Goal: Task Accomplishment & Management: Manage account settings

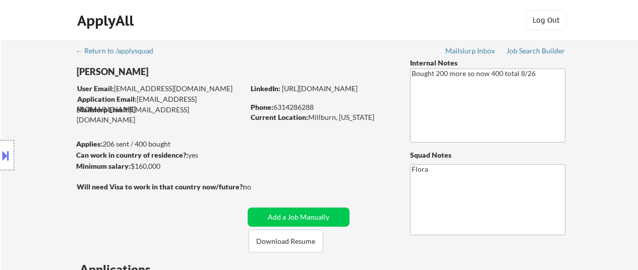
select select ""pending""
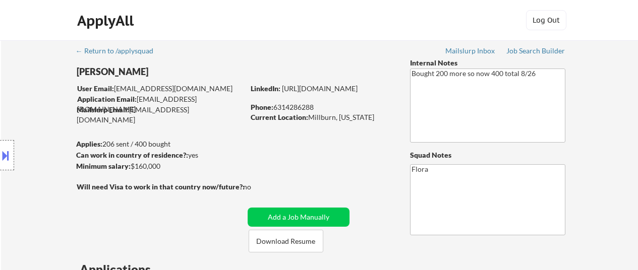
select select ""pending""
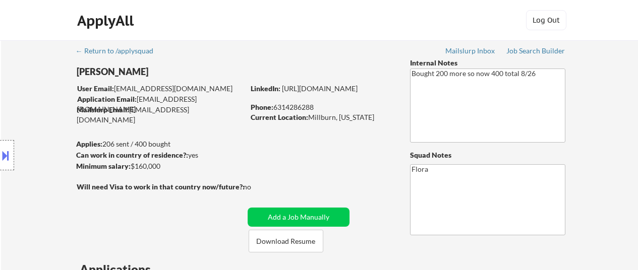
select select ""pending""
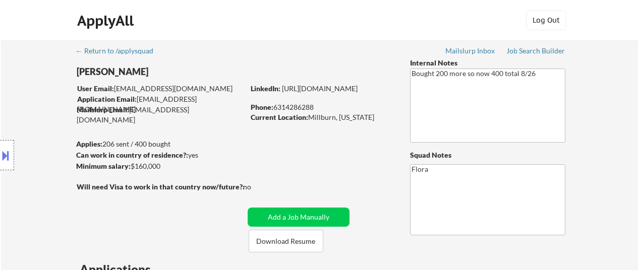
select select ""pending""
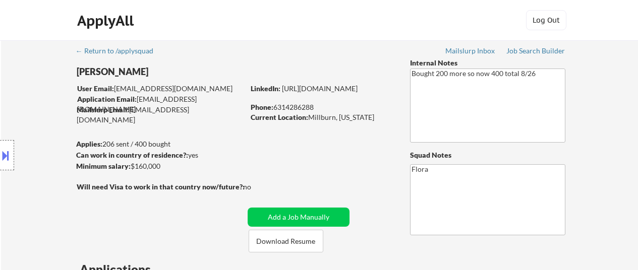
select select ""pending""
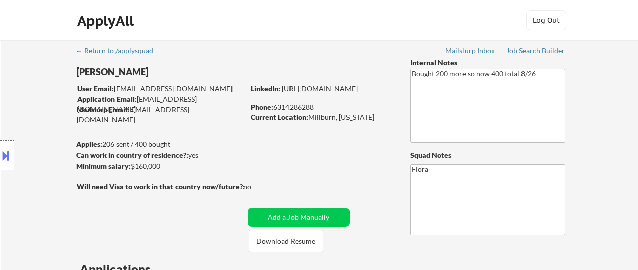
select select ""pending""
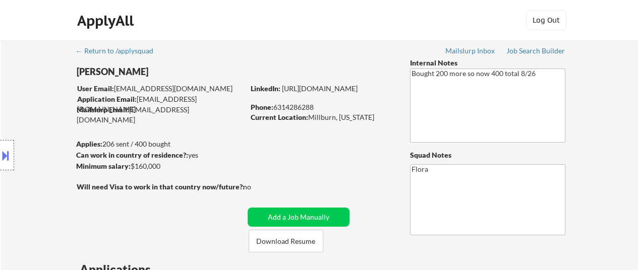
select select ""pending""
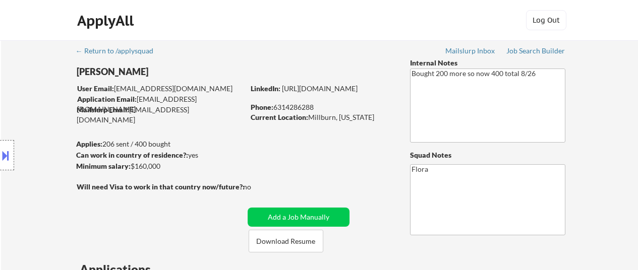
select select ""pending""
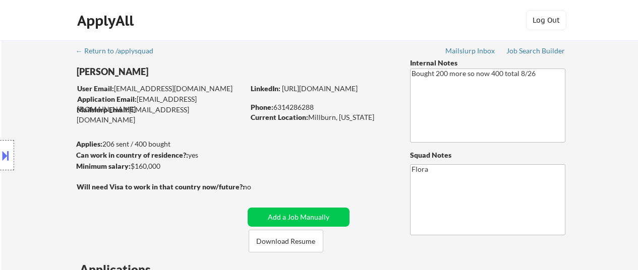
select select ""pending""
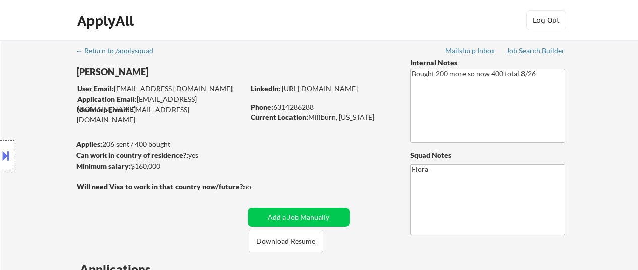
select select ""pending""
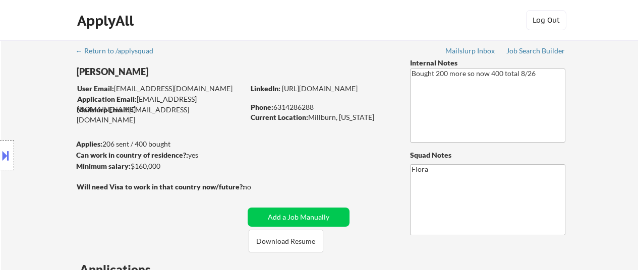
select select ""pending""
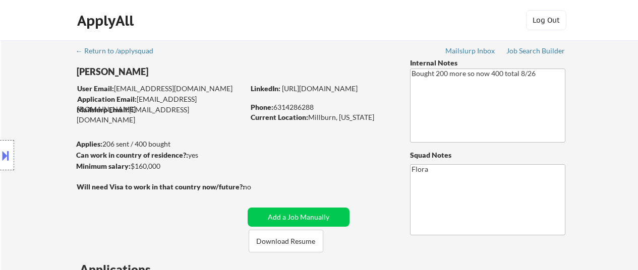
select select ""pending""
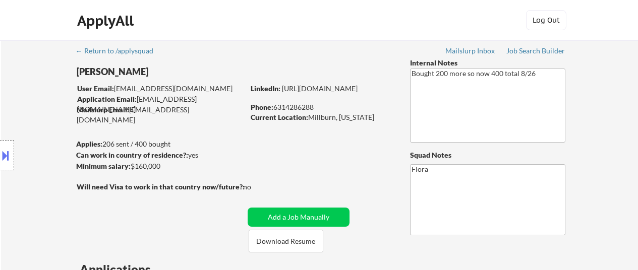
select select ""pending""
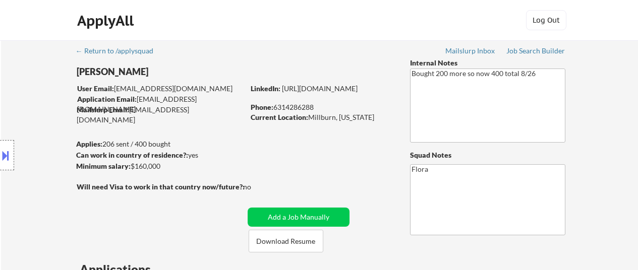
select select ""pending""
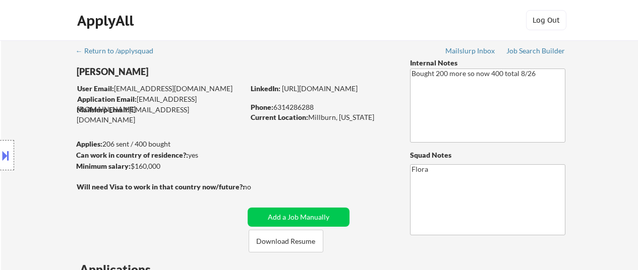
select select ""pending""
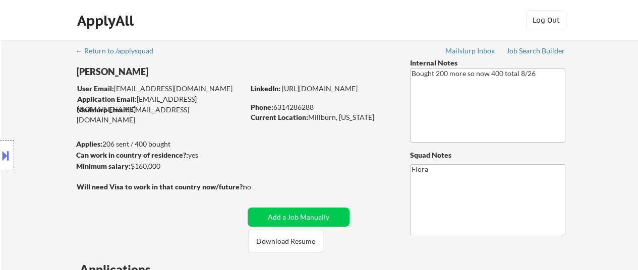
select select ""pending""
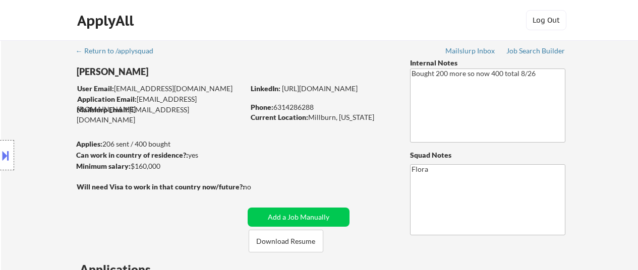
select select ""pending""
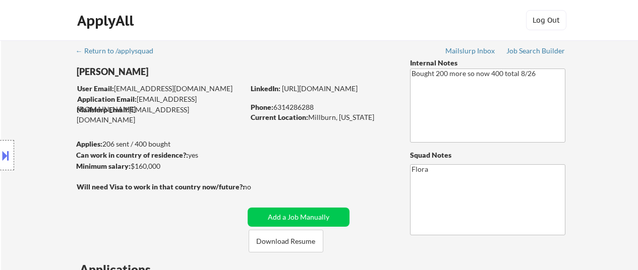
select select ""pending""
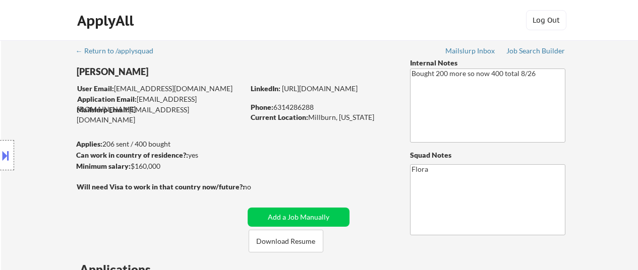
select select ""pending""
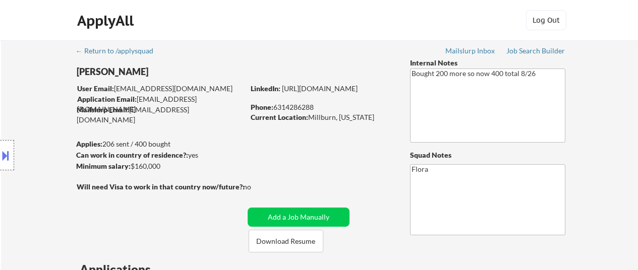
select select ""pending""
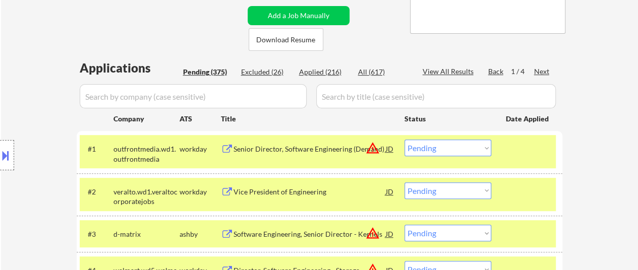
scroll to position [202, 0]
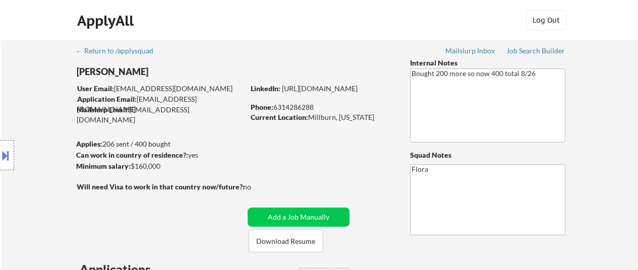
select select ""applied""
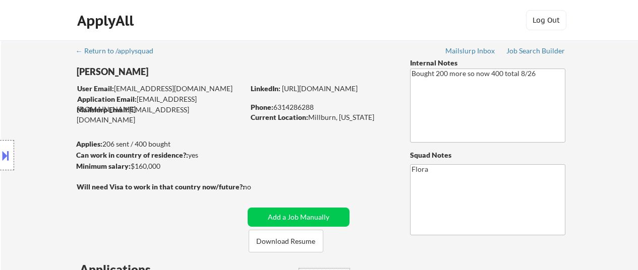
select select ""applied""
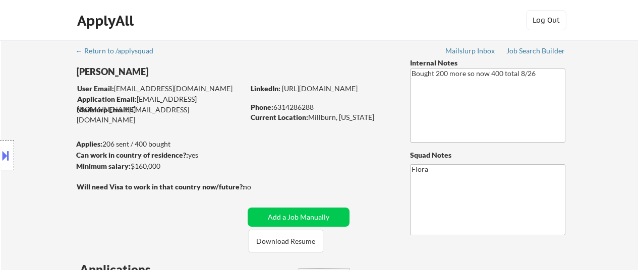
select select ""applied""
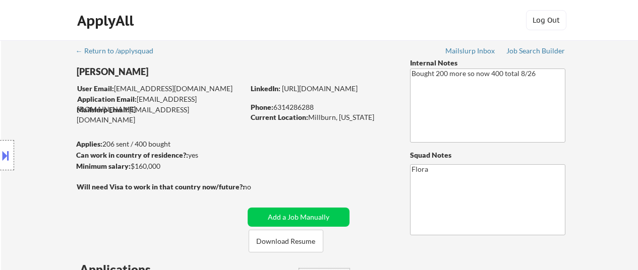
select select ""applied""
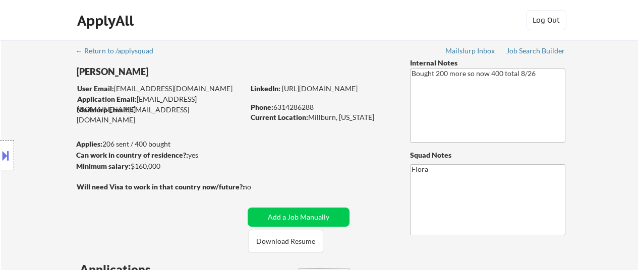
select select ""applied""
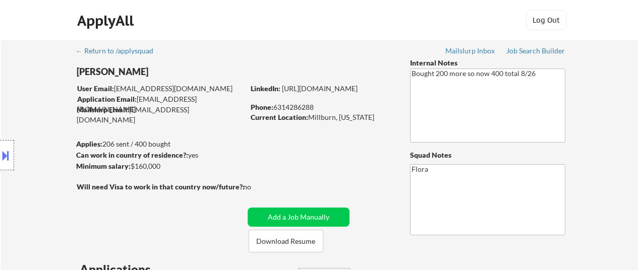
select select ""applied""
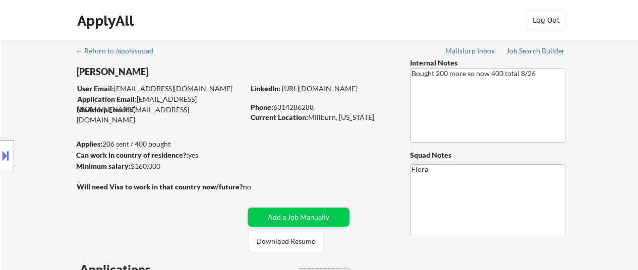
select select ""applied""
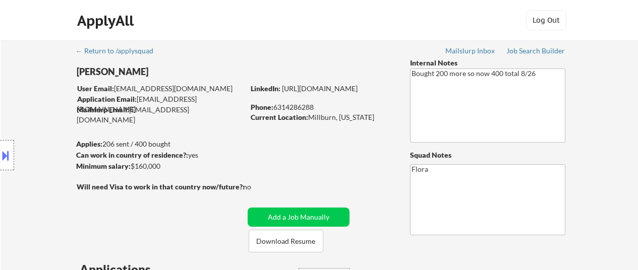
select select ""applied""
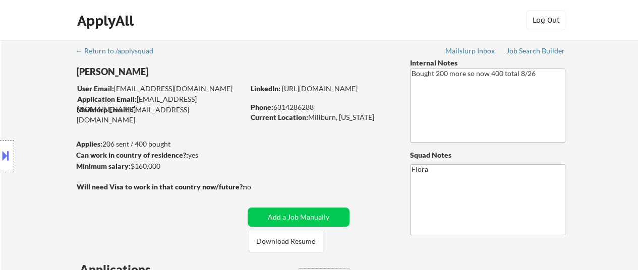
select select ""applied""
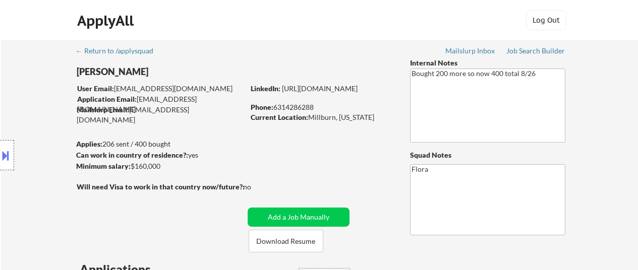
select select ""applied""
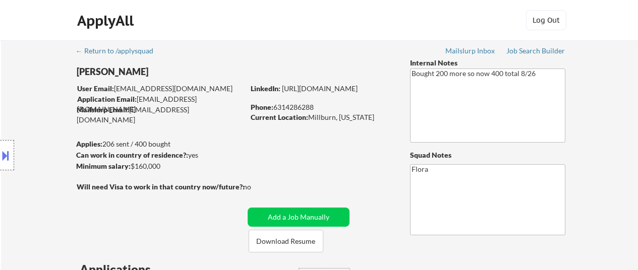
select select ""applied""
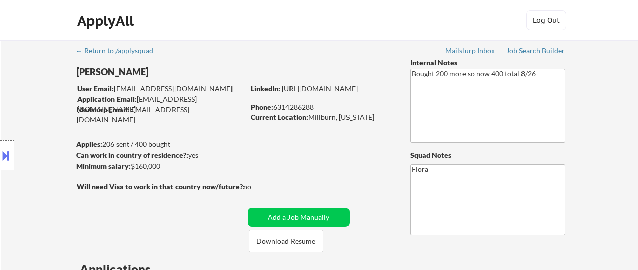
select select ""applied""
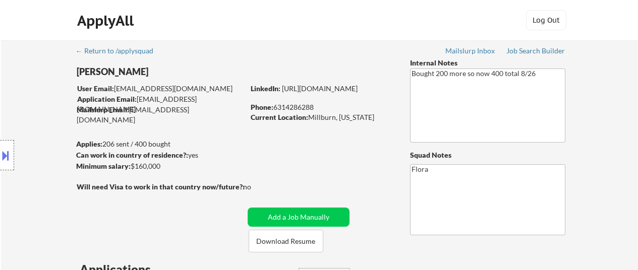
select select ""applied""
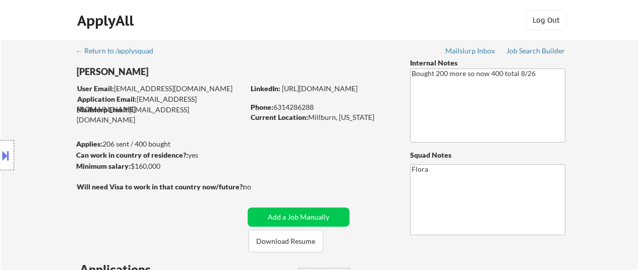
select select ""applied""
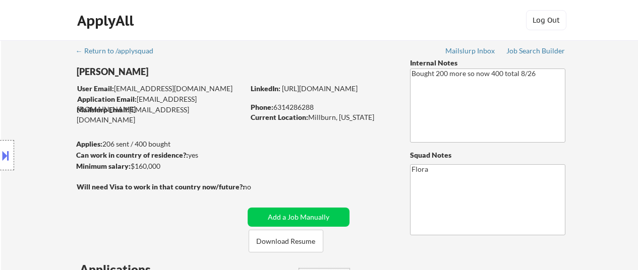
select select ""applied""
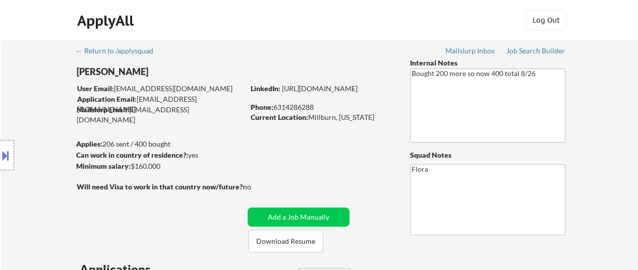
select select ""applied""
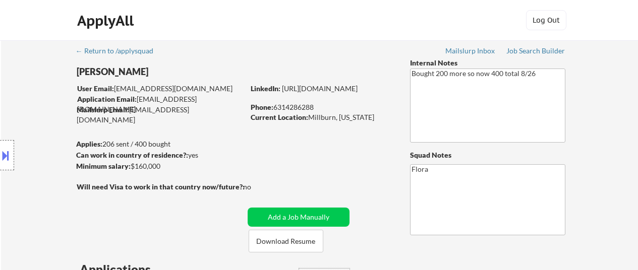
select select ""applied""
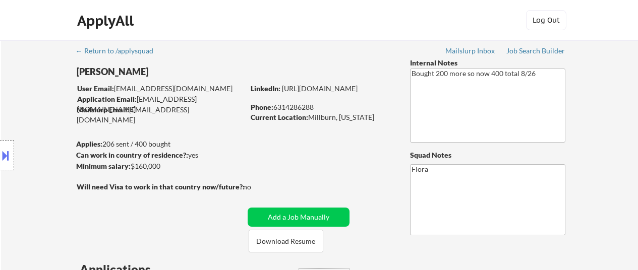
select select ""applied""
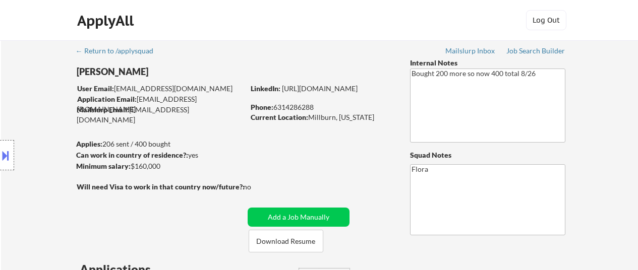
select select ""applied""
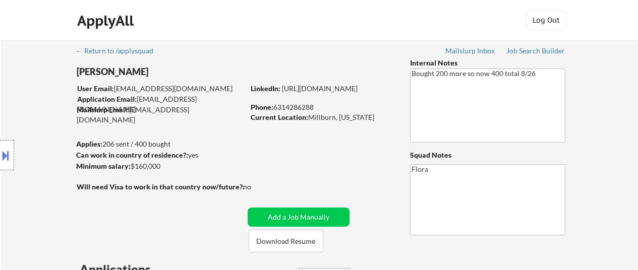
select select ""applied""
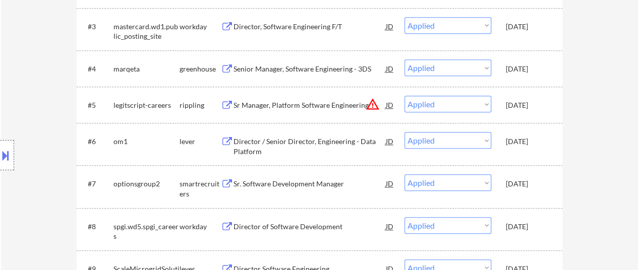
scroll to position [252, 0]
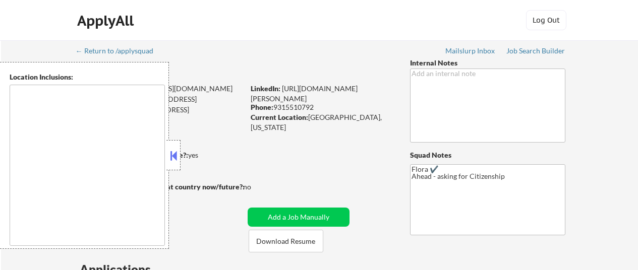
select select ""pending""
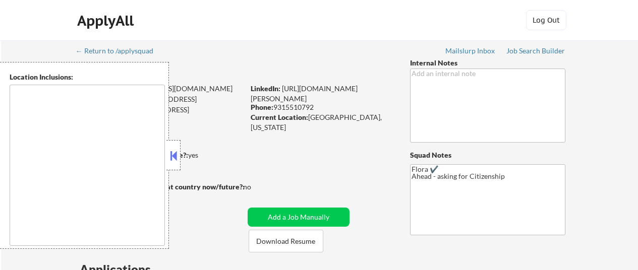
select select ""pending""
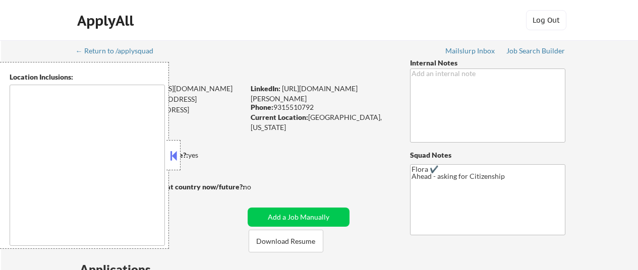
select select ""pending""
click at [170, 152] on button at bounding box center [173, 155] width 11 height 15
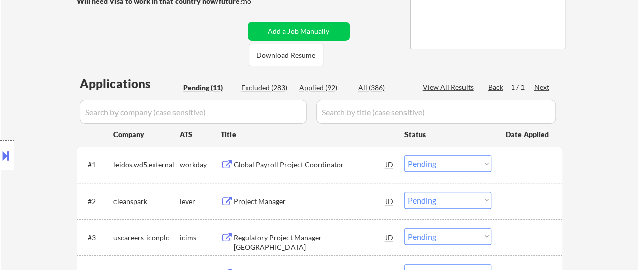
scroll to position [202, 0]
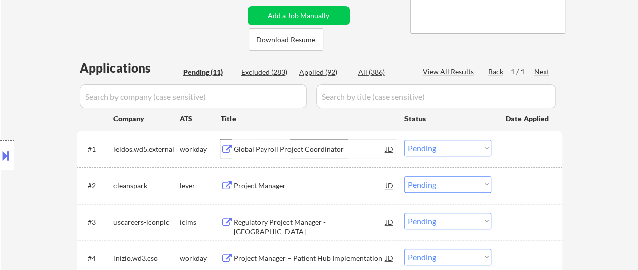
click at [275, 148] on div "Global Payroll Project Coordinator" at bounding box center [310, 149] width 152 height 10
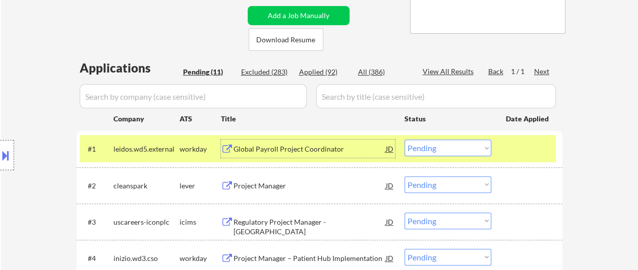
click at [484, 150] on select "Choose an option... Pending Applied Excluded (Questions) Excluded (Expired) Exc…" at bounding box center [447, 148] width 87 height 17
click at [404, 140] on select "Choose an option... Pending Applied Excluded (Questions) Excluded (Expired) Exc…" at bounding box center [447, 148] width 87 height 17
click at [259, 185] on div "Project Manager" at bounding box center [310, 186] width 152 height 10
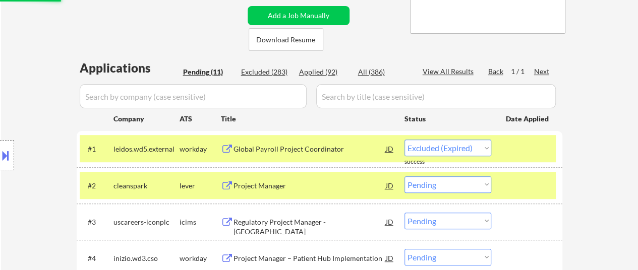
select select ""pending""
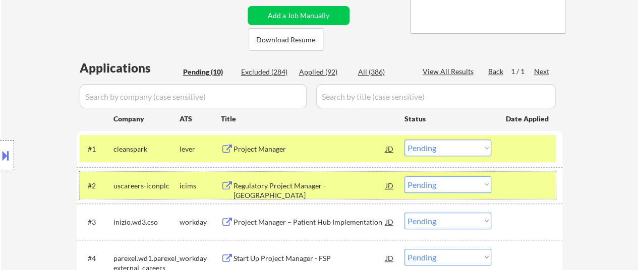
drag, startPoint x: 543, startPoint y: 181, endPoint x: 532, endPoint y: 182, distance: 10.6
click at [542, 181] on div at bounding box center [528, 186] width 44 height 18
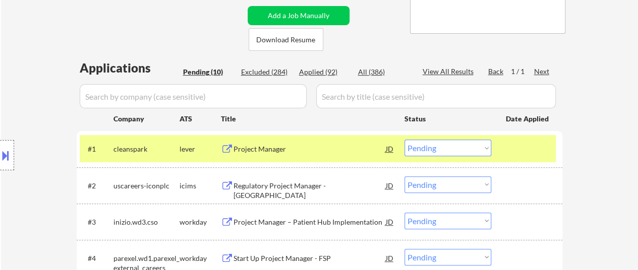
click at [308, 185] on div "Regulatory Project Manager - East Coast" at bounding box center [310, 191] width 152 height 20
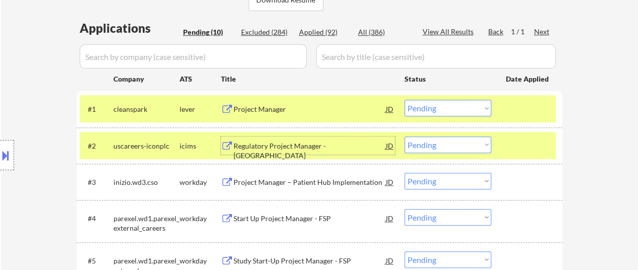
scroll to position [303, 0]
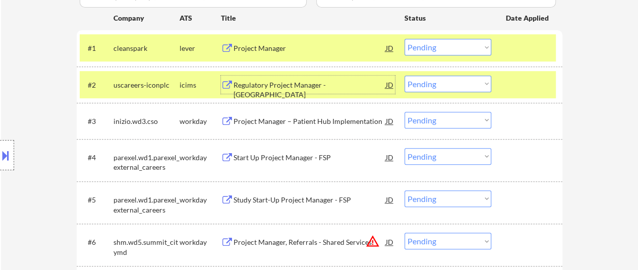
click at [273, 119] on div "Project Manager – Patient Hub Implementation" at bounding box center [310, 122] width 152 height 10
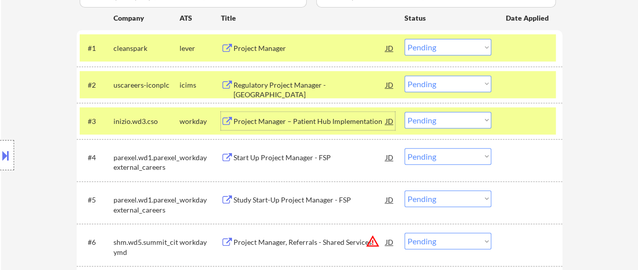
click at [425, 115] on select "Choose an option... Pending Applied Excluded (Questions) Excluded (Expired) Exc…" at bounding box center [447, 120] width 87 height 17
click at [404, 112] on select "Choose an option... Pending Applied Excluded (Questions) Excluded (Expired) Exc…" at bounding box center [447, 120] width 87 height 17
click at [293, 155] on div "Start Up Project Manager - FSP" at bounding box center [310, 158] width 152 height 10
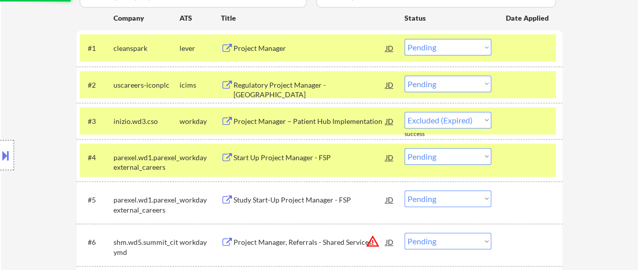
select select ""pending""
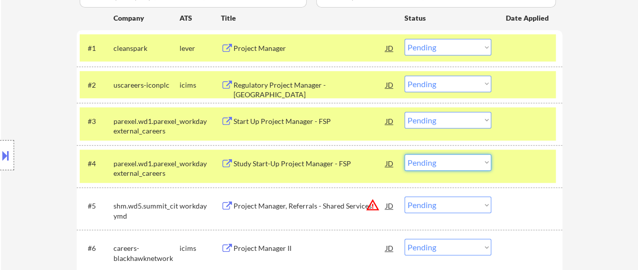
click at [440, 160] on select "Choose an option... Pending Applied Excluded (Questions) Excluded (Expired) Exc…" at bounding box center [447, 162] width 87 height 17
click at [404, 154] on select "Choose an option... Pending Applied Excluded (Questions) Excluded (Expired) Exc…" at bounding box center [447, 162] width 87 height 17
click at [280, 207] on div "Project Manager, Referrals - Shared Services" at bounding box center [310, 206] width 152 height 10
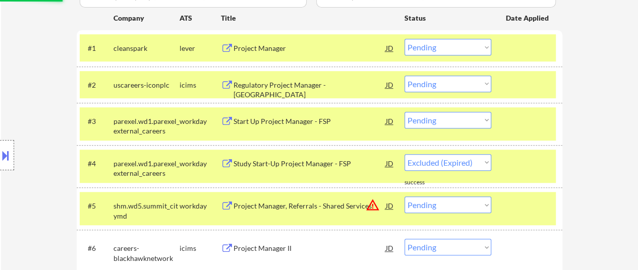
select select ""pending""
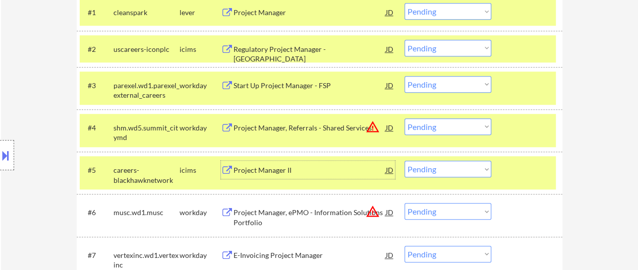
scroll to position [353, 0]
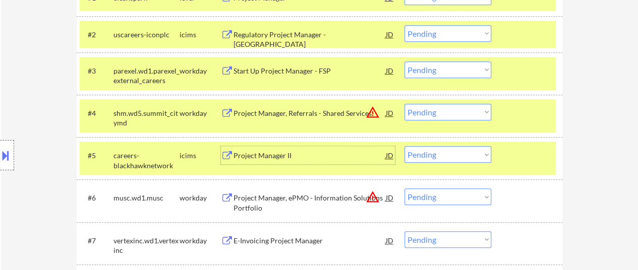
click at [498, 153] on div "#5 careers-blackhawknetwork icims Project Manager II JD warning_amber Choose an…" at bounding box center [318, 158] width 476 height 33
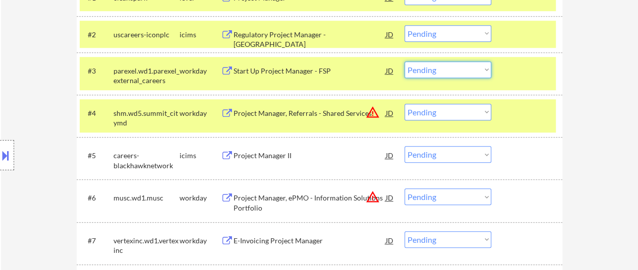
click at [444, 65] on select "Choose an option... Pending Applied Excluded (Questions) Excluded (Expired) Exc…" at bounding box center [447, 70] width 87 height 17
click at [404, 62] on select "Choose an option... Pending Applied Excluded (Questions) Excluded (Expired) Exc…" at bounding box center [447, 70] width 87 height 17
select select ""pending""
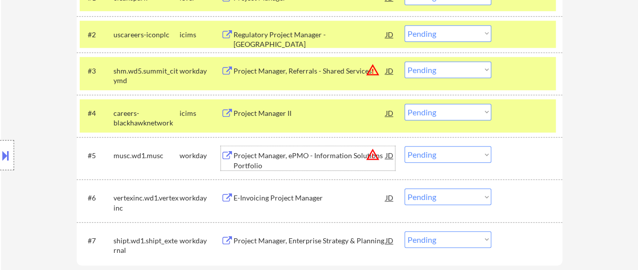
click at [273, 158] on div "Project Manager, ePMO - Information Solutions Portfolio" at bounding box center [310, 161] width 152 height 20
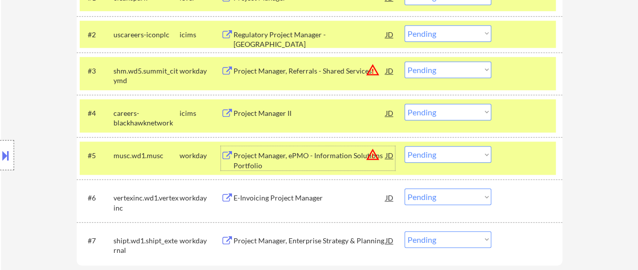
click at [255, 115] on div "Project Manager II" at bounding box center [310, 113] width 152 height 10
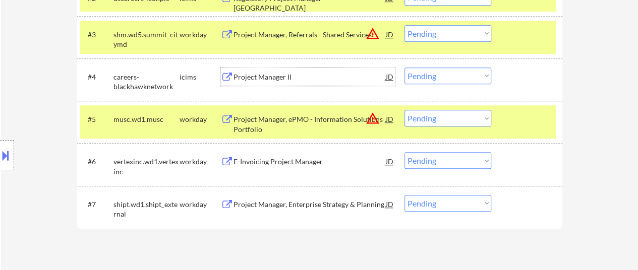
scroll to position [403, 0]
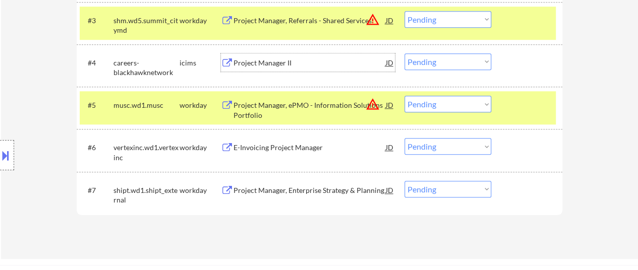
click at [265, 151] on div "E-Invoicing Project Manager" at bounding box center [310, 148] width 152 height 10
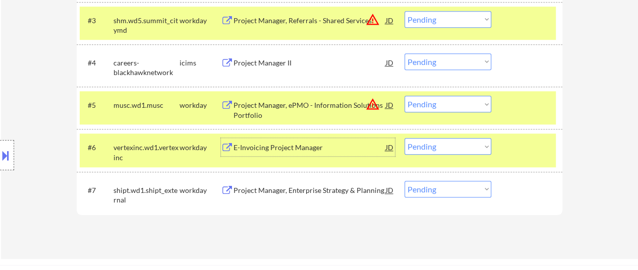
click at [300, 196] on div "Project Manager, Enterprise Strategy & Planning" at bounding box center [310, 190] width 152 height 18
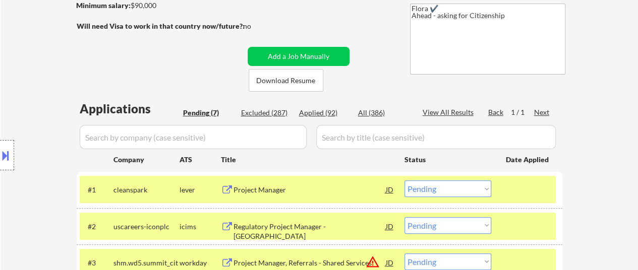
scroll to position [151, 0]
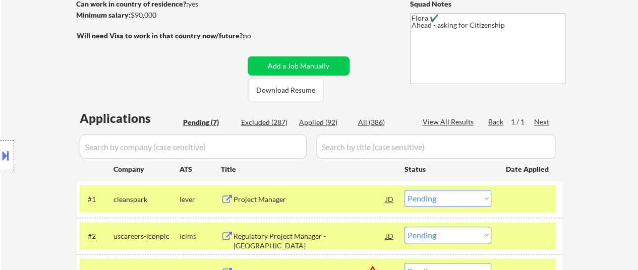
click at [279, 197] on div "Project Manager" at bounding box center [310, 200] width 152 height 10
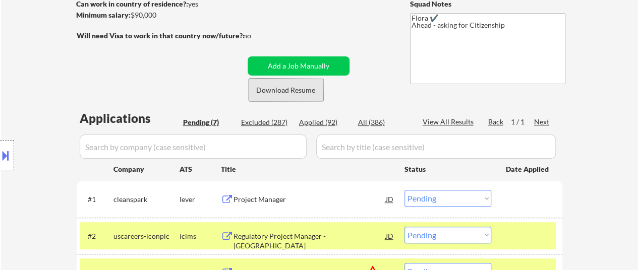
click at [301, 91] on button "Download Resume" at bounding box center [286, 90] width 75 height 23
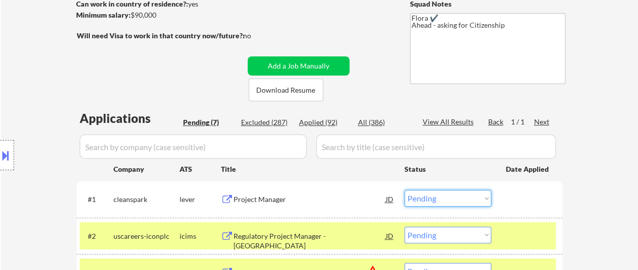
click at [420, 200] on select "Choose an option... Pending Applied Excluded (Questions) Excluded (Expired) Exc…" at bounding box center [447, 198] width 87 height 17
click at [404, 190] on select "Choose an option... Pending Applied Excluded (Questions) Excluded (Expired) Exc…" at bounding box center [447, 198] width 87 height 17
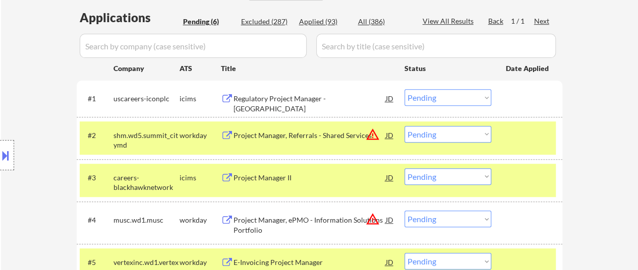
scroll to position [202, 0]
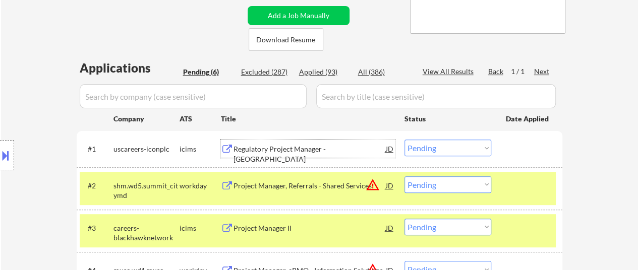
click at [293, 147] on div "Regulatory Project Manager - East Coast" at bounding box center [310, 154] width 152 height 20
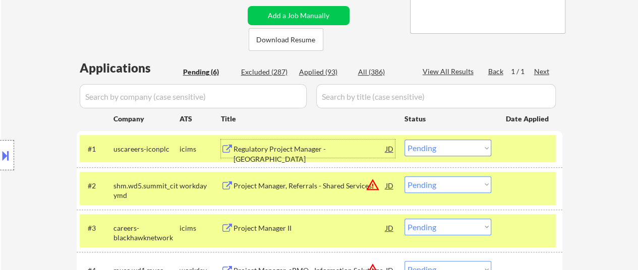
click at [307, 184] on div "Project Manager, Referrals - Shared Services" at bounding box center [310, 186] width 152 height 10
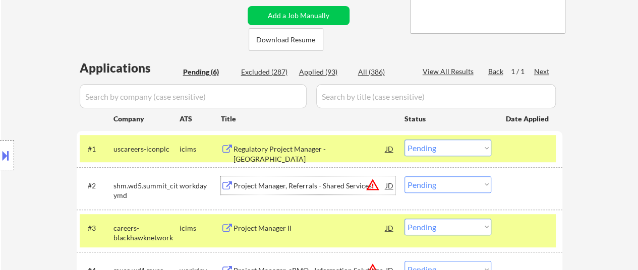
click at [449, 147] on select "Choose an option... Pending Applied Excluded (Questions) Excluded (Expired) Exc…" at bounding box center [447, 148] width 87 height 17
click at [404, 140] on select "Choose an option... Pending Applied Excluded (Questions) Excluded (Expired) Exc…" at bounding box center [447, 148] width 87 height 17
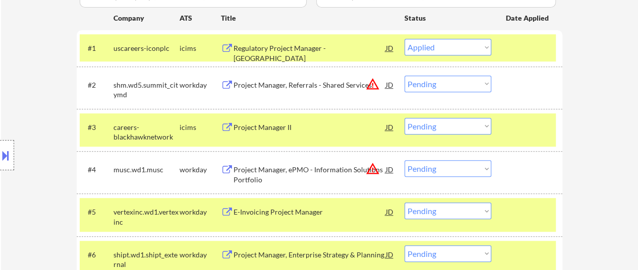
scroll to position [252, 0]
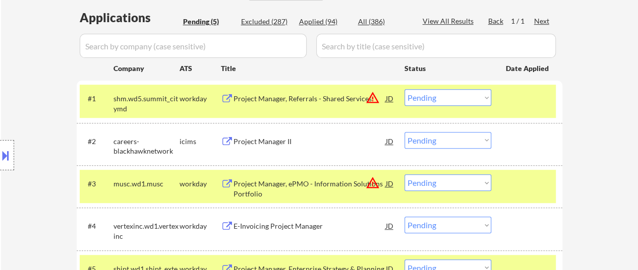
click at [330, 95] on div "Project Manager, Referrals - Shared Services" at bounding box center [310, 99] width 152 height 10
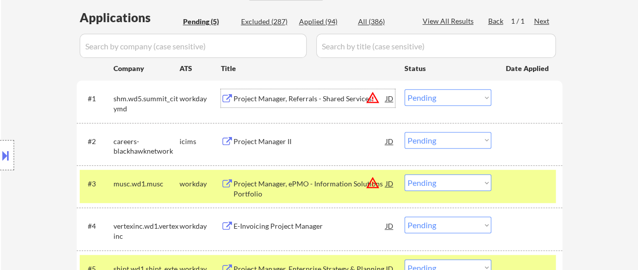
click at [461, 94] on select "Choose an option... Pending Applied Excluded (Questions) Excluded (Expired) Exc…" at bounding box center [447, 97] width 87 height 17
click at [404, 89] on select "Choose an option... Pending Applied Excluded (Questions) Excluded (Expired) Exc…" at bounding box center [447, 97] width 87 height 17
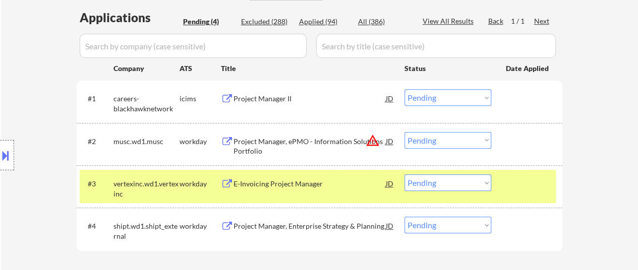
click at [273, 99] on div "Project Manager II" at bounding box center [310, 99] width 152 height 10
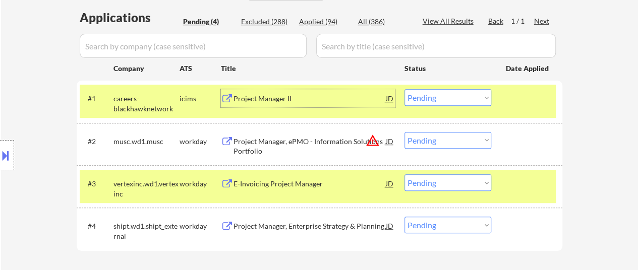
click at [451, 99] on select "Choose an option... Pending Applied Excluded (Questions) Excluded (Expired) Exc…" at bounding box center [447, 97] width 87 height 17
click at [404, 89] on select "Choose an option... Pending Applied Excluded (Questions) Excluded (Expired) Exc…" at bounding box center [447, 97] width 87 height 17
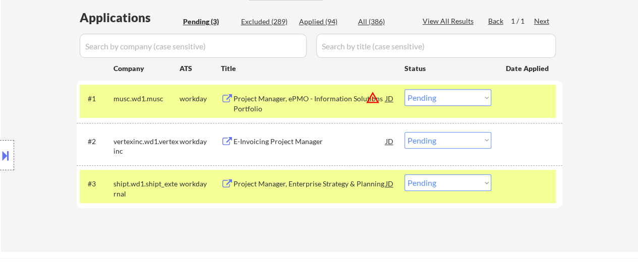
click at [474, 97] on select "Choose an option... Pending Applied Excluded (Questions) Excluded (Expired) Exc…" at bounding box center [447, 97] width 87 height 17
click at [404, 89] on select "Choose an option... Pending Applied Excluded (Questions) Excluded (Expired) Exc…" at bounding box center [447, 97] width 87 height 17
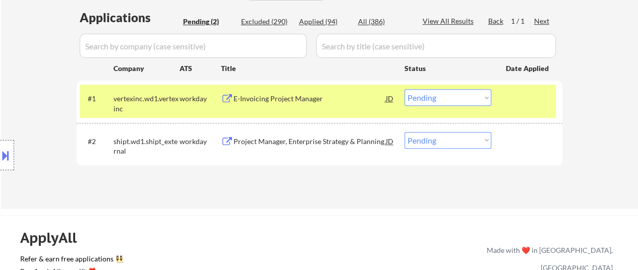
click at [287, 97] on div "E-Invoicing Project Manager" at bounding box center [310, 99] width 152 height 10
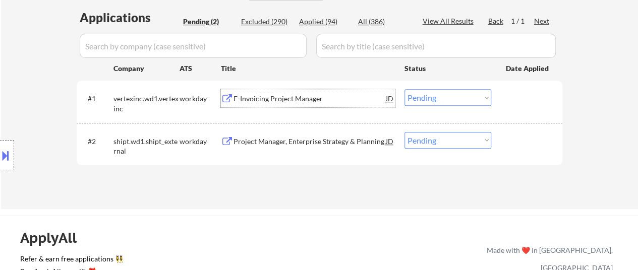
click at [460, 98] on select "Choose an option... Pending Applied Excluded (Questions) Excluded (Expired) Exc…" at bounding box center [447, 97] width 87 height 17
click at [404, 89] on select "Choose an option... Pending Applied Excluded (Questions) Excluded (Expired) Exc…" at bounding box center [447, 97] width 87 height 17
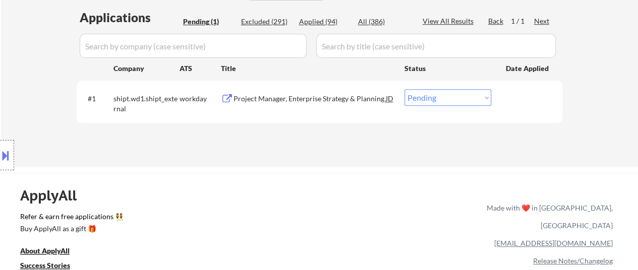
click at [337, 95] on div "Project Manager, Enterprise Strategy & Planning" at bounding box center [310, 99] width 152 height 10
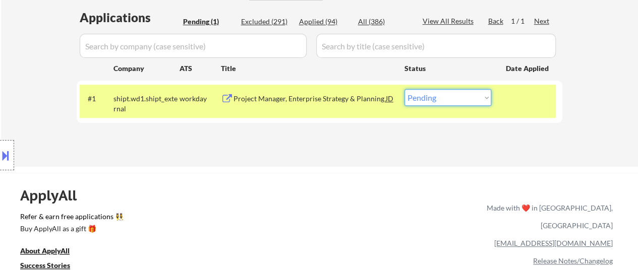
click at [455, 102] on select "Choose an option... Pending Applied Excluded (Questions) Excluded (Expired) Exc…" at bounding box center [447, 97] width 87 height 17
select select ""applied""
click at [404, 89] on select "Choose an option... Pending Applied Excluded (Questions) Excluded (Expired) Exc…" at bounding box center [447, 97] width 87 height 17
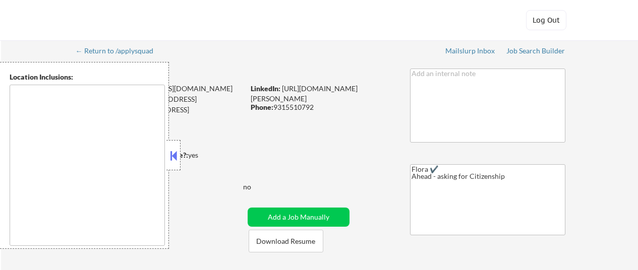
select select ""pending""
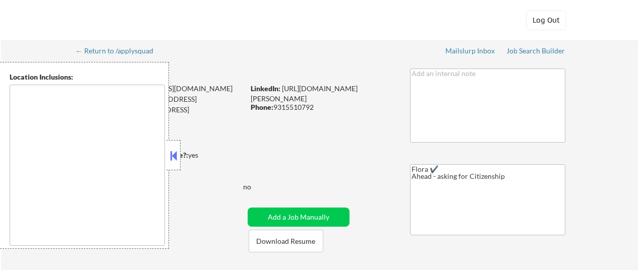
select select ""pending""
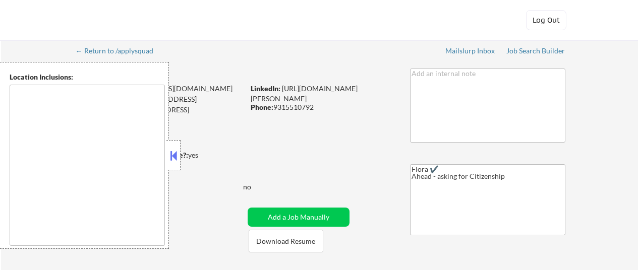
select select ""pending""
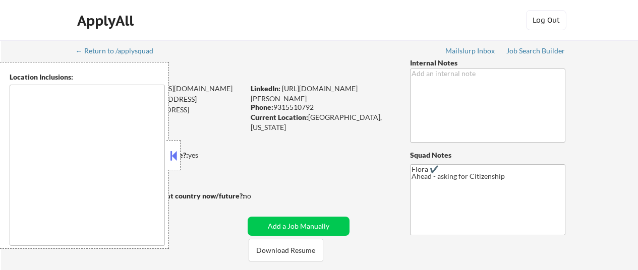
select select ""pending""
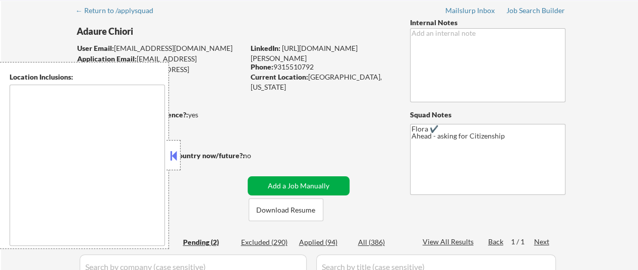
scroll to position [151, 0]
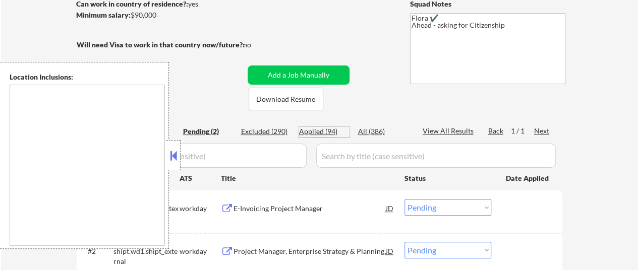
click at [315, 127] on div "Applied (94)" at bounding box center [324, 132] width 50 height 10
click at [173, 151] on button at bounding box center [173, 155] width 11 height 15
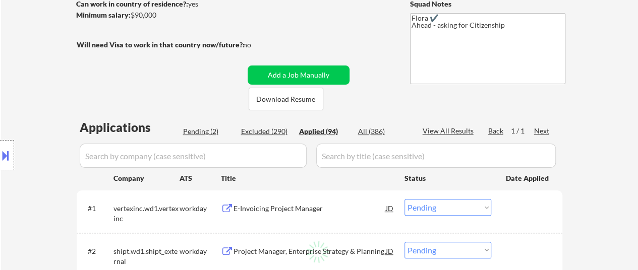
select select ""applied""
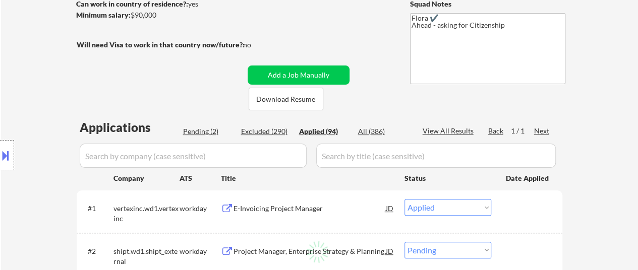
select select ""applied""
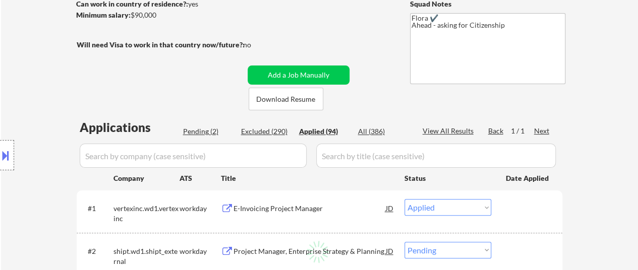
select select ""applied""
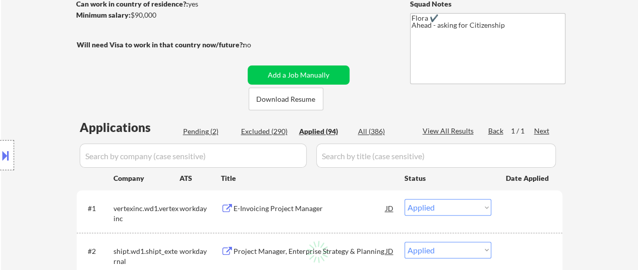
select select ""applied""
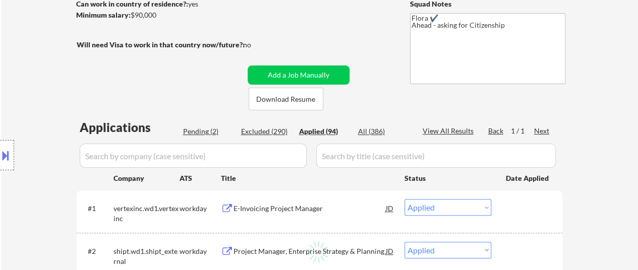
select select ""applied""
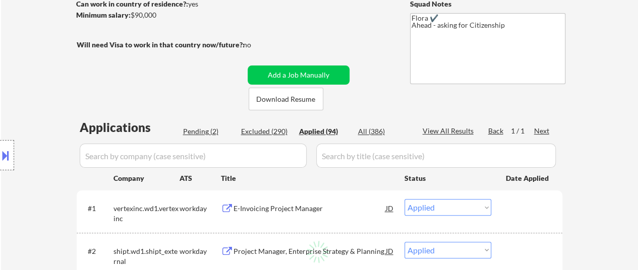
select select ""applied""
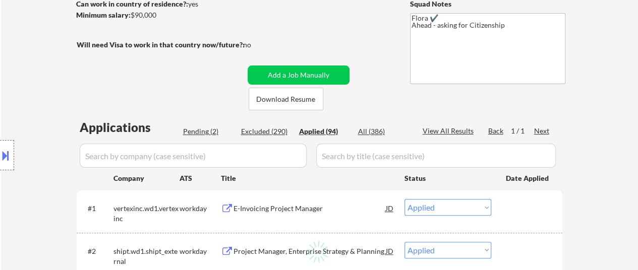
select select ""applied""
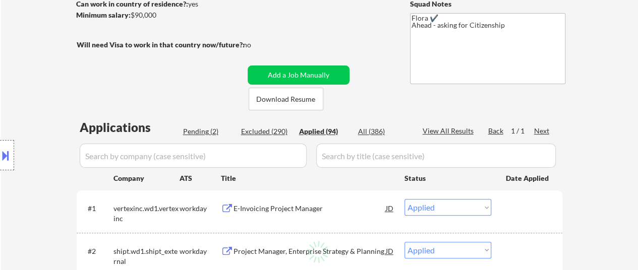
select select ""applied""
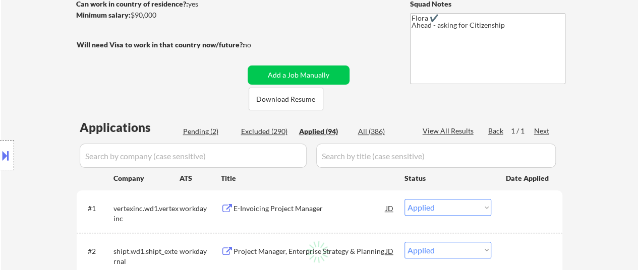
select select ""applied""
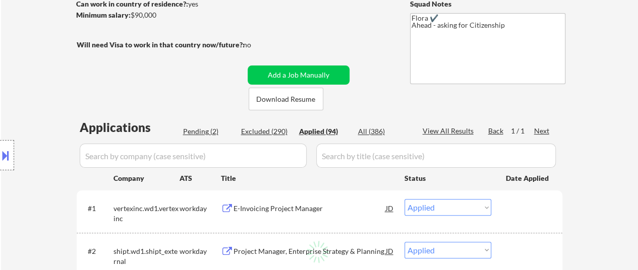
select select ""applied""
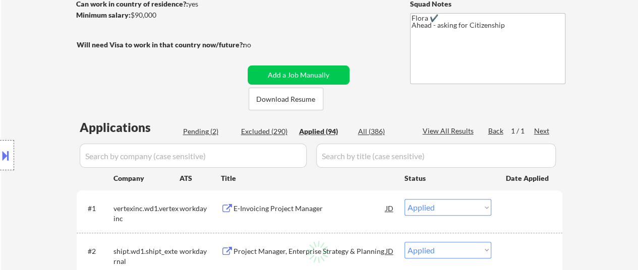
select select ""applied""
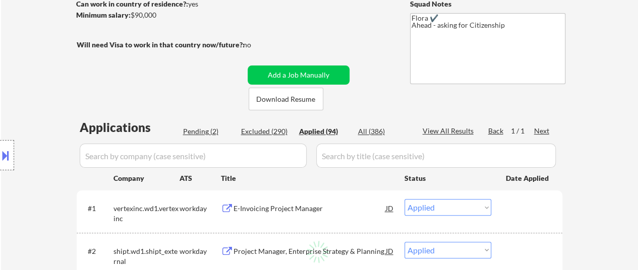
select select ""applied""
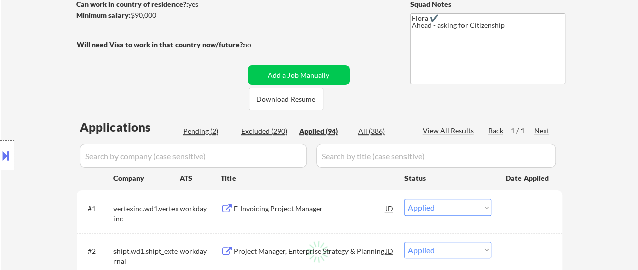
select select ""applied""
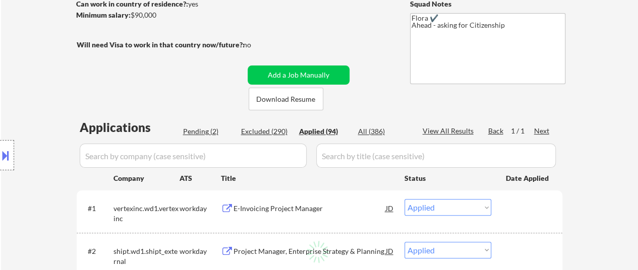
select select ""applied""
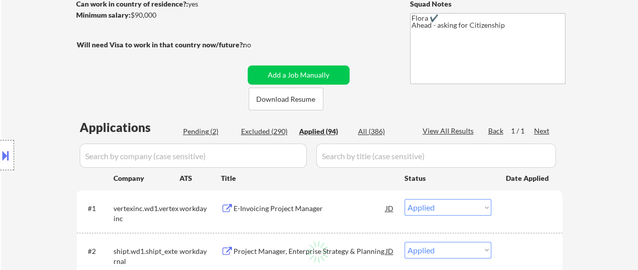
select select ""applied""
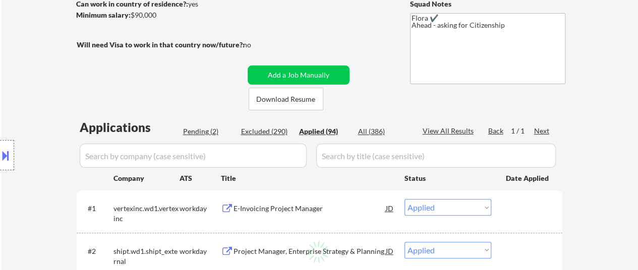
select select ""applied""
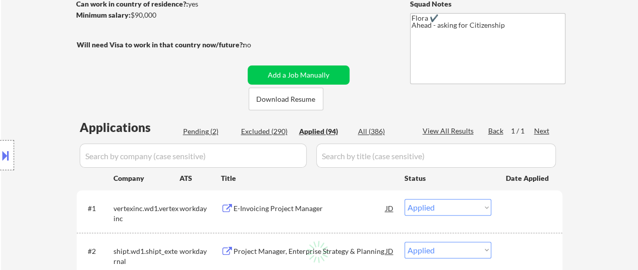
select select ""applied""
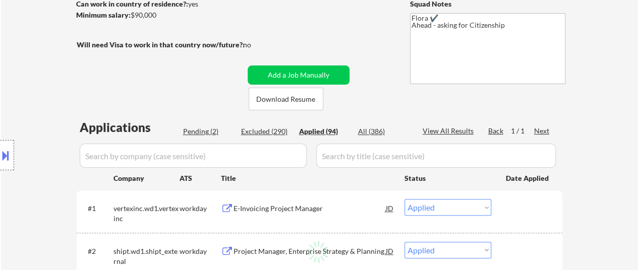
select select ""applied""
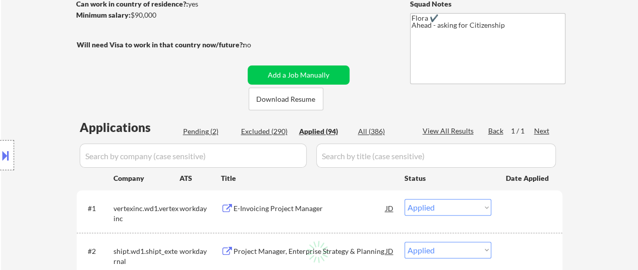
select select ""applied""
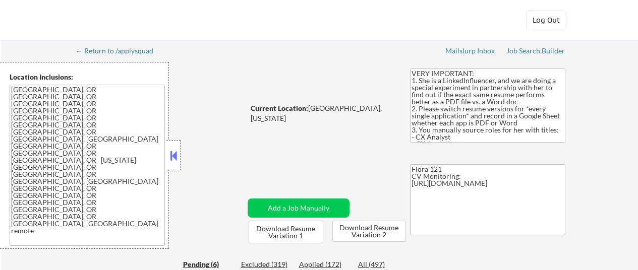
select select ""pending""
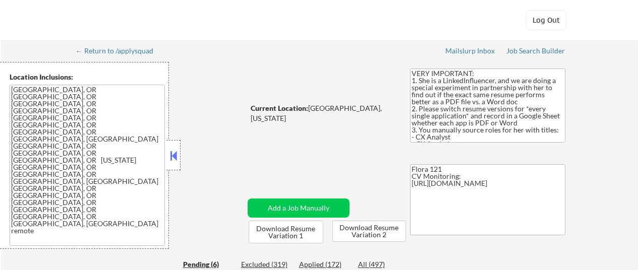
select select ""pending""
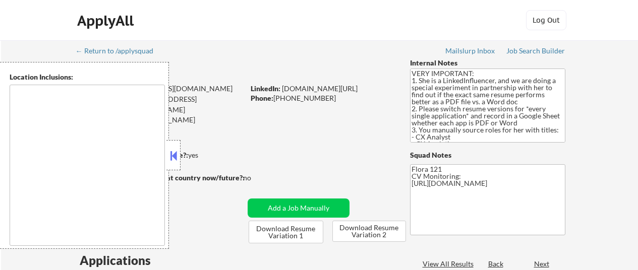
type textarea "[GEOGRAPHIC_DATA], OR [GEOGRAPHIC_DATA], OR [GEOGRAPHIC_DATA], OR [GEOGRAPHIC_D…"
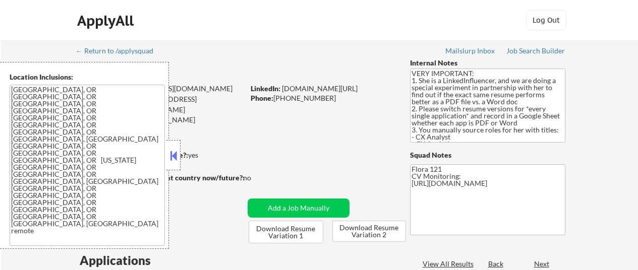
select select ""pending""
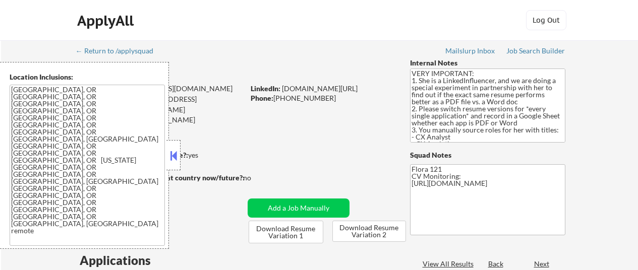
select select ""pending""
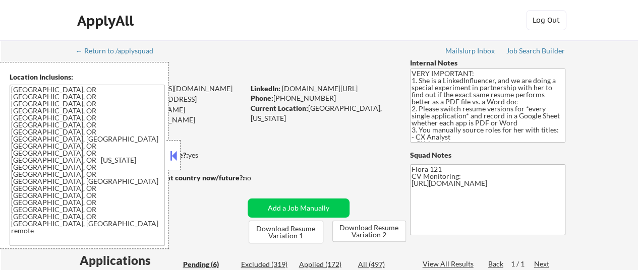
click at [170, 155] on button at bounding box center [173, 155] width 11 height 15
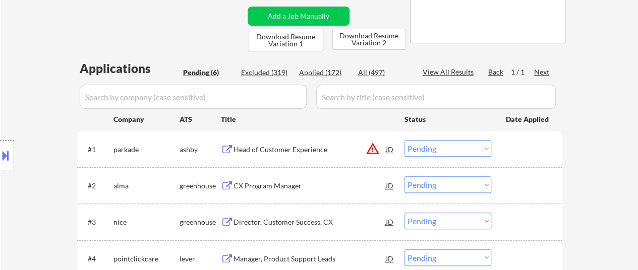
scroll to position [202, 0]
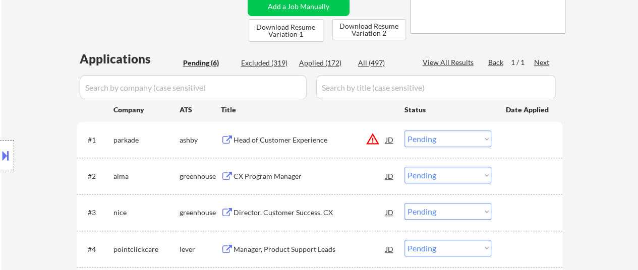
click at [280, 139] on div "Head of Customer Experience" at bounding box center [310, 140] width 152 height 10
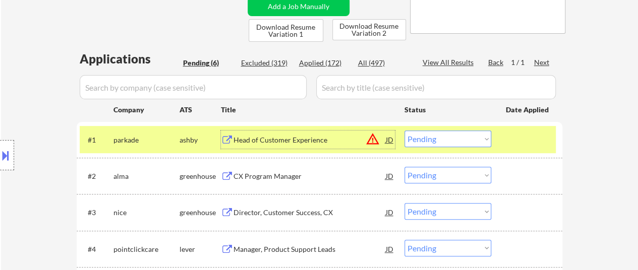
click at [440, 140] on select "Choose an option... Pending Applied Excluded (Questions) Excluded (Expired) Exc…" at bounding box center [447, 139] width 87 height 17
click at [404, 131] on select "Choose an option... Pending Applied Excluded (Questions) Excluded (Expired) Exc…" at bounding box center [447, 139] width 87 height 17
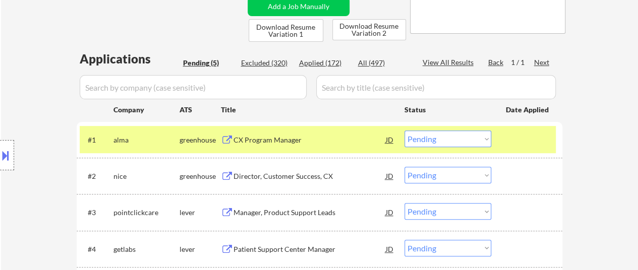
click at [528, 136] on div at bounding box center [528, 140] width 44 height 18
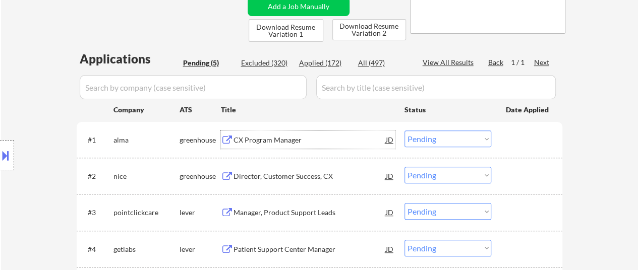
click at [272, 138] on div "CX Program Manager" at bounding box center [310, 140] width 152 height 10
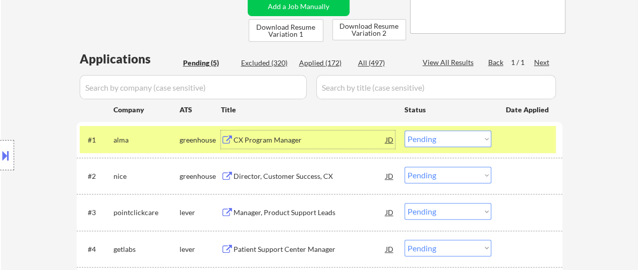
click at [318, 175] on div "Director, Customer Success, CX" at bounding box center [310, 176] width 152 height 10
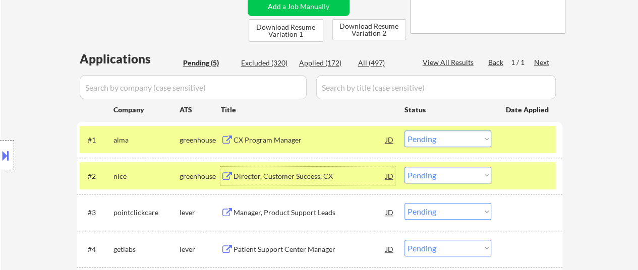
click at [448, 139] on select "Choose an option... Pending Applied Excluded (Questions) Excluded (Expired) Exc…" at bounding box center [447, 139] width 87 height 17
click at [404, 131] on select "Choose an option... Pending Applied Excluded (Questions) Excluded (Expired) Exc…" at bounding box center [447, 139] width 87 height 17
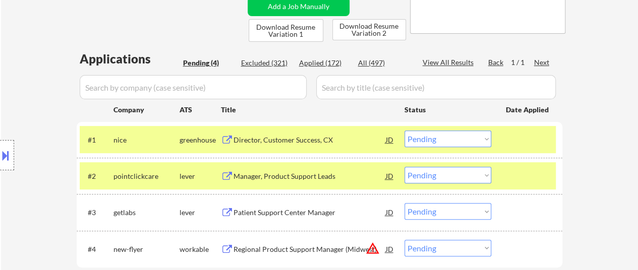
click at [527, 175] on div at bounding box center [528, 176] width 44 height 18
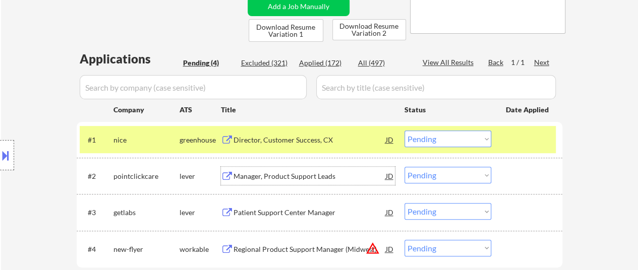
click at [330, 174] on div "Manager, Product Support Leads" at bounding box center [310, 176] width 152 height 10
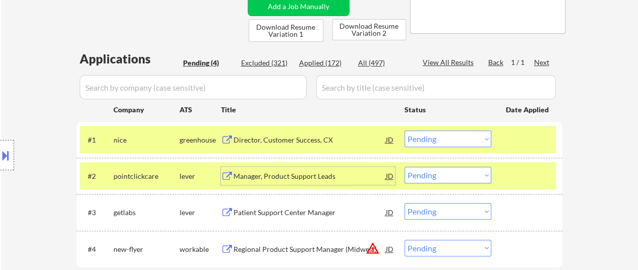
click at [455, 138] on select "Choose an option... Pending Applied Excluded (Questions) Excluded (Expired) Exc…" at bounding box center [447, 139] width 87 height 17
click at [404, 131] on select "Choose an option... Pending Applied Excluded (Questions) Excluded (Expired) Exc…" at bounding box center [447, 139] width 87 height 17
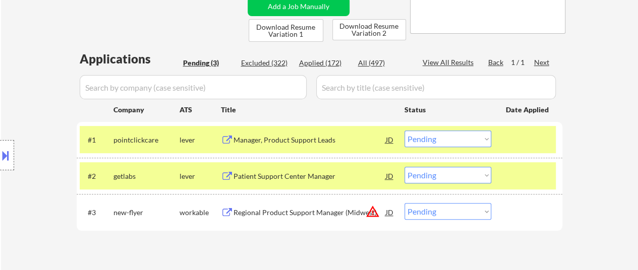
click at [526, 176] on div at bounding box center [528, 176] width 44 height 18
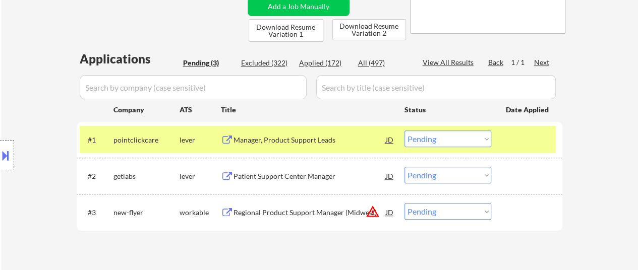
click at [331, 171] on div "Patient Support Center Manager" at bounding box center [310, 176] width 152 height 10
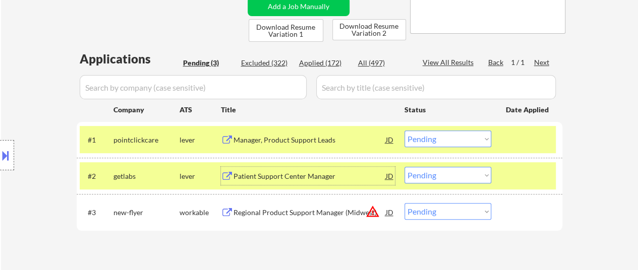
click at [451, 139] on select "Choose an option... Pending Applied Excluded (Questions) Excluded (Expired) Exc…" at bounding box center [447, 139] width 87 height 17
click at [404, 131] on select "Choose an option... Pending Applied Excluded (Questions) Excluded (Expired) Exc…" at bounding box center [447, 139] width 87 height 17
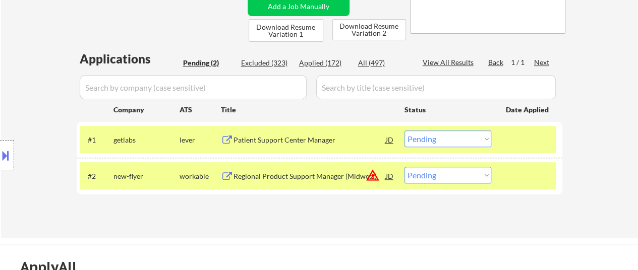
click at [527, 177] on div at bounding box center [528, 176] width 44 height 18
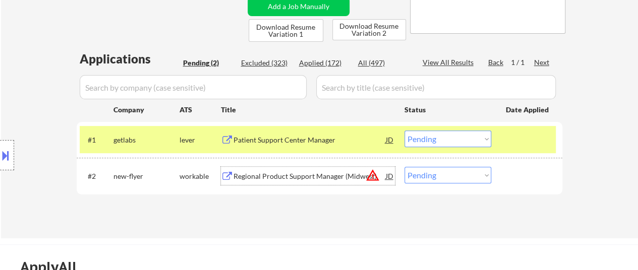
click at [347, 177] on div "Regional Product Support Manager (Midwest)" at bounding box center [310, 176] width 152 height 10
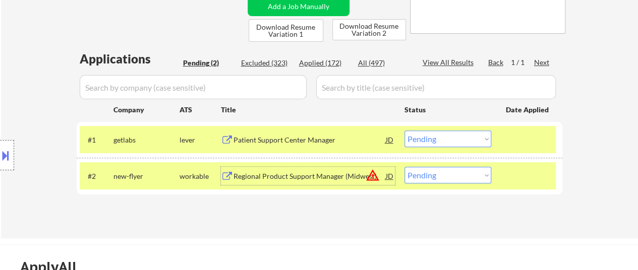
click at [320, 142] on div "Patient Support Center Manager" at bounding box center [310, 140] width 152 height 10
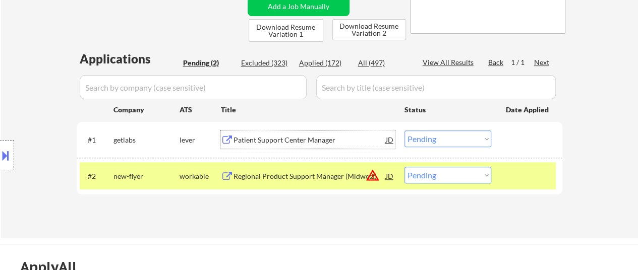
click at [315, 140] on div "Patient Support Center Manager" at bounding box center [310, 140] width 152 height 10
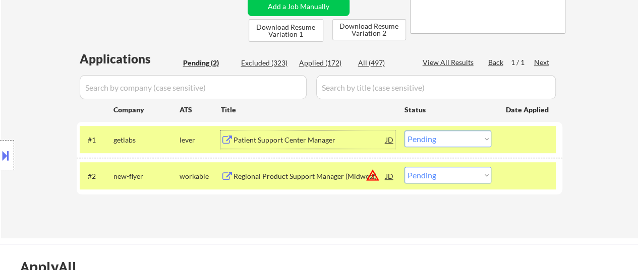
click at [423, 142] on select "Choose an option... Pending Applied Excluded (Questions) Excluded (Expired) Exc…" at bounding box center [447, 139] width 87 height 17
click at [404, 131] on select "Choose an option... Pending Applied Excluded (Questions) Excluded (Expired) Exc…" at bounding box center [447, 139] width 87 height 17
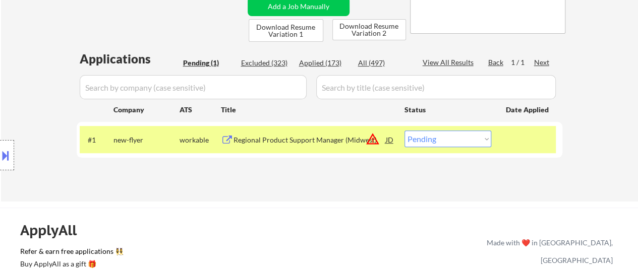
click at [429, 141] on select "Choose an option... Pending Applied Excluded (Questions) Excluded (Expired) Exc…" at bounding box center [447, 139] width 87 height 17
select select ""excluded__location_""
click at [404, 131] on select "Choose an option... Pending Applied Excluded (Questions) Excluded (Expired) Exc…" at bounding box center [447, 139] width 87 height 17
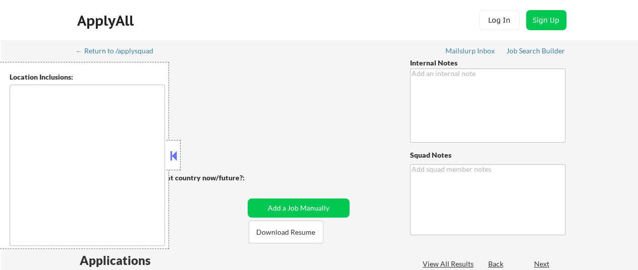
type textarea "VERY IMPORTANT: 1. She is a LinkedInfluencer, and we are doing a special experi…"
type textarea "Flora 121 CV Monitoring: [URL][DOMAIN_NAME]"
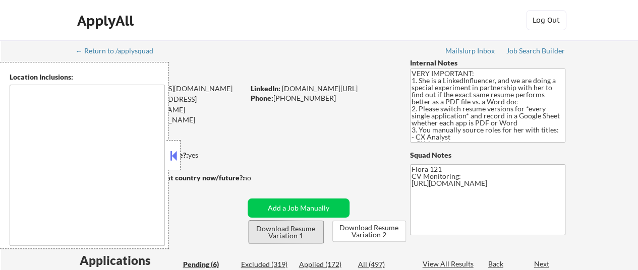
click at [282, 233] on button "Download Resume Variation 1" at bounding box center [286, 232] width 75 height 23
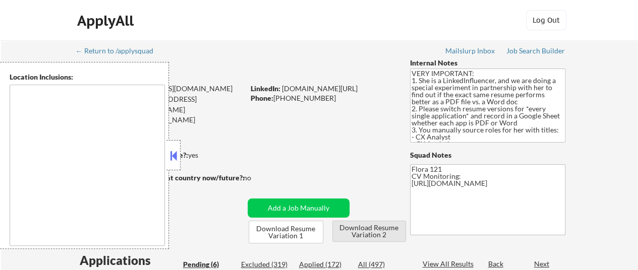
select select ""pending""
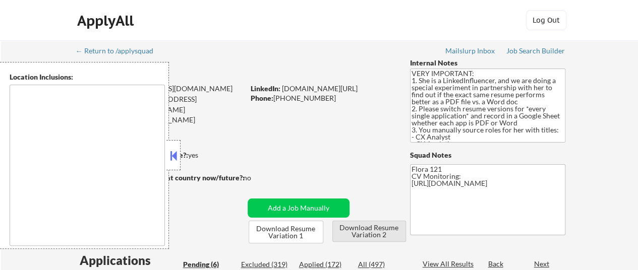
select select ""pending""
type textarea "[GEOGRAPHIC_DATA], OR [GEOGRAPHIC_DATA], OR [GEOGRAPHIC_DATA], OR [GEOGRAPHIC_D…"
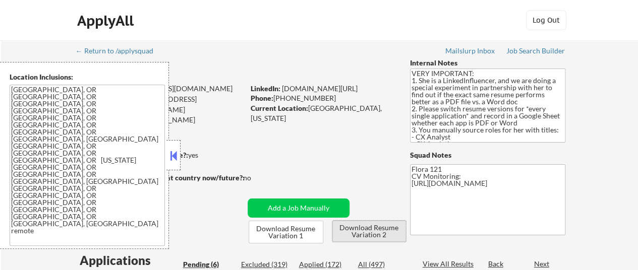
click at [370, 234] on button "Download Resume Variation 2" at bounding box center [369, 231] width 74 height 21
click at [365, 228] on button "Download Resume Variation 2" at bounding box center [369, 231] width 74 height 21
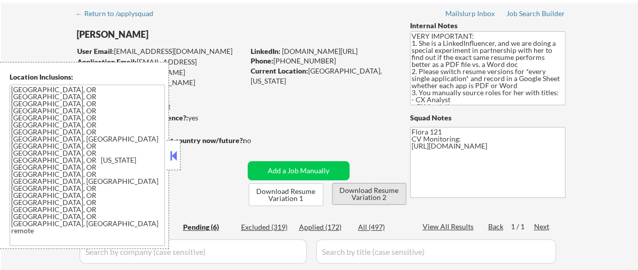
scroll to position [50, 0]
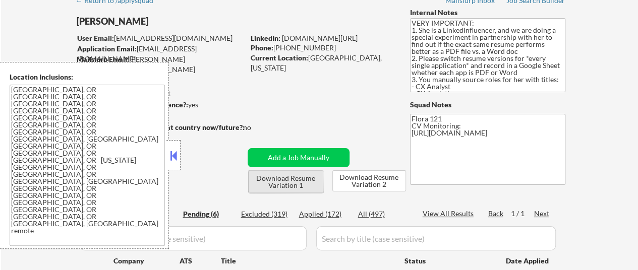
click at [287, 182] on button "Download Resume Variation 1" at bounding box center [286, 181] width 75 height 23
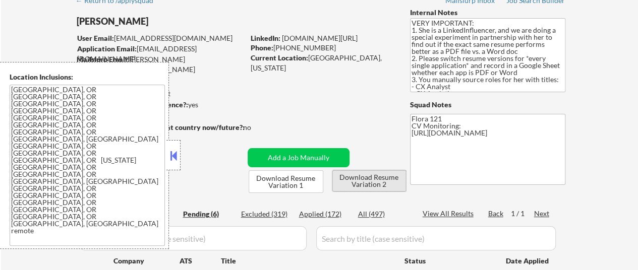
click at [365, 179] on button "Download Resume Variation 2" at bounding box center [369, 180] width 74 height 21
click at [332, 212] on div "Applied (172)" at bounding box center [324, 214] width 50 height 10
click at [173, 157] on button at bounding box center [173, 155] width 11 height 15
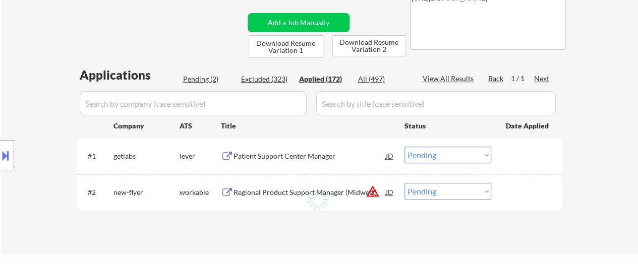
scroll to position [202, 0]
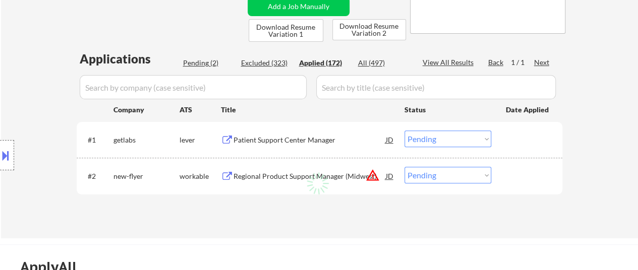
select select ""applied""
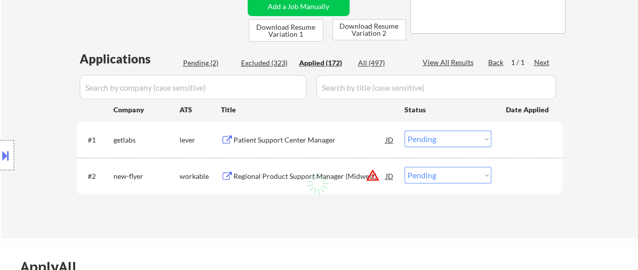
select select ""applied""
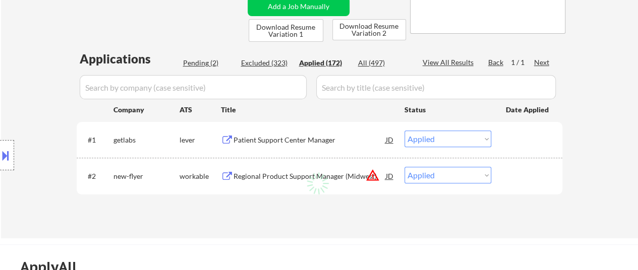
select select ""applied""
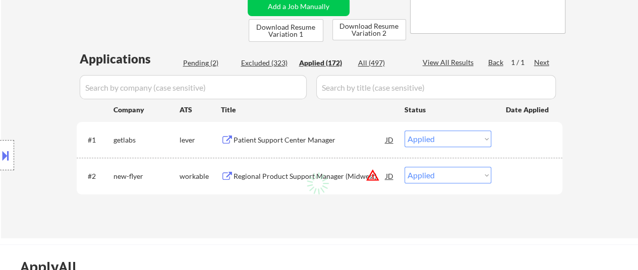
select select ""applied""
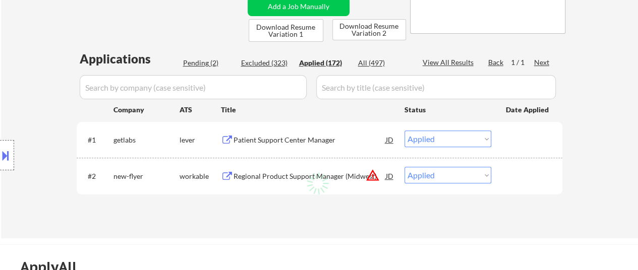
select select ""applied""
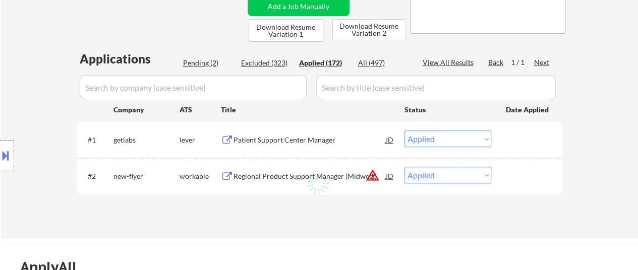
select select ""applied""
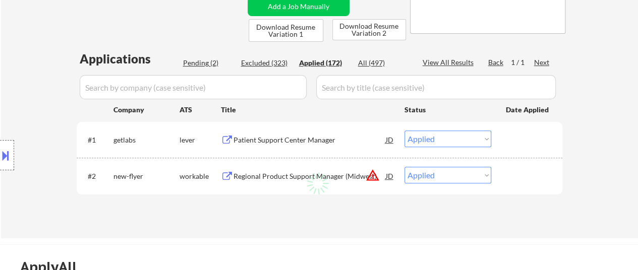
select select ""applied""
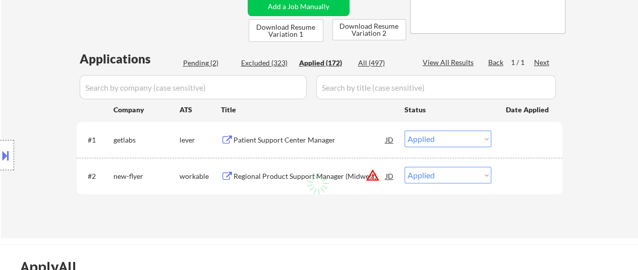
select select ""applied""
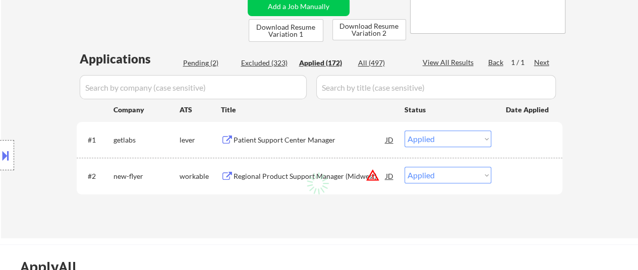
select select ""applied""
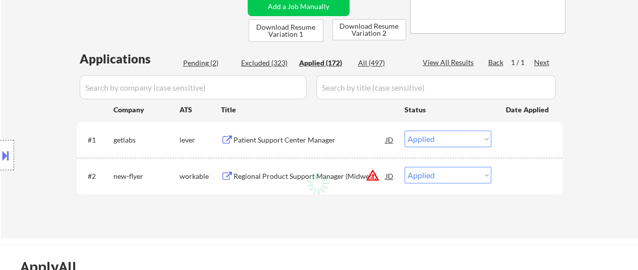
select select ""applied""
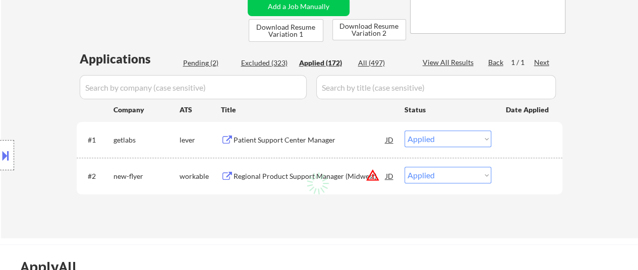
select select ""applied""
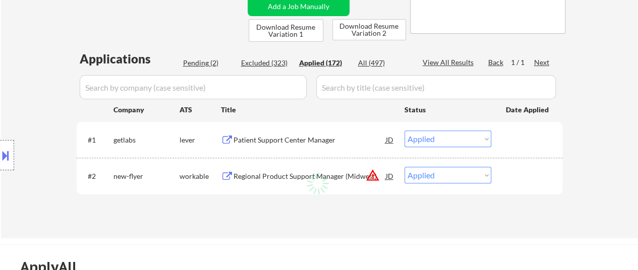
select select ""applied""
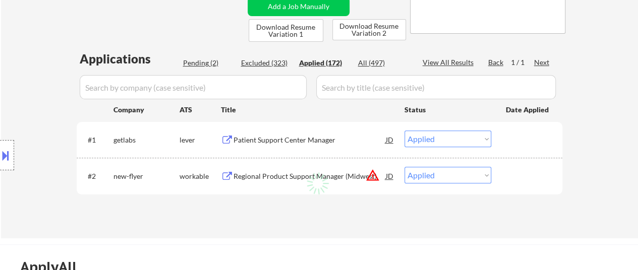
select select ""applied""
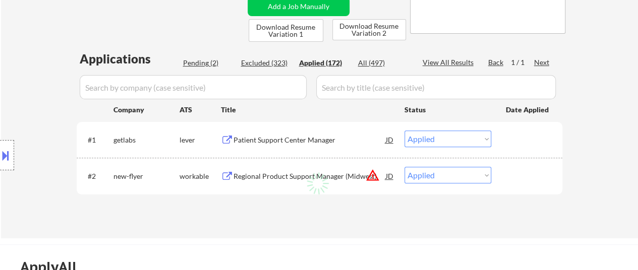
select select ""applied""
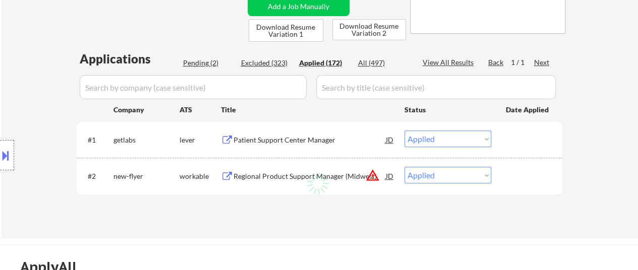
select select ""applied""
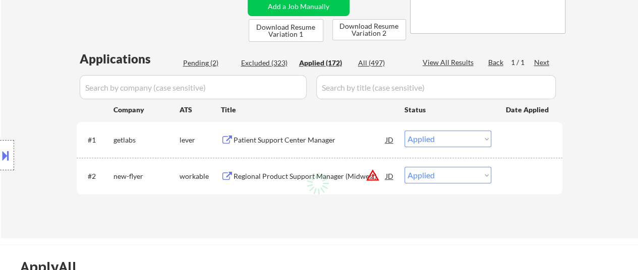
select select ""applied""
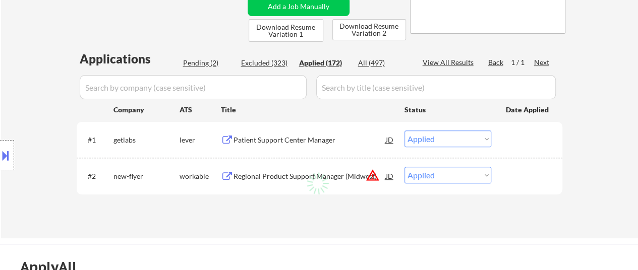
select select ""applied""
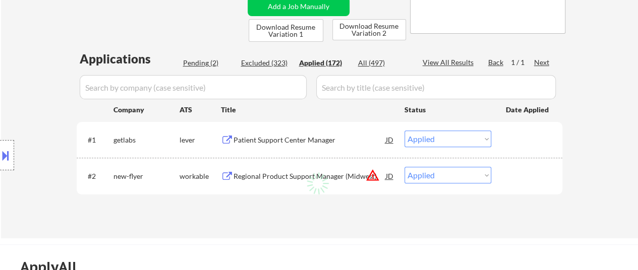
select select ""applied""
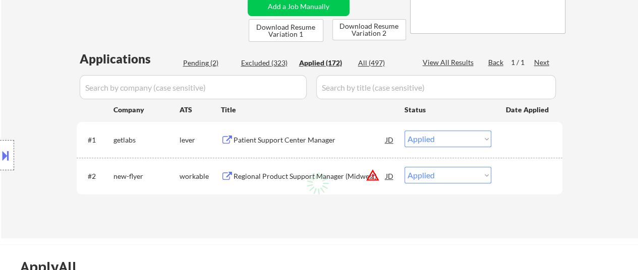
select select ""applied""
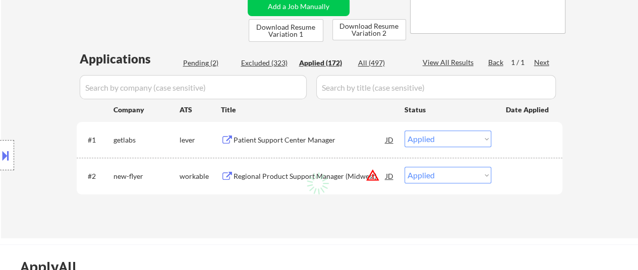
select select ""applied""
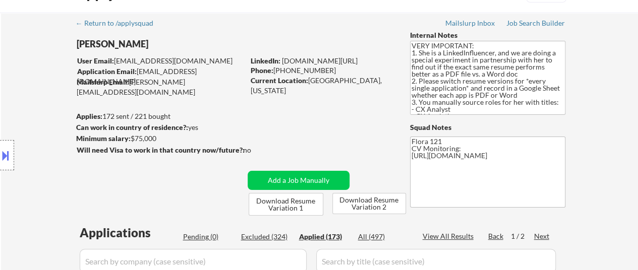
scroll to position [50, 0]
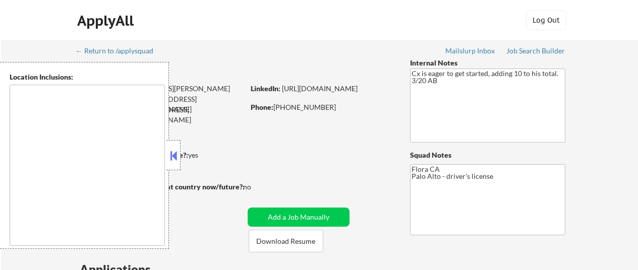
select select ""pending""
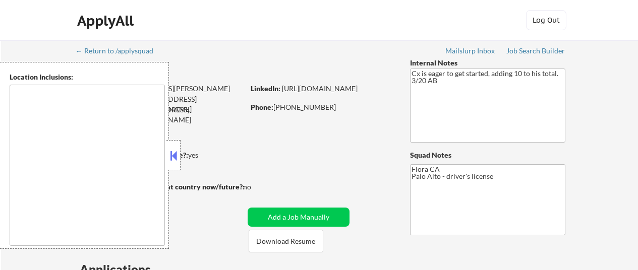
select select ""pending""
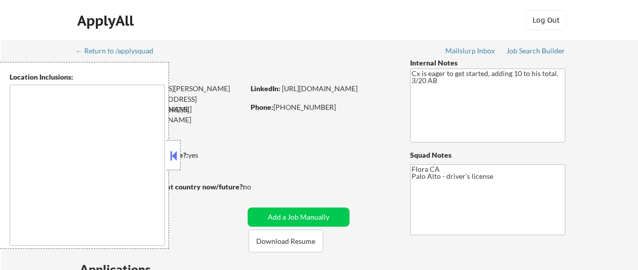
select select ""pending""
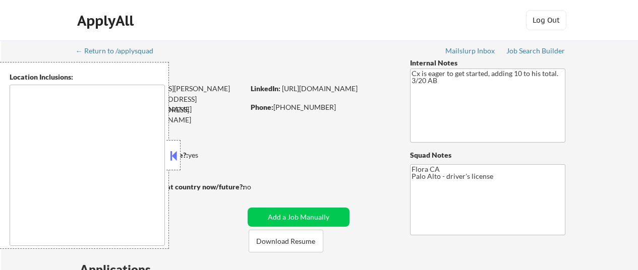
select select ""pending""
type textarea "[GEOGRAPHIC_DATA], [GEOGRAPHIC_DATA] [GEOGRAPHIC_DATA], [GEOGRAPHIC_DATA] [GEOG…"
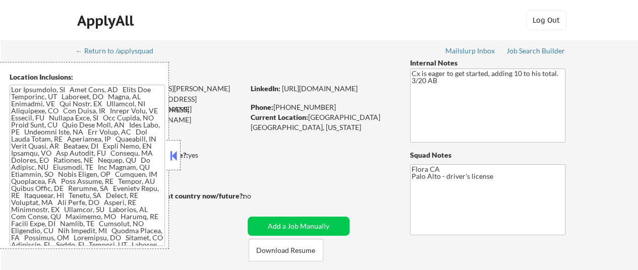
click at [171, 153] on button at bounding box center [173, 155] width 11 height 15
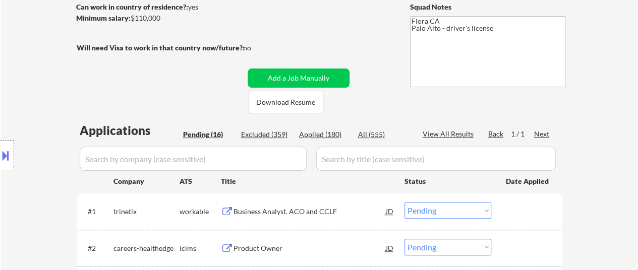
scroll to position [151, 0]
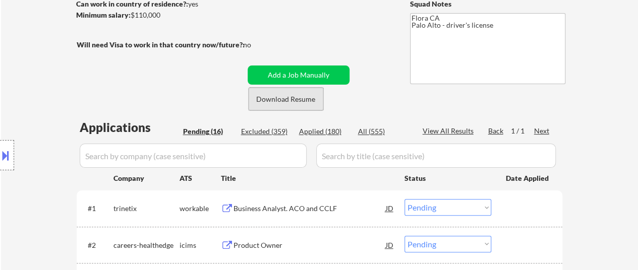
click at [298, 98] on button "Download Resume" at bounding box center [286, 99] width 75 height 23
click at [332, 135] on div "Applied (180)" at bounding box center [324, 132] width 50 height 10
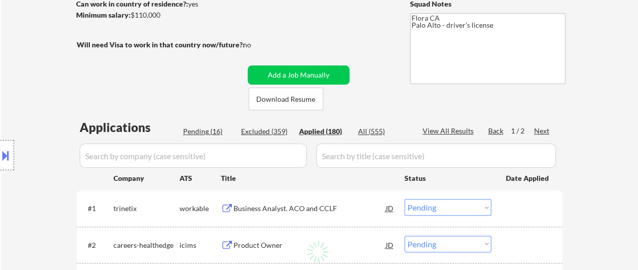
select select ""applied""
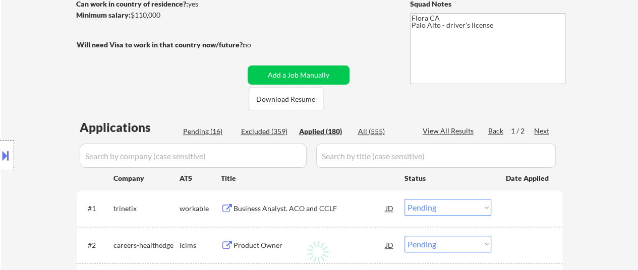
select select ""applied""
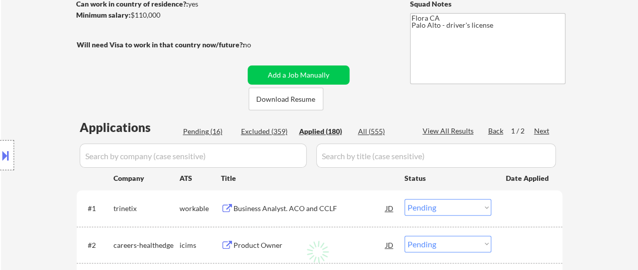
select select ""applied""
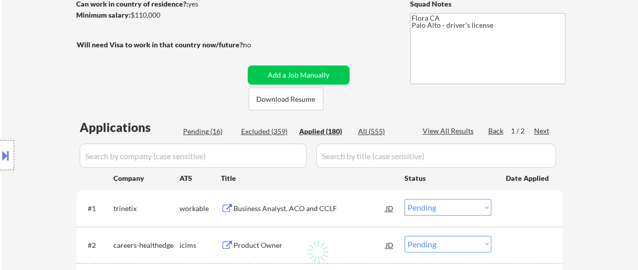
select select ""applied""
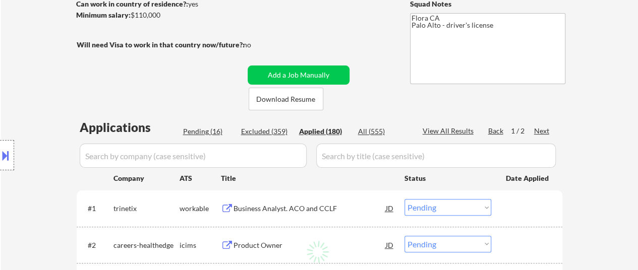
select select ""applied""
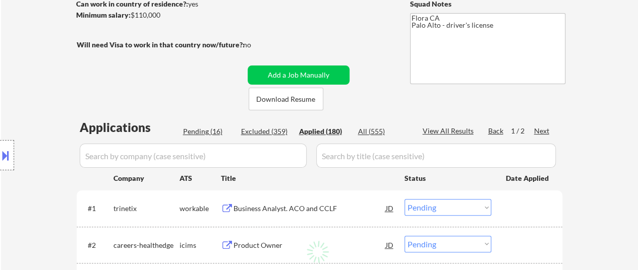
select select ""applied""
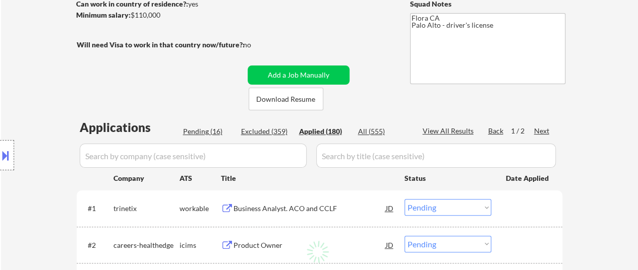
select select ""applied""
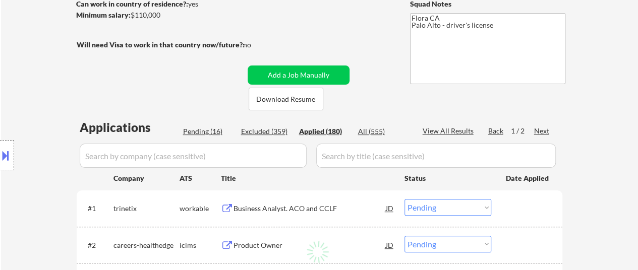
select select ""applied""
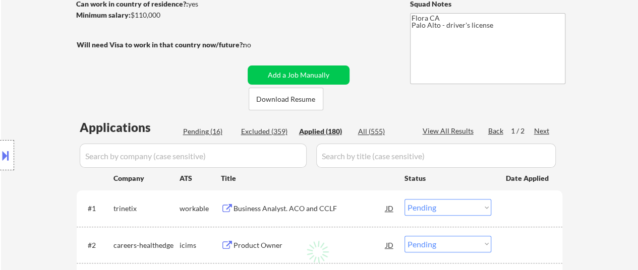
select select ""applied""
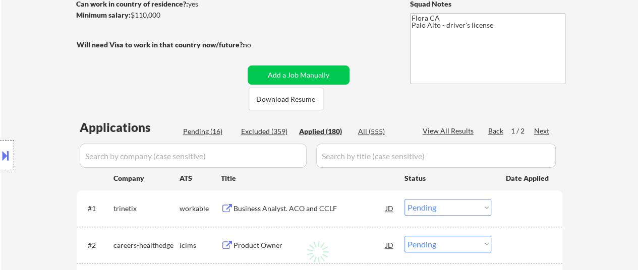
select select ""applied""
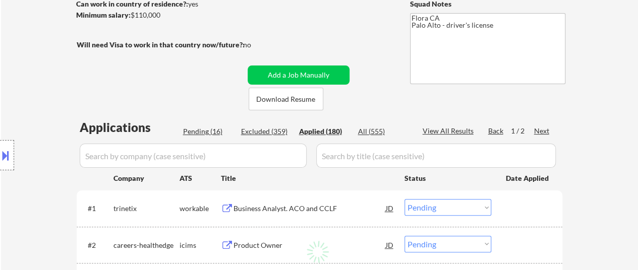
select select ""applied""
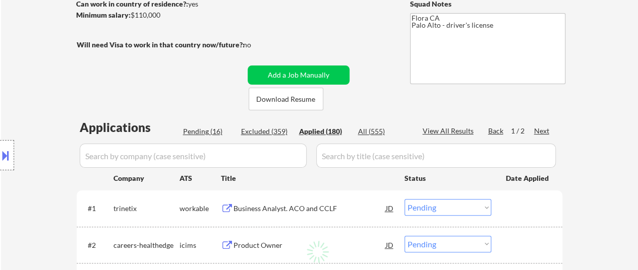
select select ""applied""
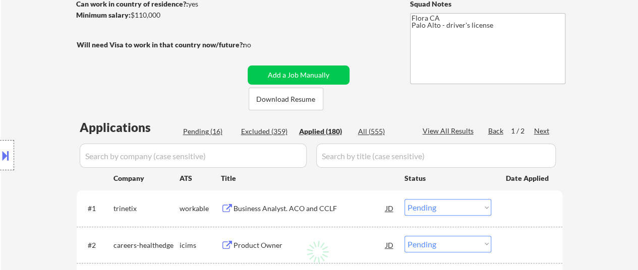
select select ""applied""
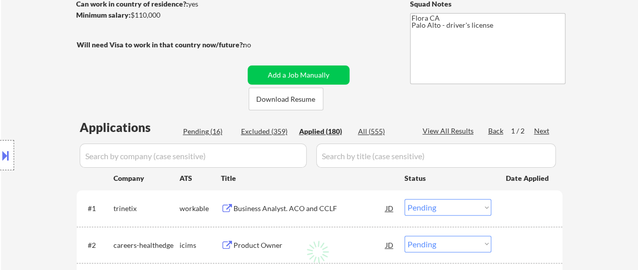
select select ""applied""
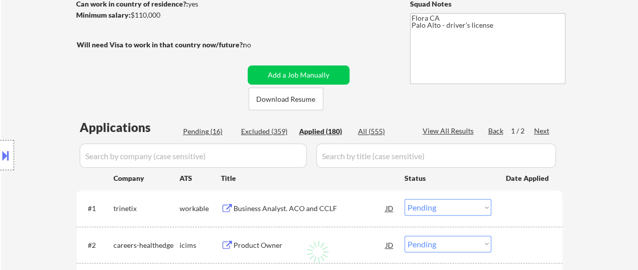
select select ""applied""
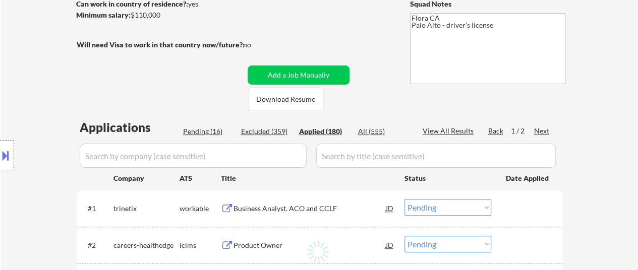
select select ""applied""
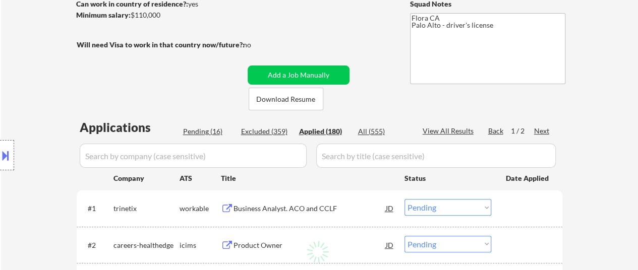
select select ""applied""
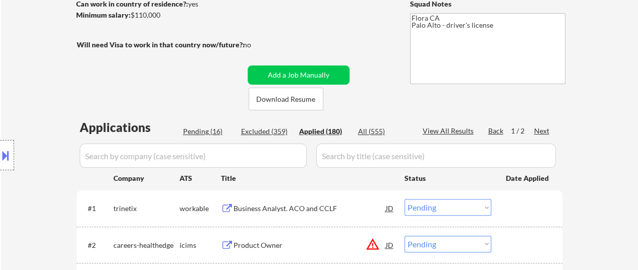
select select ""applied""
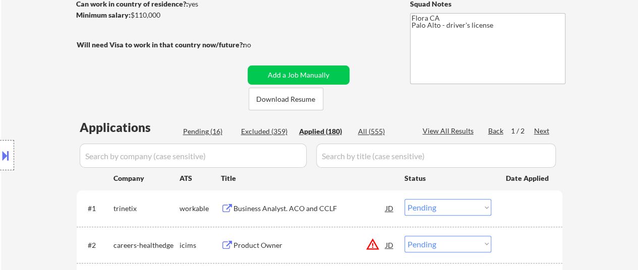
select select ""applied""
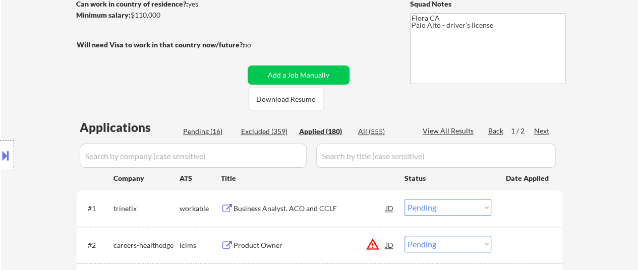
select select ""applied""
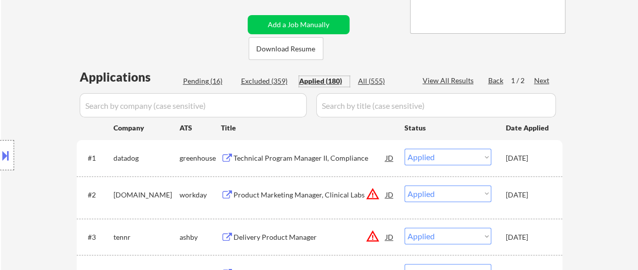
scroll to position [240, 0]
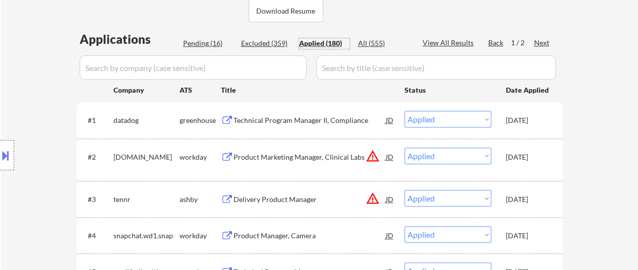
click at [338, 115] on div "Technical Program Manager II, Compliance" at bounding box center [310, 120] width 152 height 10
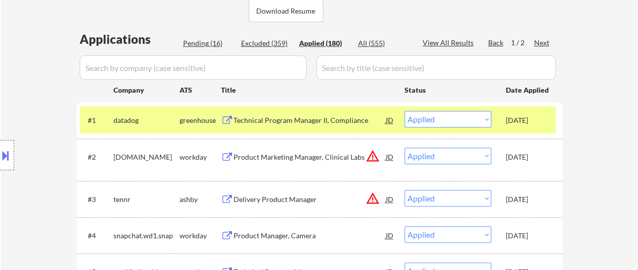
scroll to position [252, 0]
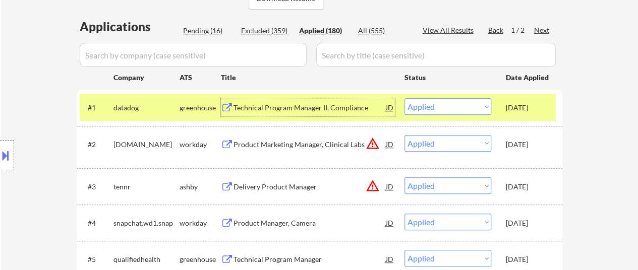
click at [211, 29] on div "Pending (16)" at bounding box center [208, 31] width 50 height 10
select select ""pending""
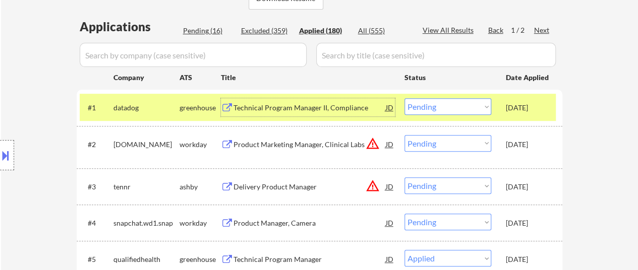
select select ""pending""
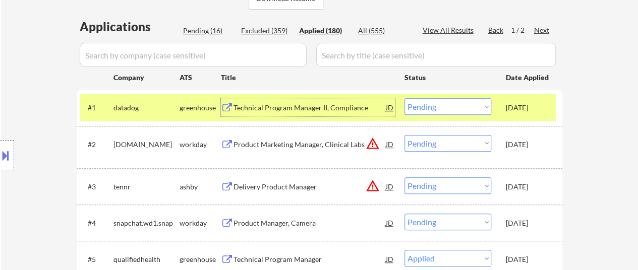
select select ""pending""
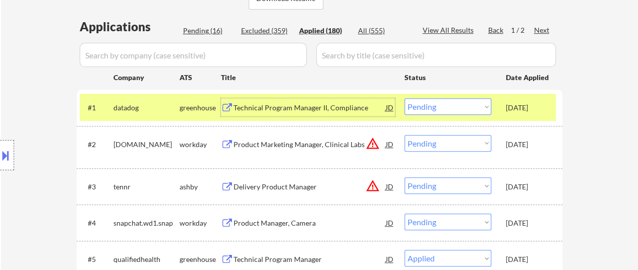
select select ""pending""
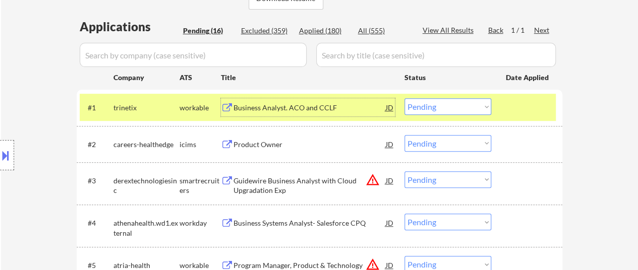
click at [313, 110] on div "Business Analyst. ACO and CCLF" at bounding box center [310, 108] width 152 height 10
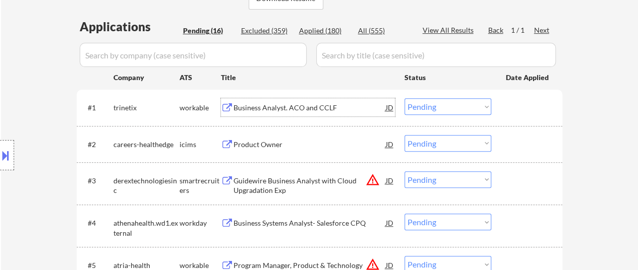
click at [542, 106] on div at bounding box center [528, 107] width 44 height 18
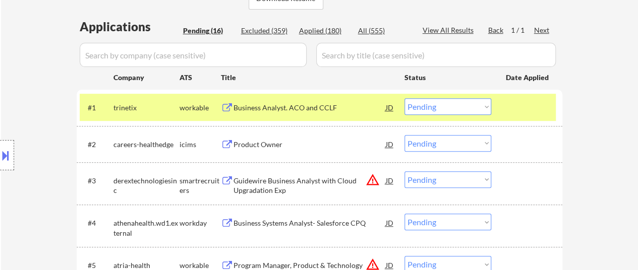
click at [257, 143] on div "Product Owner" at bounding box center [310, 145] width 152 height 10
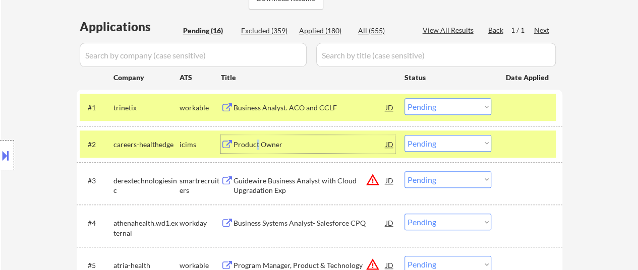
click at [459, 144] on select "Choose an option... Pending Applied Excluded (Questions) Excluded (Expired) Exc…" at bounding box center [447, 143] width 87 height 17
click at [404, 135] on select "Choose an option... Pending Applied Excluded (Questions) Excluded (Expired) Exc…" at bounding box center [447, 143] width 87 height 17
select select ""pending""
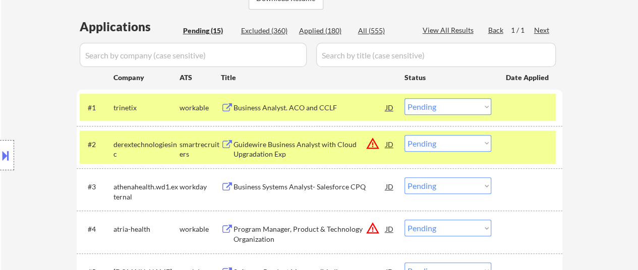
click at [519, 149] on div at bounding box center [528, 144] width 44 height 18
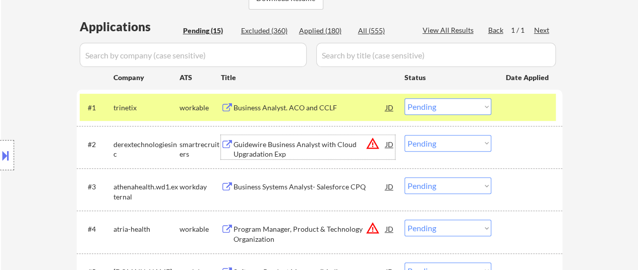
click at [309, 147] on div "Guidewire Business Analyst with Cloud Upgradation Exp" at bounding box center [310, 150] width 152 height 20
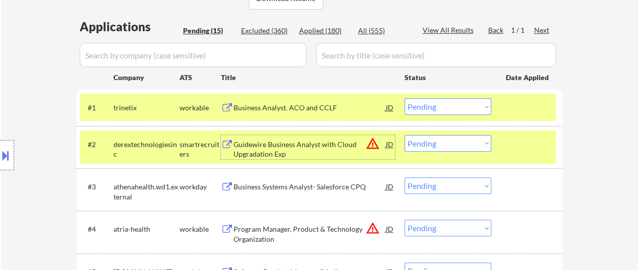
click at [442, 106] on select "Choose an option... Pending Applied Excluded (Questions) Excluded (Expired) Exc…" at bounding box center [447, 106] width 87 height 17
click at [404, 98] on select "Choose an option... Pending Applied Excluded (Questions) Excluded (Expired) Exc…" at bounding box center [447, 106] width 87 height 17
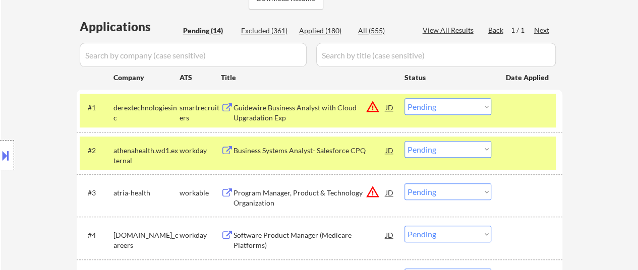
click at [517, 153] on div at bounding box center [528, 150] width 44 height 18
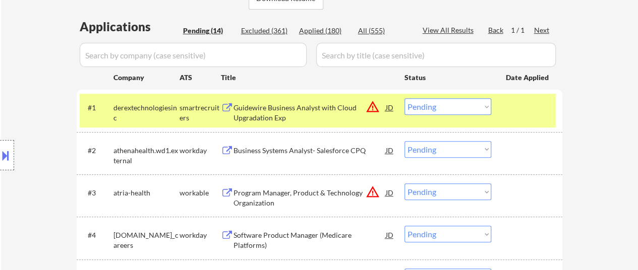
click at [275, 151] on div "Business Systems Analyst- Salesforce CPQ" at bounding box center [310, 151] width 152 height 10
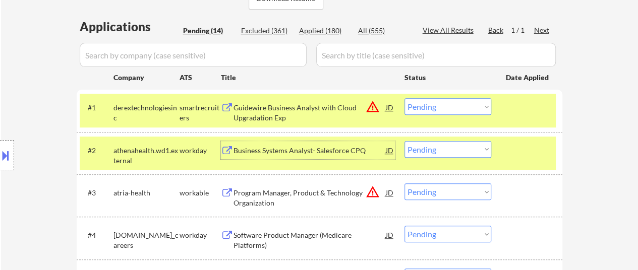
click at [455, 109] on select "Choose an option... Pending Applied Excluded (Questions) Excluded (Expired) Exc…" at bounding box center [447, 106] width 87 height 17
click at [404, 98] on select "Choose an option... Pending Applied Excluded (Questions) Excluded (Expired) Exc…" at bounding box center [447, 106] width 87 height 17
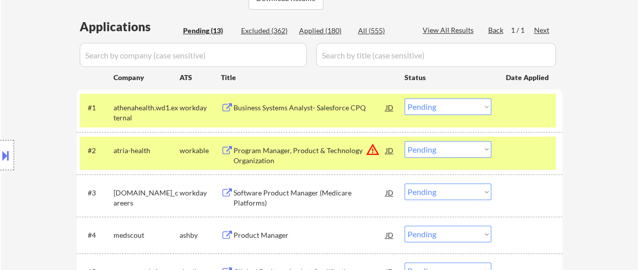
click at [520, 153] on div at bounding box center [528, 150] width 44 height 18
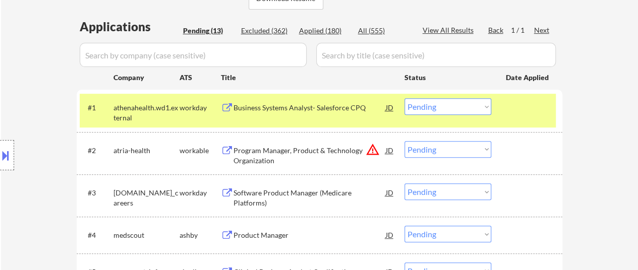
click at [299, 152] on div "Program Manager, Product & Technology Organization" at bounding box center [310, 156] width 152 height 20
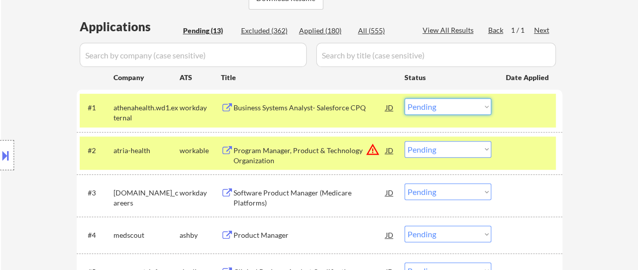
click at [456, 103] on select "Choose an option... Pending Applied Excluded (Questions) Excluded (Expired) Exc…" at bounding box center [447, 106] width 87 height 17
click at [404, 98] on select "Choose an option... Pending Applied Excluded (Questions) Excluded (Expired) Exc…" at bounding box center [447, 106] width 87 height 17
select select ""pending""
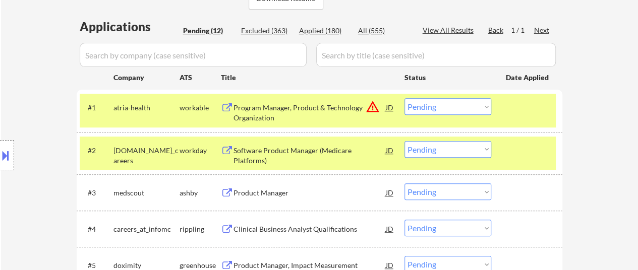
click at [516, 155] on div at bounding box center [528, 150] width 44 height 18
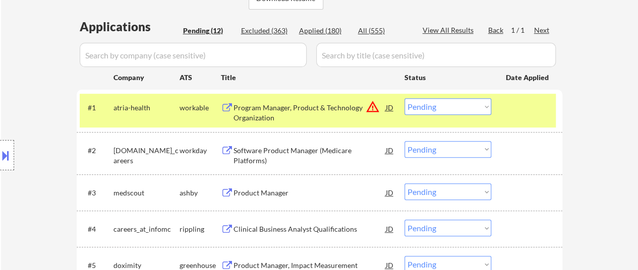
click at [308, 149] on div "Software Product Manager (Medicare Platforms)" at bounding box center [310, 156] width 152 height 20
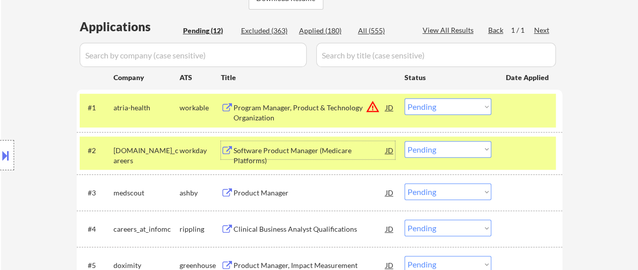
click at [453, 151] on select "Choose an option... Pending Applied Excluded (Questions) Excluded (Expired) Exc…" at bounding box center [447, 149] width 87 height 17
click at [404, 141] on select "Choose an option... Pending Applied Excluded (Questions) Excluded (Expired) Exc…" at bounding box center [447, 149] width 87 height 17
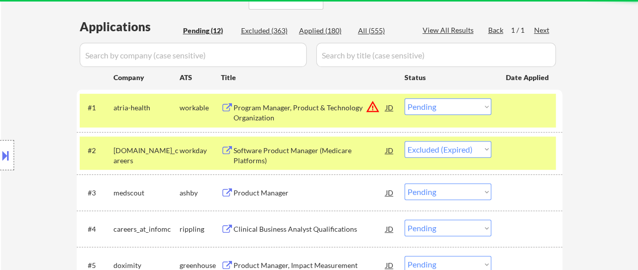
select select ""pending""
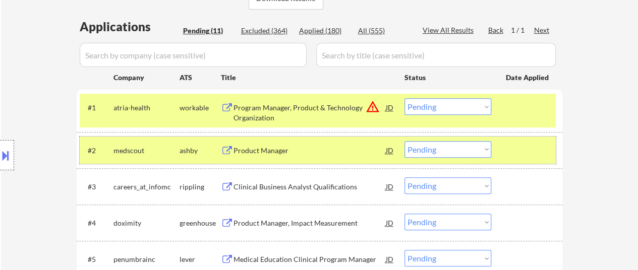
click at [499, 142] on div "#2 medscout ashby Product Manager JD warning_amber Choose an option... Pending …" at bounding box center [318, 150] width 476 height 27
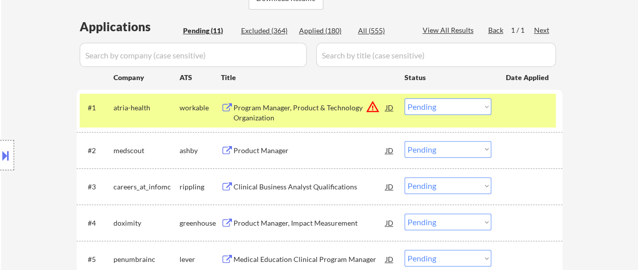
click at [280, 150] on div "Product Manager" at bounding box center [310, 151] width 152 height 10
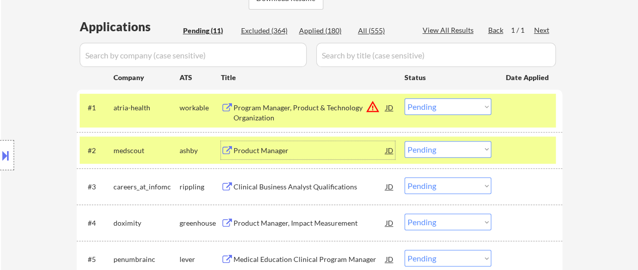
click at [427, 107] on select "Choose an option... Pending Applied Excluded (Questions) Excluded (Expired) Exc…" at bounding box center [447, 106] width 87 height 17
click at [404, 98] on select "Choose an option... Pending Applied Excluded (Questions) Excluded (Expired) Exc…" at bounding box center [447, 106] width 87 height 17
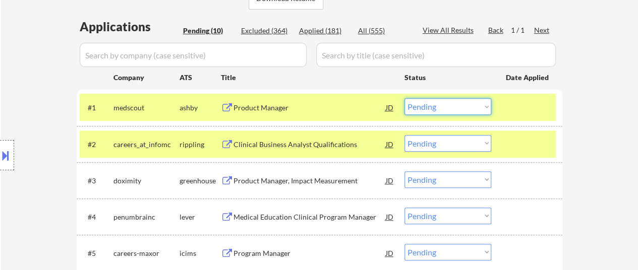
click at [444, 111] on select "Choose an option... Pending Applied Excluded (Questions) Excluded (Expired) Exc…" at bounding box center [447, 106] width 87 height 17
click at [404, 98] on select "Choose an option... Pending Applied Excluded (Questions) Excluded (Expired) Exc…" at bounding box center [447, 106] width 87 height 17
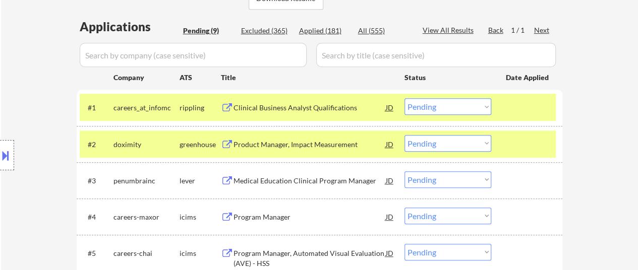
click at [537, 108] on div at bounding box center [528, 107] width 44 height 18
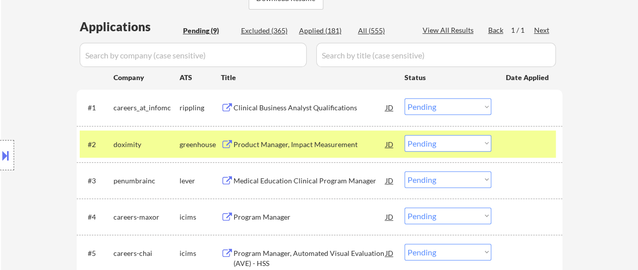
drag, startPoint x: 521, startPoint y: 141, endPoint x: 441, endPoint y: 139, distance: 80.2
click at [521, 141] on div at bounding box center [528, 144] width 44 height 18
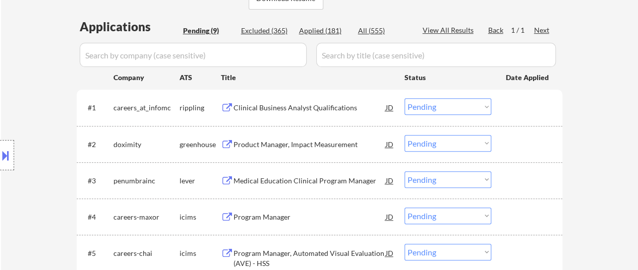
click at [318, 107] on div "Clinical Business Analyst Qualifications" at bounding box center [310, 108] width 152 height 10
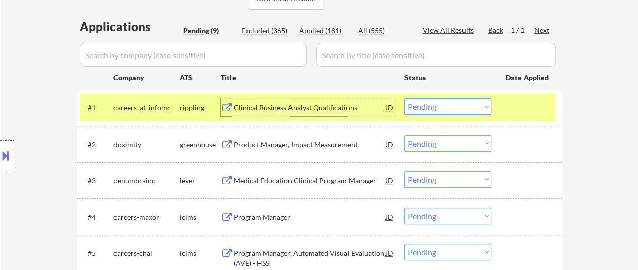
click at [480, 104] on select "Choose an option... Pending Applied Excluded (Questions) Excluded (Expired) Exc…" at bounding box center [447, 106] width 87 height 17
click at [404, 98] on select "Choose an option... Pending Applied Excluded (Questions) Excluded (Expired) Exc…" at bounding box center [447, 106] width 87 height 17
click at [301, 145] on div "Product Manager, Impact Measurement" at bounding box center [310, 145] width 152 height 10
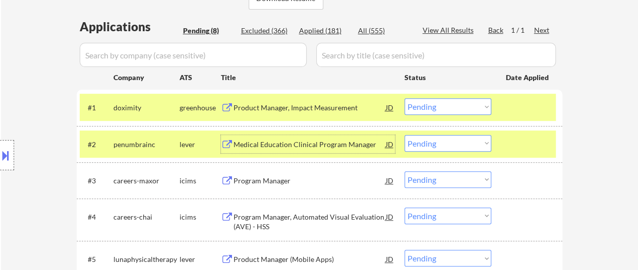
drag, startPoint x: 512, startPoint y: 144, endPoint x: 380, endPoint y: 148, distance: 132.2
click at [511, 144] on div at bounding box center [528, 144] width 44 height 18
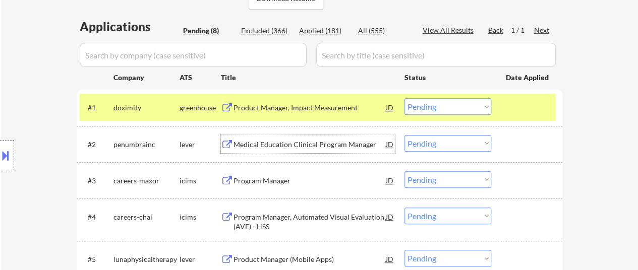
click at [302, 145] on div "Medical Education Clinical Program Manager" at bounding box center [310, 145] width 152 height 10
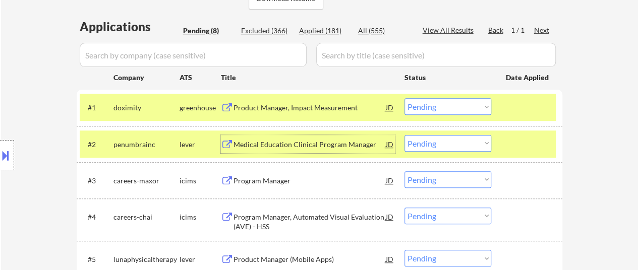
click at [270, 181] on div "Program Manager" at bounding box center [310, 181] width 152 height 10
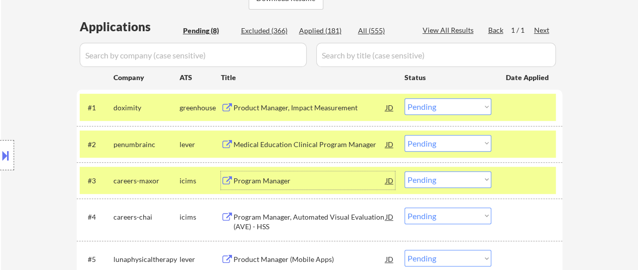
click at [439, 142] on select "Choose an option... Pending Applied Excluded (Questions) Excluded (Expired) Exc…" at bounding box center [447, 143] width 87 height 17
click at [296, 143] on div "Medical Education Clinical Program Manager" at bounding box center [310, 145] width 152 height 10
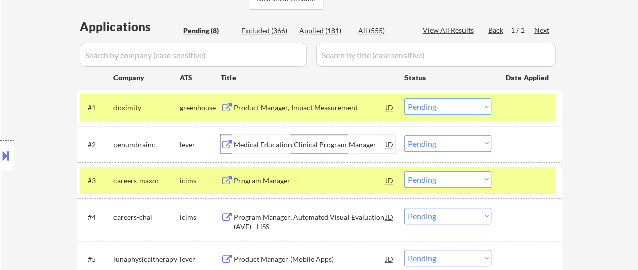
click at [443, 107] on select "Choose an option... Pending Applied Excluded (Questions) Excluded (Expired) Exc…" at bounding box center [447, 106] width 87 height 17
click at [404, 98] on select "Choose an option... Pending Applied Excluded (Questions) Excluded (Expired) Exc…" at bounding box center [447, 106] width 87 height 17
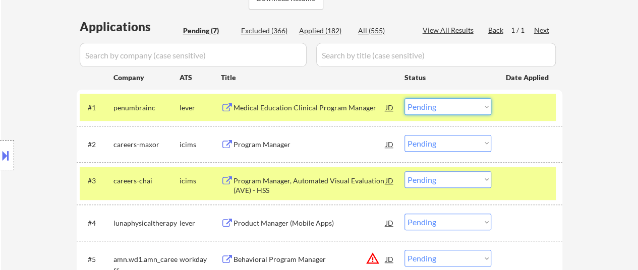
click at [463, 106] on select "Choose an option... Pending Applied Excluded (Questions) Excluded (Expired) Exc…" at bounding box center [447, 106] width 87 height 17
click at [404, 98] on select "Choose an option... Pending Applied Excluded (Questions) Excluded (Expired) Exc…" at bounding box center [447, 106] width 87 height 17
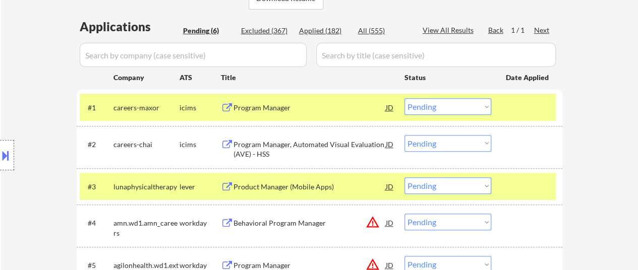
click at [474, 109] on select "Choose an option... Pending Applied Excluded (Questions) Excluded (Expired) Exc…" at bounding box center [447, 106] width 87 height 17
click at [404, 98] on select "Choose an option... Pending Applied Excluded (Questions) Excluded (Expired) Exc…" at bounding box center [447, 106] width 87 height 17
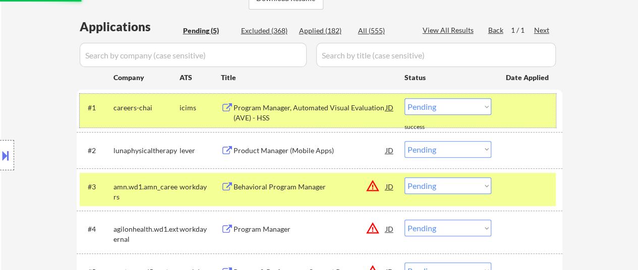
click at [511, 111] on div at bounding box center [528, 107] width 44 height 18
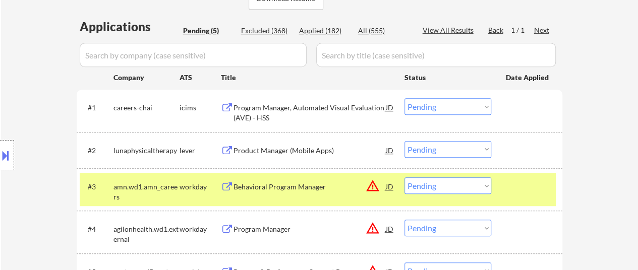
click at [518, 184] on div at bounding box center [528, 187] width 44 height 18
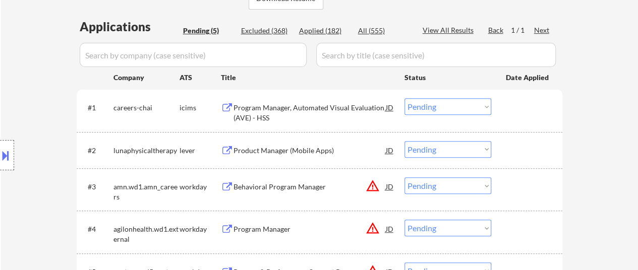
click at [273, 104] on div "Program Manager, Automated Visual Evaluation (AVE) - HSS" at bounding box center [310, 113] width 152 height 20
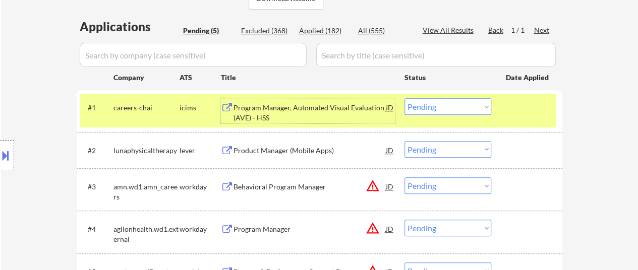
click at [463, 105] on select "Choose an option... Pending Applied Excluded (Questions) Excluded (Expired) Exc…" at bounding box center [447, 106] width 87 height 17
click at [404, 98] on select "Choose an option... Pending Applied Excluded (Questions) Excluded (Expired) Exc…" at bounding box center [447, 106] width 87 height 17
click at [320, 147] on div "Product Manager (Mobile Apps)" at bounding box center [310, 151] width 152 height 10
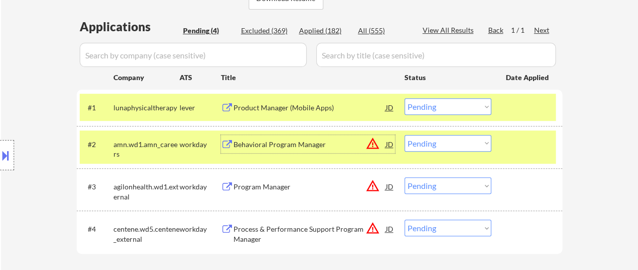
click at [508, 149] on div at bounding box center [528, 144] width 44 height 18
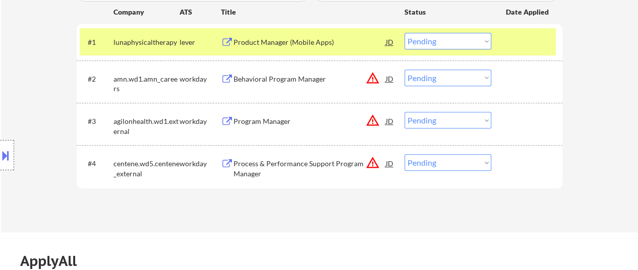
scroll to position [303, 0]
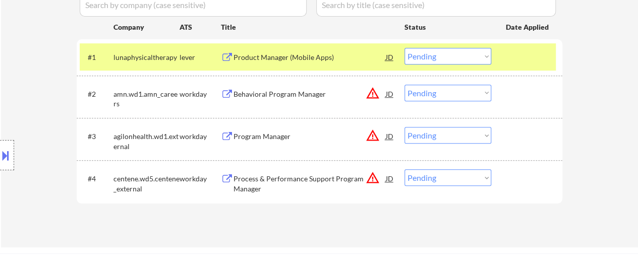
click at [310, 91] on div "Behavioral Program Manager" at bounding box center [310, 94] width 152 height 10
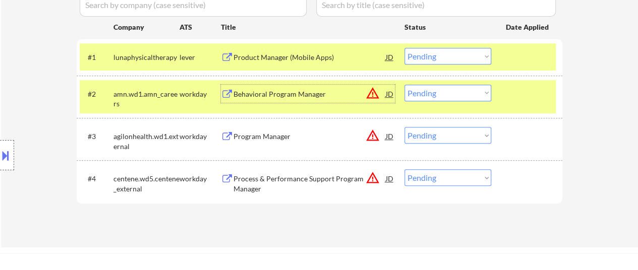
click at [429, 53] on select "Choose an option... Pending Applied Excluded (Questions) Excluded (Expired) Exc…" at bounding box center [447, 56] width 87 height 17
click at [404, 48] on select "Choose an option... Pending Applied Excluded (Questions) Excluded (Expired) Exc…" at bounding box center [447, 56] width 87 height 17
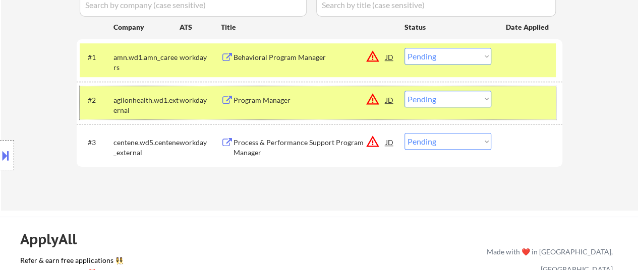
click at [507, 95] on div at bounding box center [528, 100] width 44 height 18
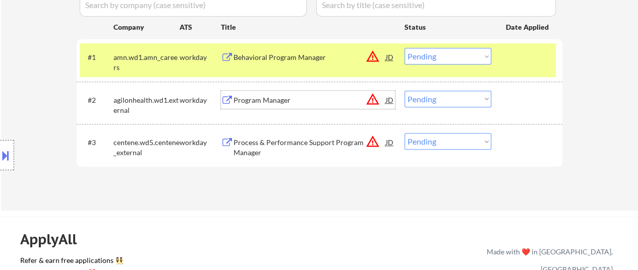
click at [252, 97] on div "Program Manager" at bounding box center [310, 100] width 152 height 10
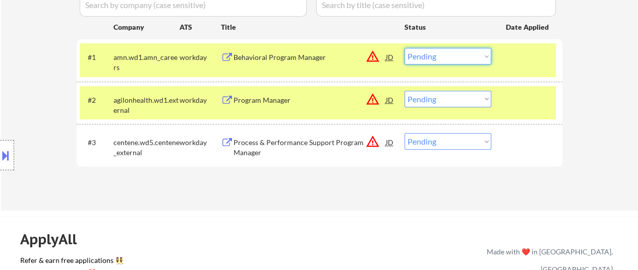
click at [481, 58] on select "Choose an option... Pending Applied Excluded (Questions) Excluded (Expired) Exc…" at bounding box center [447, 56] width 87 height 17
click at [404, 48] on select "Choose an option... Pending Applied Excluded (Questions) Excluded (Expired) Exc…" at bounding box center [447, 56] width 87 height 17
select select ""pending""
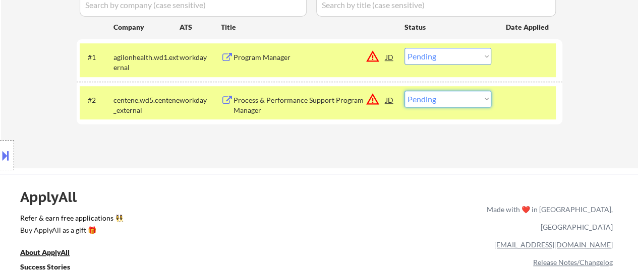
click at [441, 99] on select "Choose an option... Pending Applied Excluded (Questions) Excluded (Expired) Exc…" at bounding box center [447, 99] width 87 height 17
select select ""excluded""
click at [404, 91] on select "Choose an option... Pending Applied Excluded (Questions) Excluded (Expired) Exc…" at bounding box center [447, 99] width 87 height 17
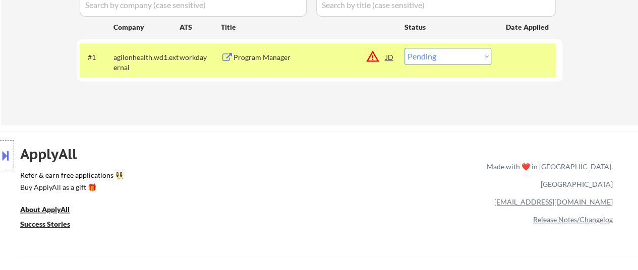
click at [459, 54] on select "Choose an option... Pending Applied Excluded (Questions) Excluded (Expired) Exc…" at bounding box center [447, 56] width 87 height 17
select select ""excluded__location_""
click at [404, 48] on select "Choose an option... Pending Applied Excluded (Questions) Excluded (Expired) Exc…" at bounding box center [447, 56] width 87 height 17
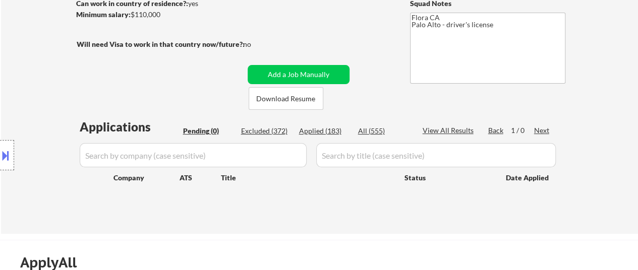
scroll to position [151, 0]
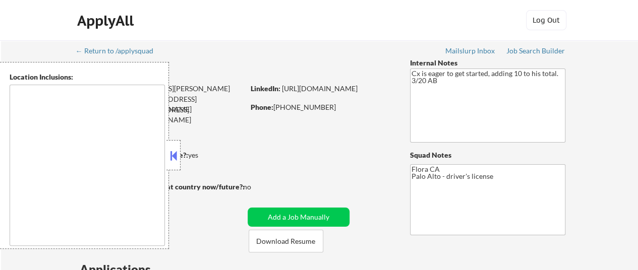
type textarea "[GEOGRAPHIC_DATA], [GEOGRAPHIC_DATA] [GEOGRAPHIC_DATA], [GEOGRAPHIC_DATA] [GEOG…"
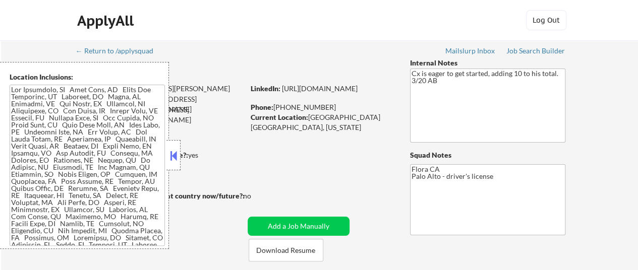
select select ""pending""
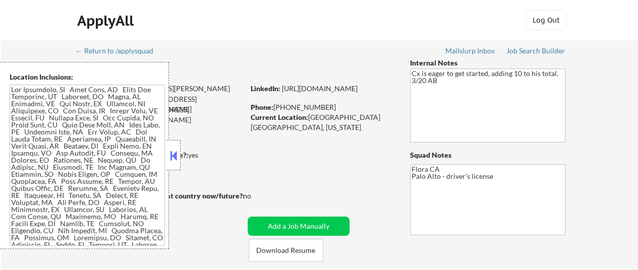
select select ""pending""
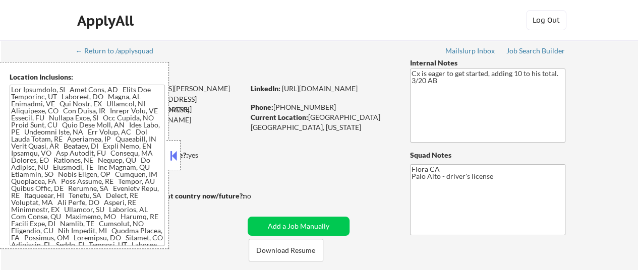
select select ""pending""
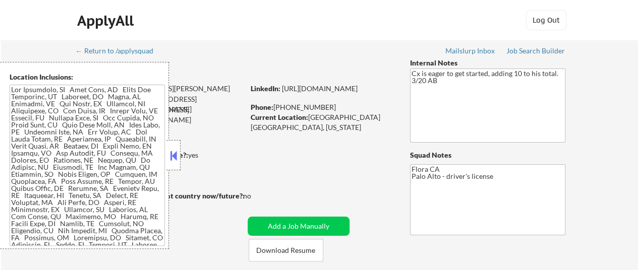
select select ""pending""
click at [171, 156] on button at bounding box center [173, 155] width 11 height 15
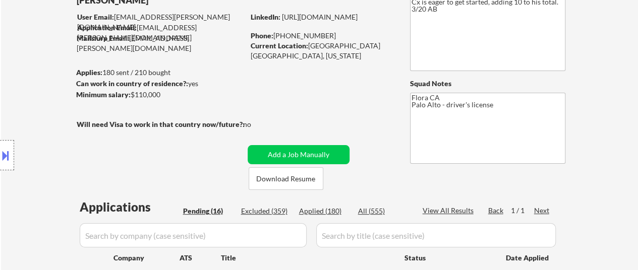
scroll to position [101, 0]
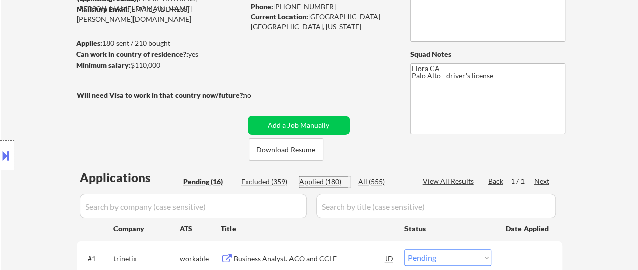
click at [324, 184] on div "Applied (180)" at bounding box center [324, 182] width 50 height 10
select select ""applied""
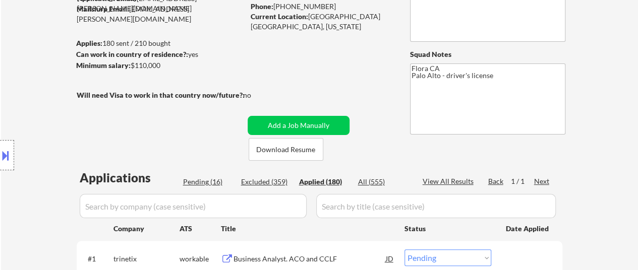
select select ""applied""
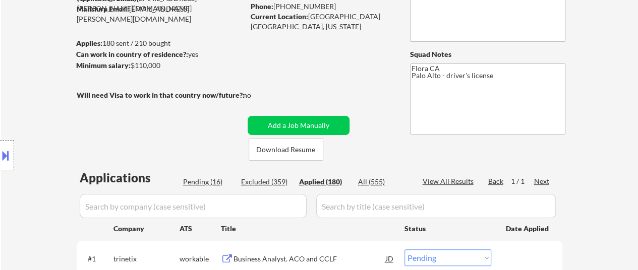
select select ""applied""
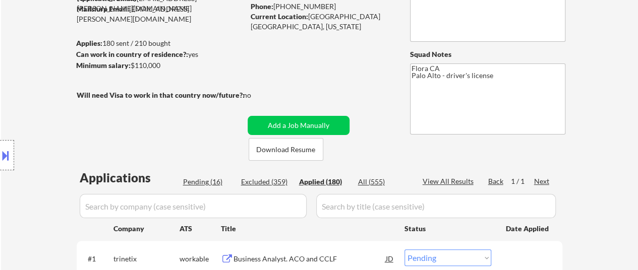
select select ""applied""
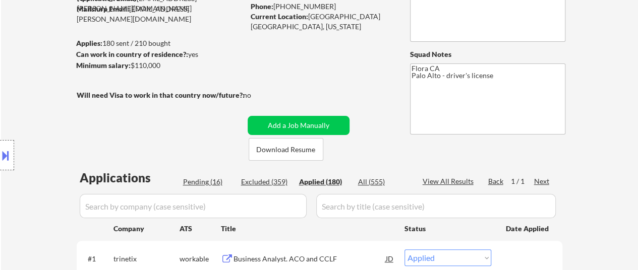
select select ""applied""
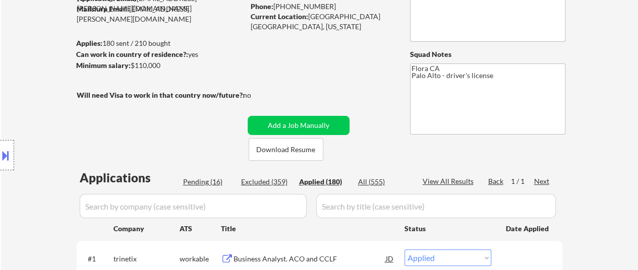
select select ""applied""
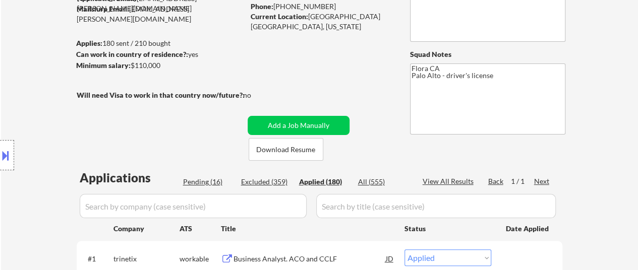
select select ""applied""
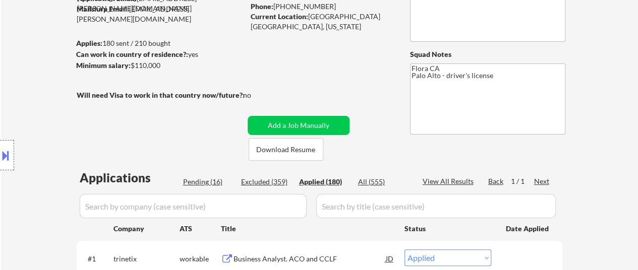
select select ""applied""
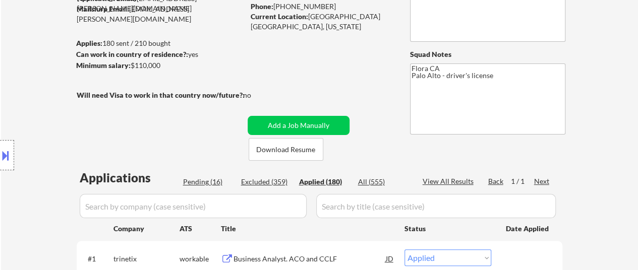
select select ""applied""
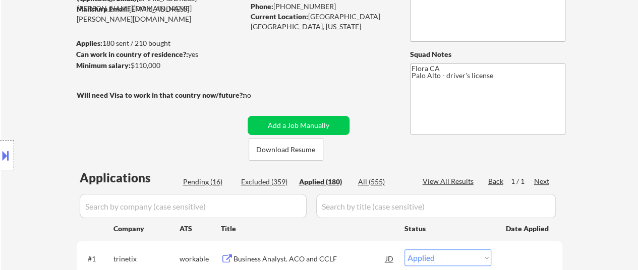
select select ""applied""
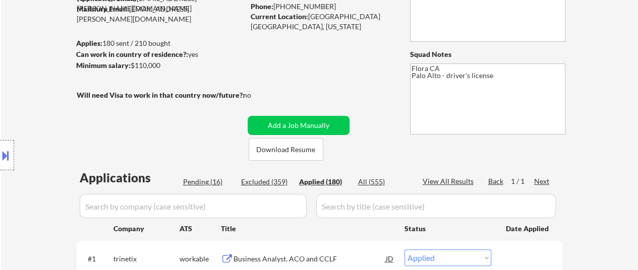
select select ""applied""
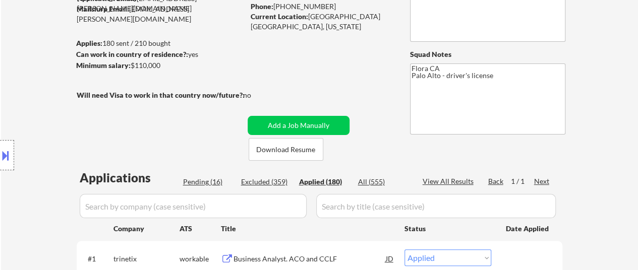
select select ""applied""
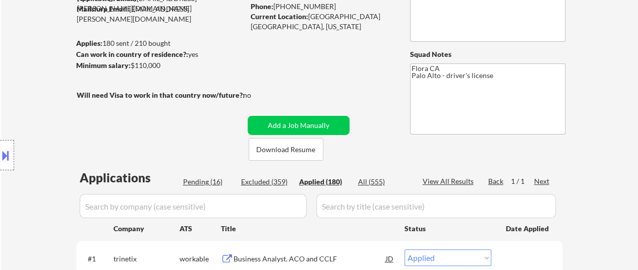
select select ""applied""
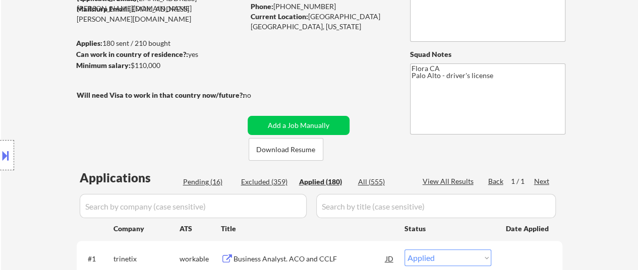
select select ""applied""
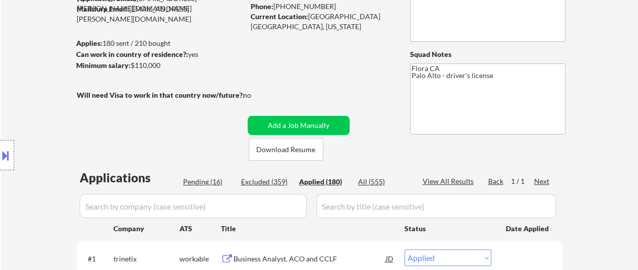
select select ""applied""
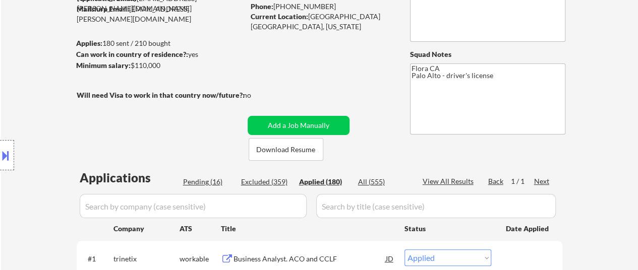
select select ""applied""
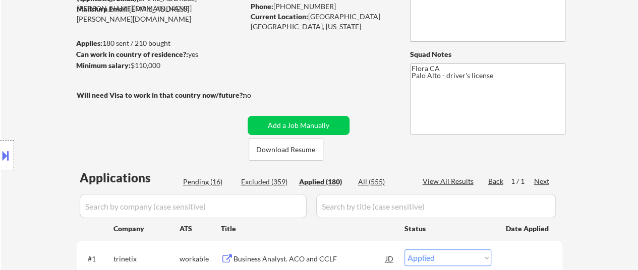
select select ""applied""
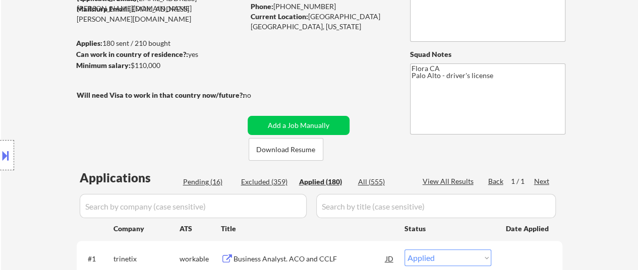
select select ""applied""
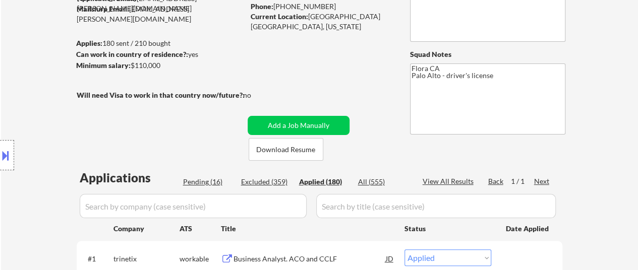
select select ""applied""
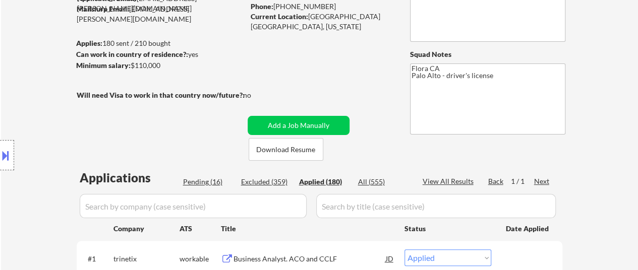
select select ""applied""
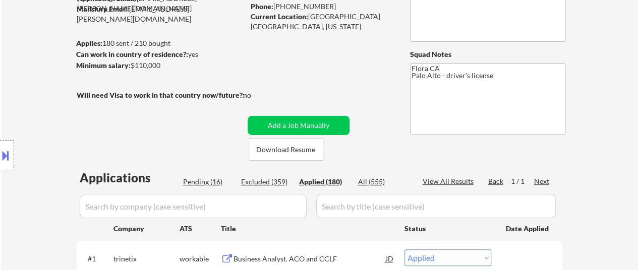
select select ""applied""
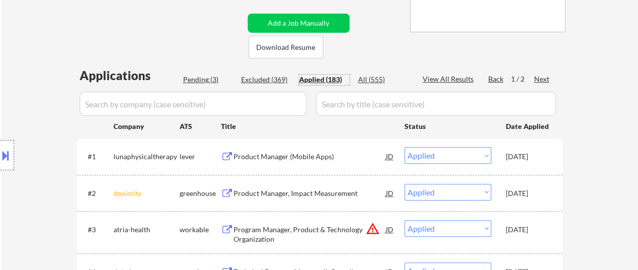
scroll to position [202, 0]
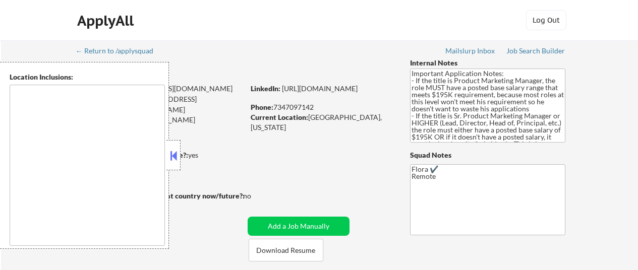
select select ""pending""
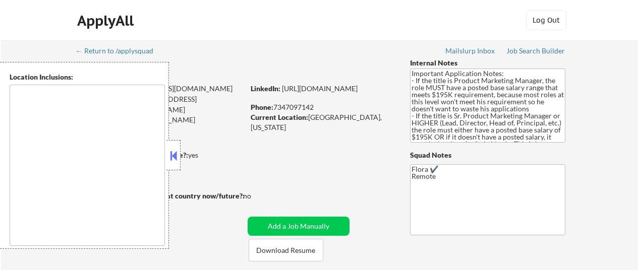
scroll to position [101, 0]
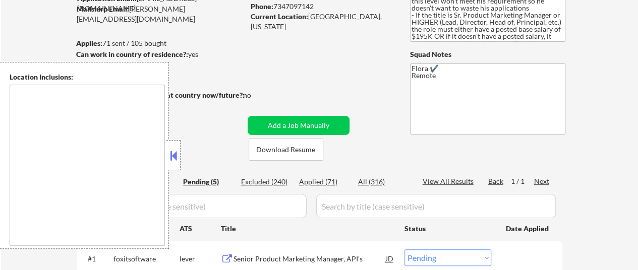
click at [177, 154] on button at bounding box center [173, 155] width 11 height 15
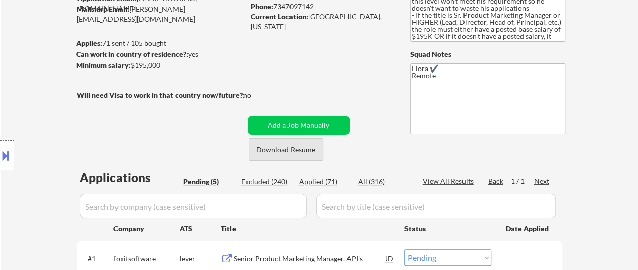
click at [284, 150] on button "Download Resume" at bounding box center [286, 149] width 75 height 23
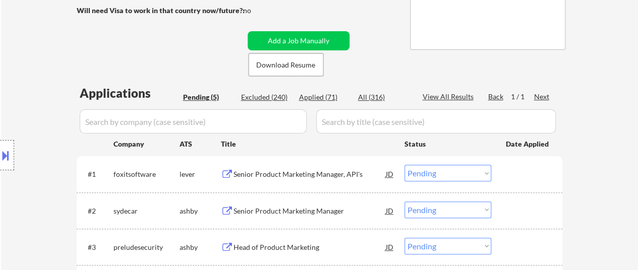
scroll to position [202, 0]
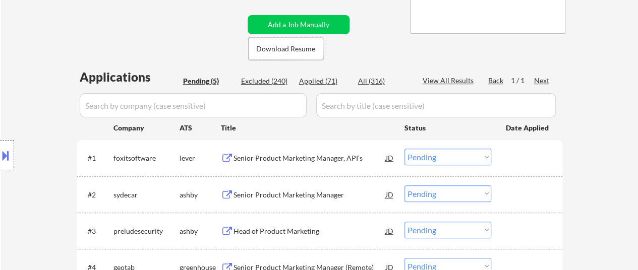
click at [303, 161] on div "Senior Product Marketing Manager, API's" at bounding box center [310, 158] width 152 height 10
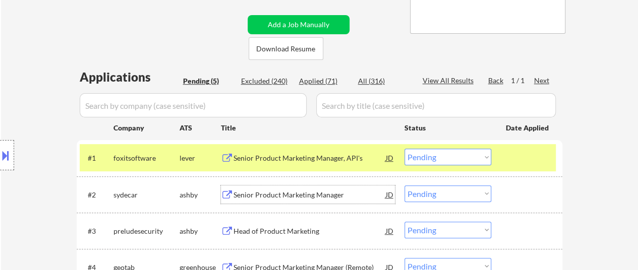
click at [296, 196] on div "Senior Product Marketing Manager" at bounding box center [310, 195] width 152 height 10
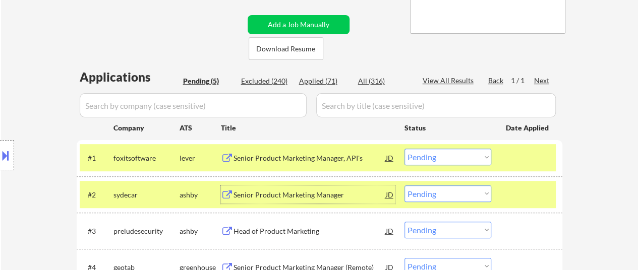
click at [260, 158] on div "Senior Product Marketing Manager, API's" at bounding box center [310, 158] width 152 height 10
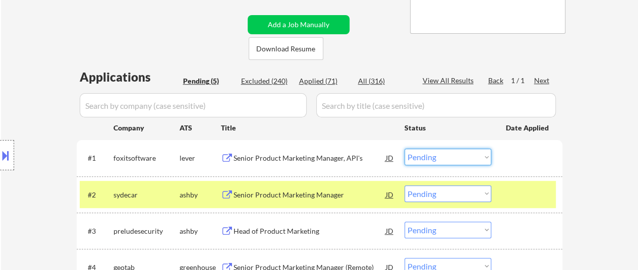
click at [443, 156] on select "Choose an option... Pending Applied Excluded (Questions) Excluded (Expired) Exc…" at bounding box center [447, 157] width 87 height 17
click at [404, 149] on select "Choose an option... Pending Applied Excluded (Questions) Excluded (Expired) Exc…" at bounding box center [447, 157] width 87 height 17
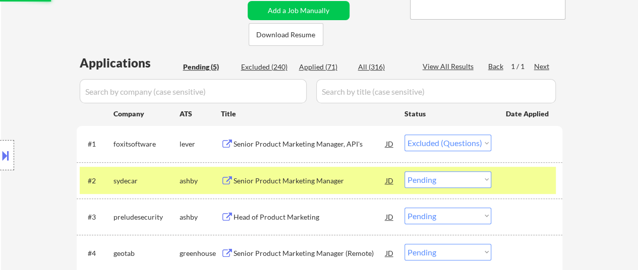
scroll to position [252, 0]
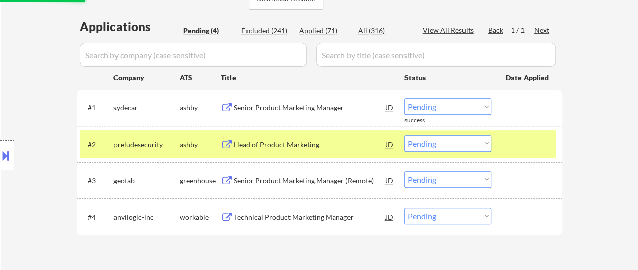
click at [528, 146] on div at bounding box center [528, 144] width 44 height 18
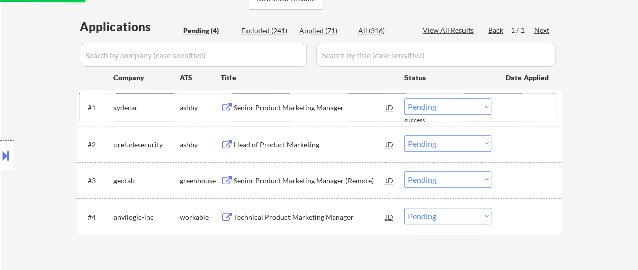
click at [532, 101] on div at bounding box center [528, 107] width 44 height 18
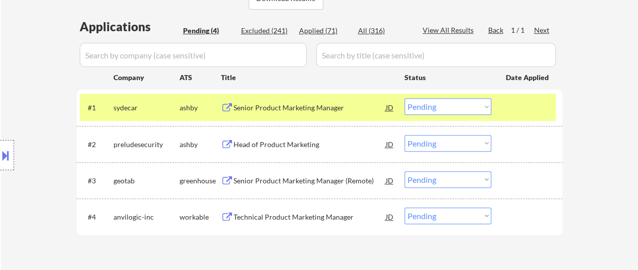
click at [275, 142] on div "Head of Product Marketing" at bounding box center [310, 145] width 152 height 10
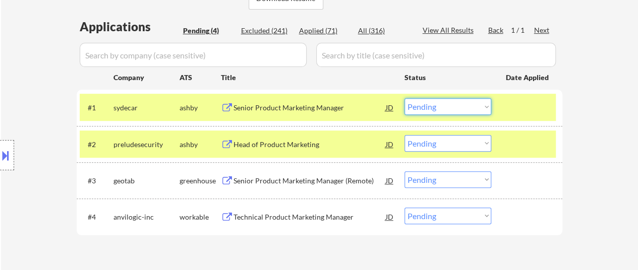
click at [418, 100] on select "Choose an option... Pending Applied Excluded (Questions) Excluded (Expired) Exc…" at bounding box center [447, 106] width 87 height 17
click at [404, 98] on select "Choose an option... Pending Applied Excluded (Questions) Excluded (Expired) Exc…" at bounding box center [447, 106] width 87 height 17
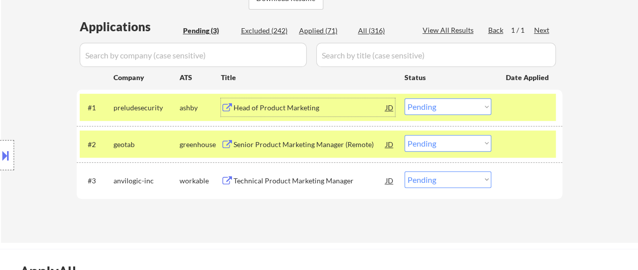
click at [302, 109] on div "Head of Product Marketing" at bounding box center [310, 108] width 152 height 10
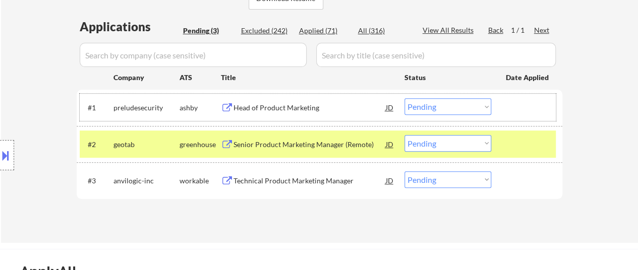
click at [454, 97] on div "#1 preludesecurity ashby Head of Product Marketing JD Choose an option... Pendi…" at bounding box center [318, 107] width 476 height 27
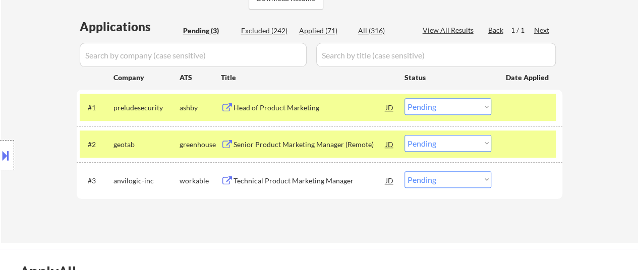
click at [451, 105] on select "Choose an option... Pending Applied Excluded (Questions) Excluded (Expired) Exc…" at bounding box center [447, 106] width 87 height 17
click at [404, 98] on select "Choose an option... Pending Applied Excluded (Questions) Excluded (Expired) Exc…" at bounding box center [447, 106] width 87 height 17
click at [310, 140] on div "Senior Product Marketing Manager (Remote)" at bounding box center [310, 145] width 152 height 10
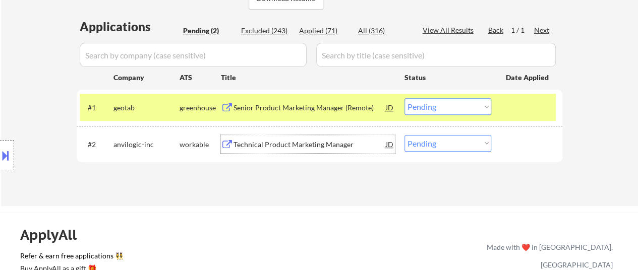
click at [292, 147] on div "Technical Product Marketing Manager" at bounding box center [310, 145] width 152 height 10
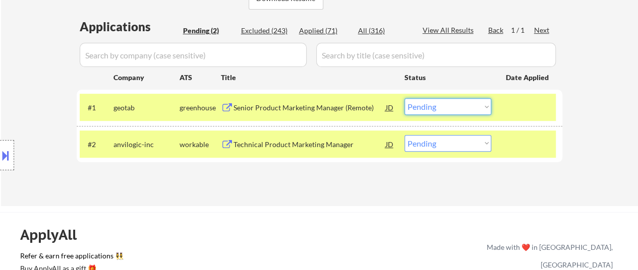
click at [436, 112] on select "Choose an option... Pending Applied Excluded (Questions) Excluded (Expired) Exc…" at bounding box center [447, 106] width 87 height 17
click at [404, 98] on select "Choose an option... Pending Applied Excluded (Questions) Excluded (Expired) Exc…" at bounding box center [447, 106] width 87 height 17
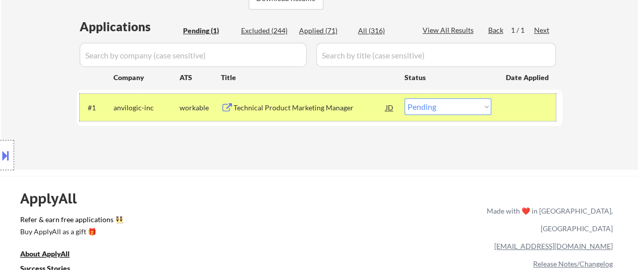
click at [444, 119] on div "#1 anvilogic-inc workable Technical Product Marketing Manager JD Choose an opti…" at bounding box center [318, 107] width 476 height 27
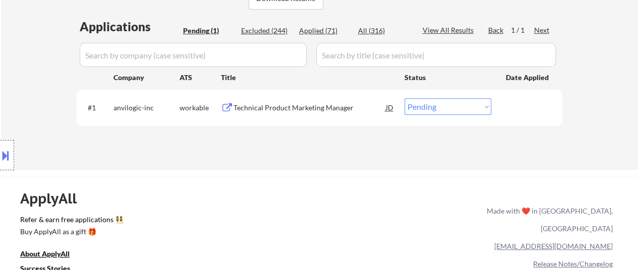
click at [449, 102] on select "Choose an option... Pending Applied Excluded (Questions) Excluded (Expired) Exc…" at bounding box center [447, 106] width 87 height 17
select select ""excluded__salary_""
click at [404, 98] on select "Choose an option... Pending Applied Excluded (Questions) Excluded (Expired) Exc…" at bounding box center [447, 106] width 87 height 17
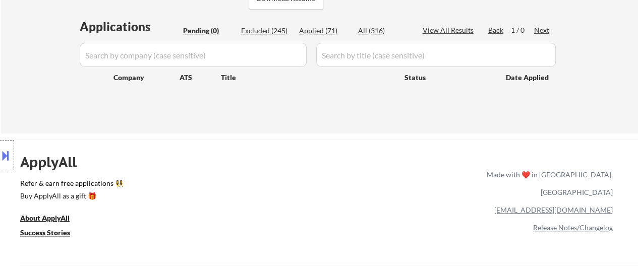
type textarea "Flora ✔️ Checked 08-28-2025 Remote"
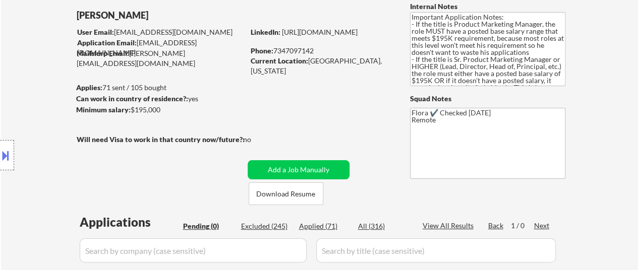
scroll to position [0, 0]
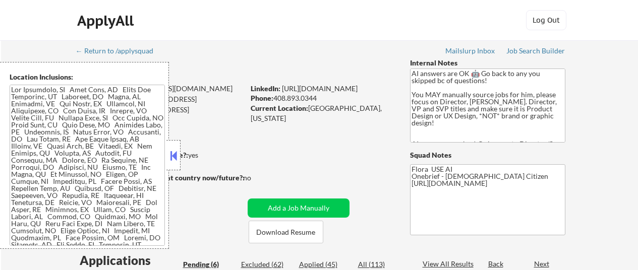
select select ""pending""
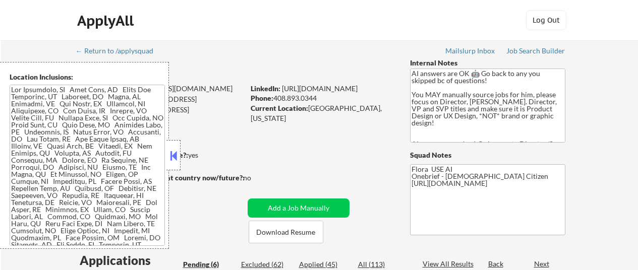
select select ""pending""
click at [177, 147] on div at bounding box center [173, 155] width 14 height 30
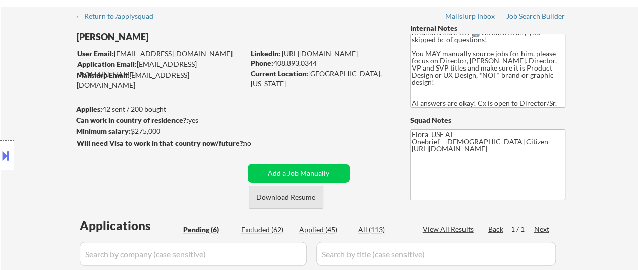
scroll to position [50, 0]
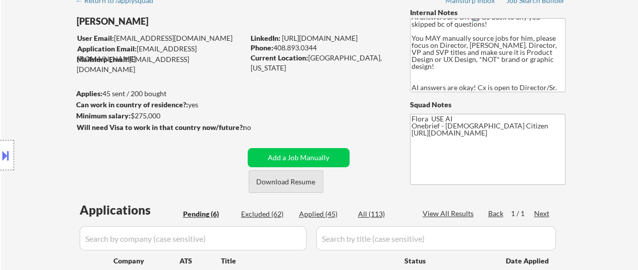
click at [295, 178] on button "Download Resume" at bounding box center [286, 181] width 75 height 23
click at [341, 118] on div "← Return to /applysquad Mailslurp Inbox Job Search Builder [PERSON_NAME] User E…" at bounding box center [319, 268] width 503 height 556
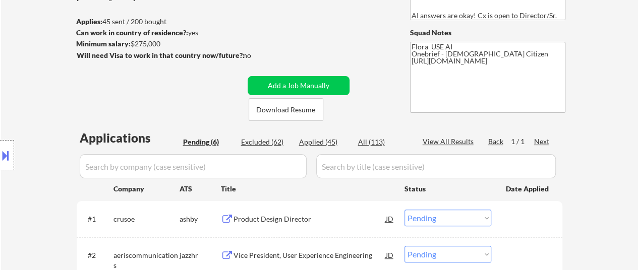
scroll to position [151, 0]
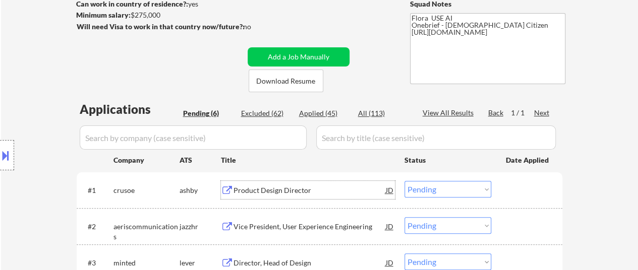
click at [260, 193] on div "Product Design Director" at bounding box center [310, 191] width 152 height 10
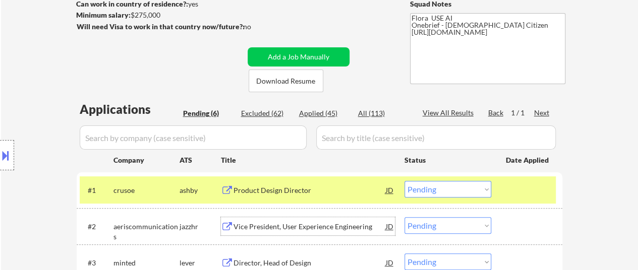
click at [353, 226] on div "Vice President, User Experience Engineering" at bounding box center [310, 227] width 152 height 10
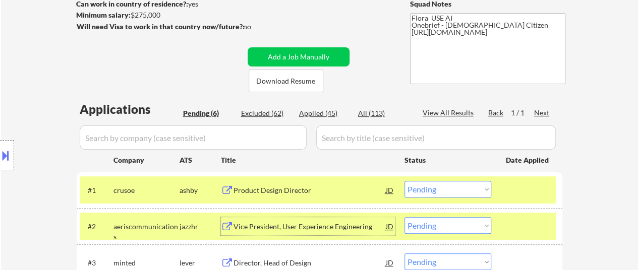
click at [447, 190] on select "Choose an option... Pending Applied Excluded (Questions) Excluded (Expired) Exc…" at bounding box center [447, 189] width 87 height 17
click at [404, 181] on select "Choose an option... Pending Applied Excluded (Questions) Excluded (Expired) Exc…" at bounding box center [447, 189] width 87 height 17
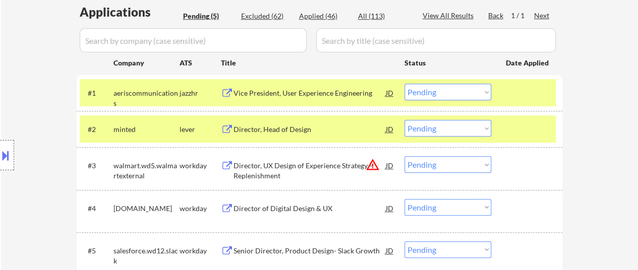
scroll to position [252, 0]
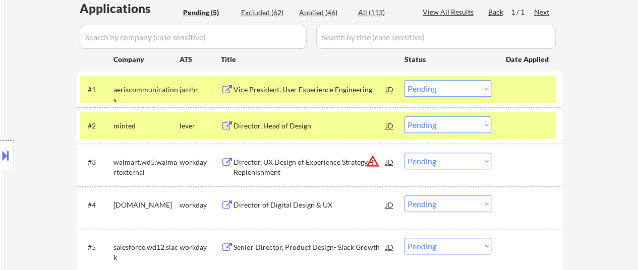
click at [525, 116] on div "#2 minted lever Director, Head of Design JD Choose an option... Pending Applied…" at bounding box center [318, 125] width 476 height 27
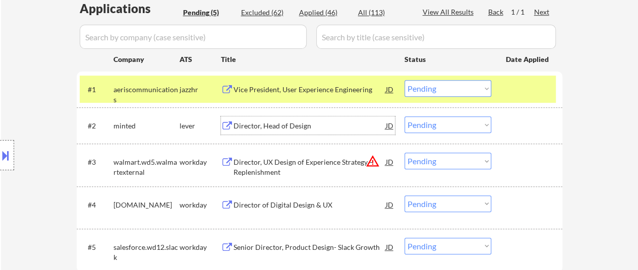
click at [272, 124] on div "Director, Head of Design" at bounding box center [310, 126] width 152 height 10
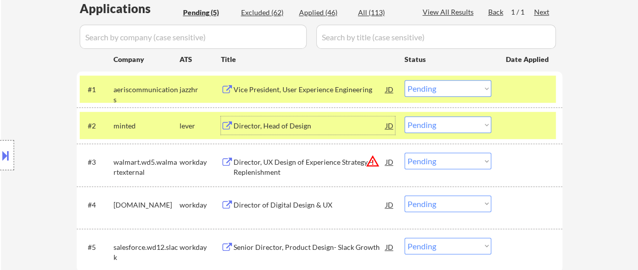
click at [471, 89] on select "Choose an option... Pending Applied Excluded (Questions) Excluded (Expired) Exc…" at bounding box center [447, 88] width 87 height 17
click at [404, 80] on select "Choose an option... Pending Applied Excluded (Questions) Excluded (Expired) Exc…" at bounding box center [447, 88] width 87 height 17
select select ""pending""
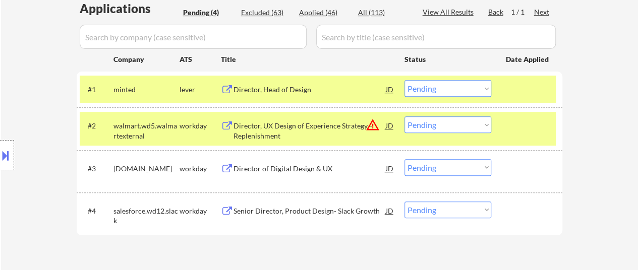
click at [455, 122] on select "Choose an option... Pending Applied Excluded (Questions) Excluded (Expired) Exc…" at bounding box center [447, 125] width 87 height 17
click at [404, 117] on select "Choose an option... Pending Applied Excluded (Questions) Excluded (Expired) Exc…" at bounding box center [447, 125] width 87 height 17
click at [299, 169] on div "Director of Digital Design & UX" at bounding box center [310, 169] width 152 height 10
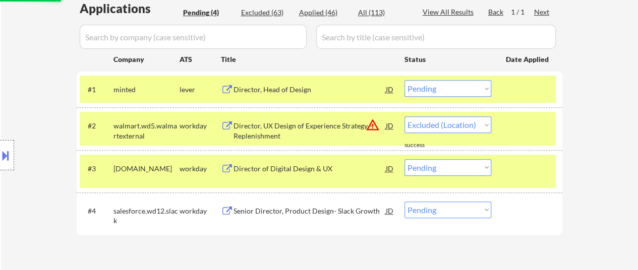
select select ""pending""
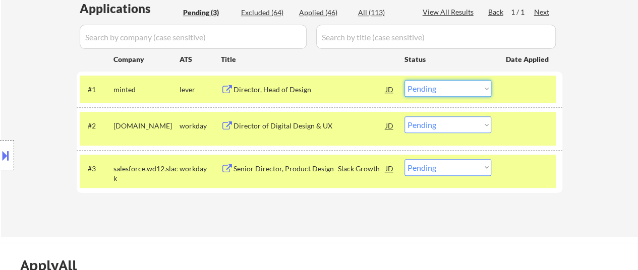
click at [440, 94] on select "Choose an option... Pending Applied Excluded (Questions) Excluded (Expired) Exc…" at bounding box center [447, 88] width 87 height 17
click at [440, 84] on select "Choose an option... Pending Applied Excluded (Questions) Excluded (Expired) Exc…" at bounding box center [447, 88] width 87 height 17
click at [404, 80] on select "Choose an option... Pending Applied Excluded (Questions) Excluded (Expired) Exc…" at bounding box center [447, 88] width 87 height 17
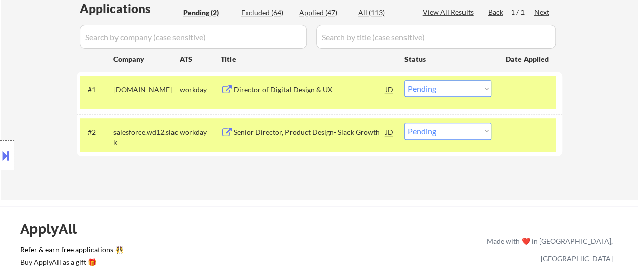
click at [528, 126] on div at bounding box center [528, 132] width 44 height 18
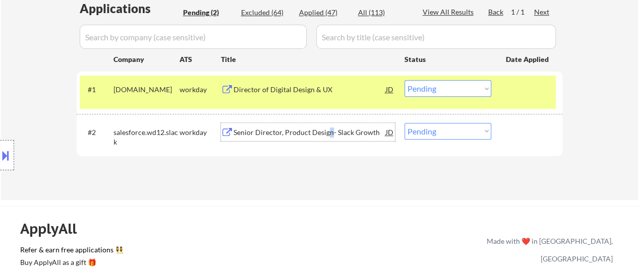
click at [329, 130] on div "Senior Director, Product Design- Slack Growth" at bounding box center [310, 133] width 152 height 10
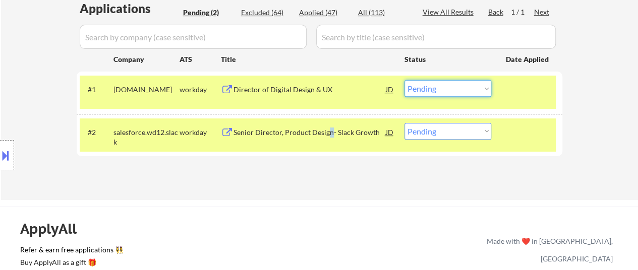
click at [462, 88] on select "Choose an option... Pending Applied Excluded (Questions) Excluded (Expired) Exc…" at bounding box center [447, 88] width 87 height 17
click at [404, 80] on select "Choose an option... Pending Applied Excluded (Questions) Excluded (Expired) Exc…" at bounding box center [447, 88] width 87 height 17
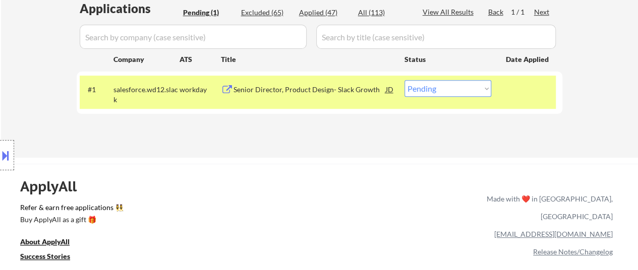
click at [476, 86] on select "Choose an option... Pending Applied Excluded (Questions) Excluded (Expired) Exc…" at bounding box center [447, 88] width 87 height 17
select select ""excluded__other_""
click at [404, 80] on select "Choose an option... Pending Applied Excluded (Questions) Excluded (Expired) Exc…" at bounding box center [447, 88] width 87 height 17
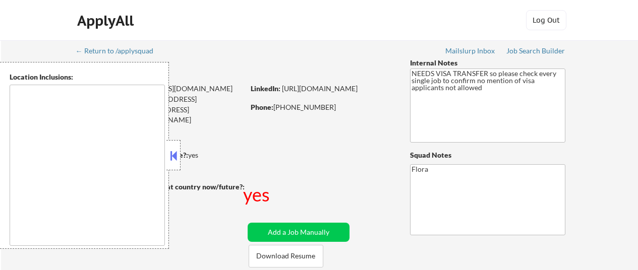
select select ""pending""
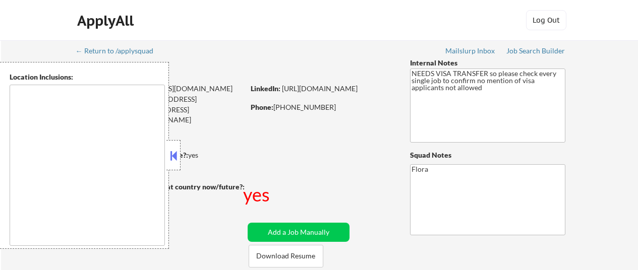
select select ""pending""
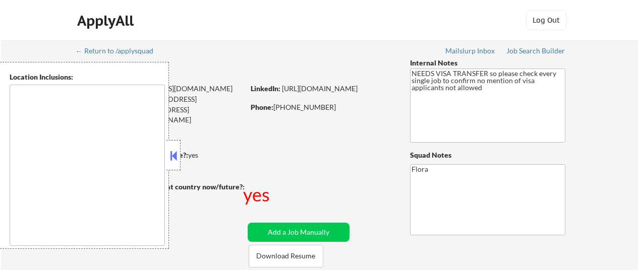
select select ""pending""
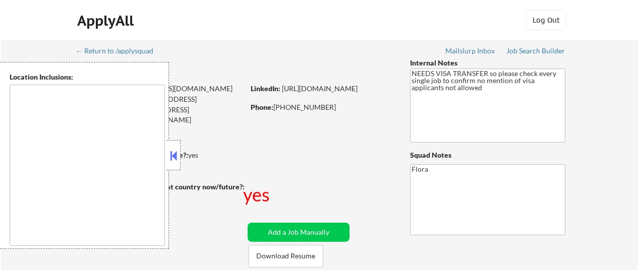
select select ""pending""
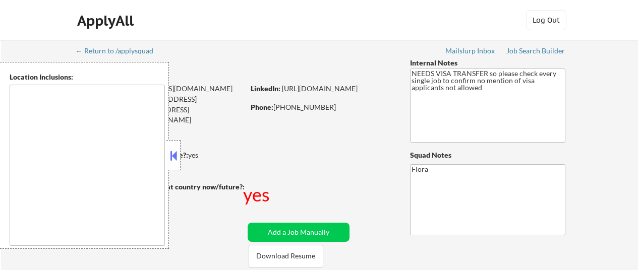
select select ""pending""
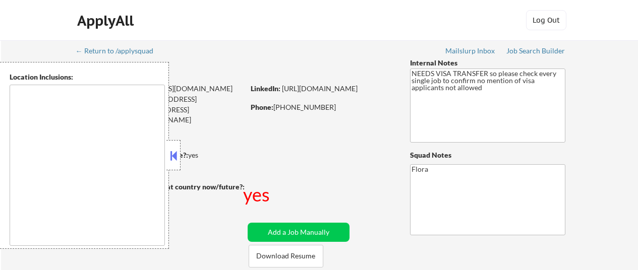
select select ""pending""
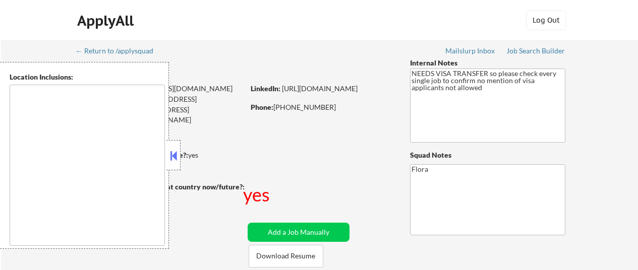
select select ""pending""
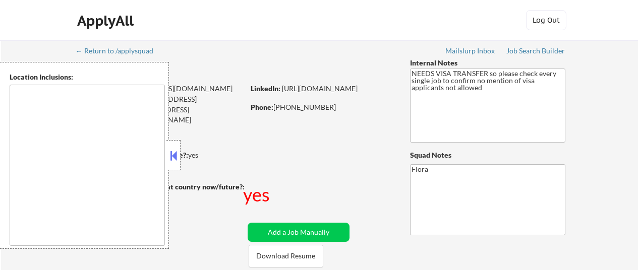
select select ""pending""
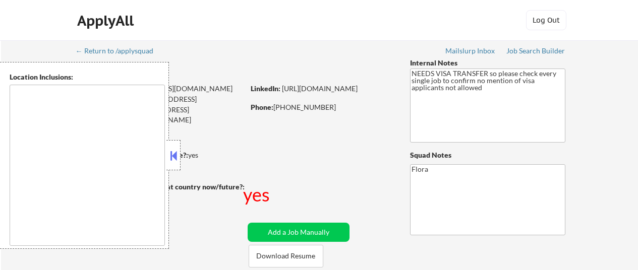
select select ""pending""
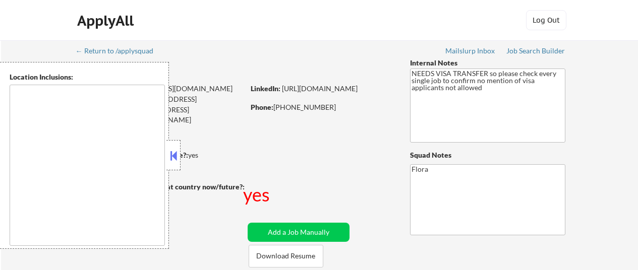
select select ""pending""
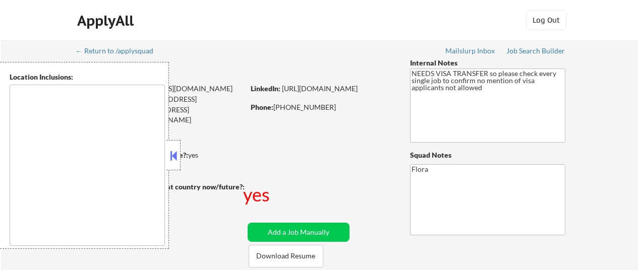
select select ""pending""
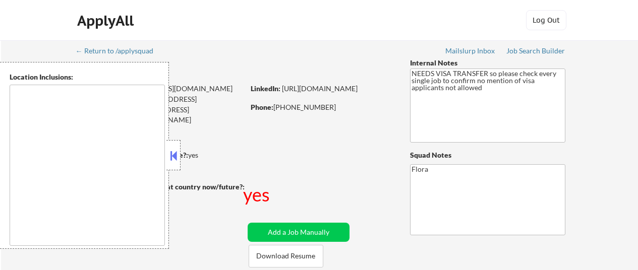
select select ""pending""
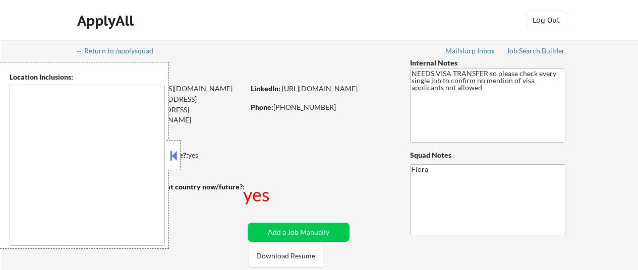
select select ""pending""
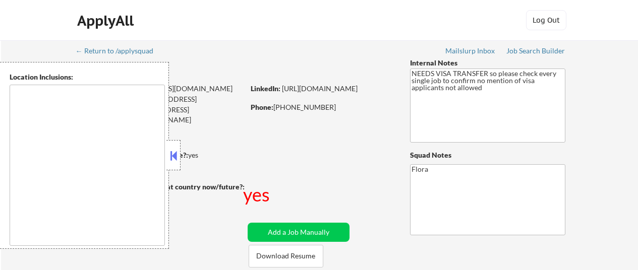
select select ""pending""
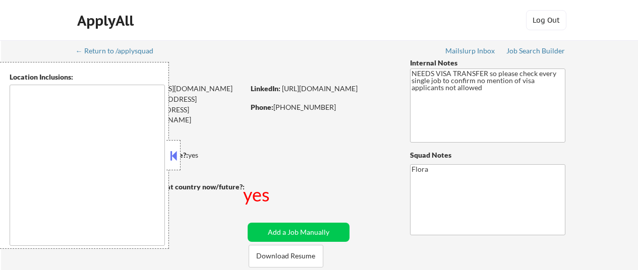
select select ""pending""
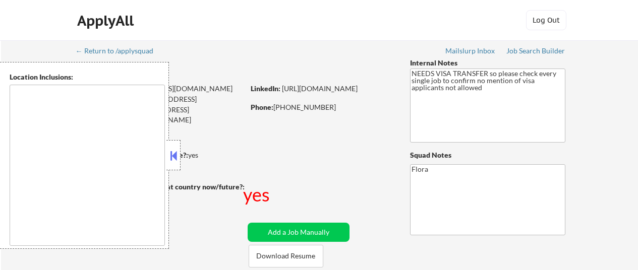
select select ""pending""
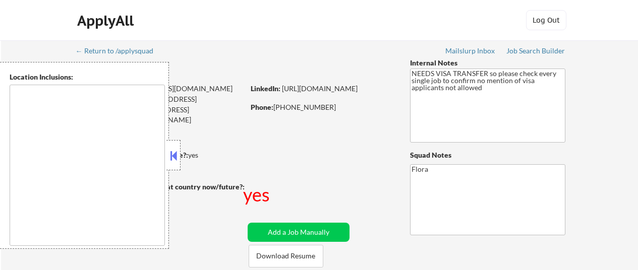
select select ""pending""
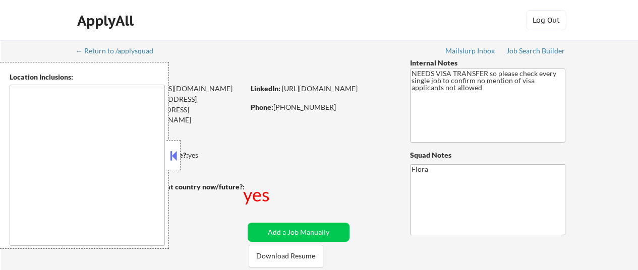
select select ""pending""
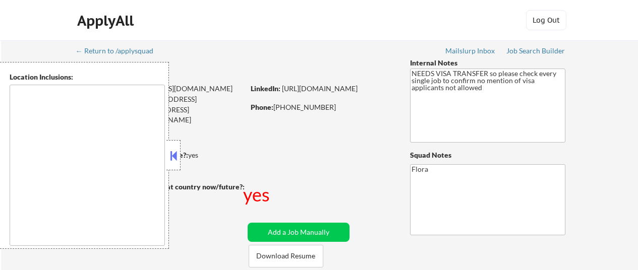
select select ""pending""
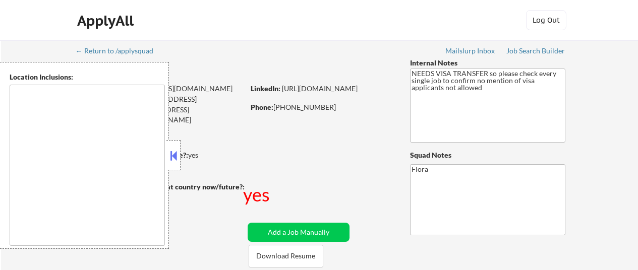
select select ""pending""
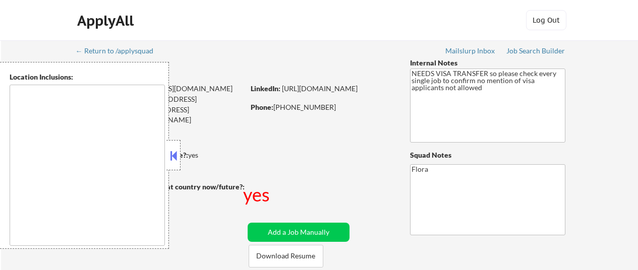
type textarea "[GEOGRAPHIC_DATA], [GEOGRAPHIC_DATA] [GEOGRAPHIC_DATA], [GEOGRAPHIC_DATA] [GEOG…"
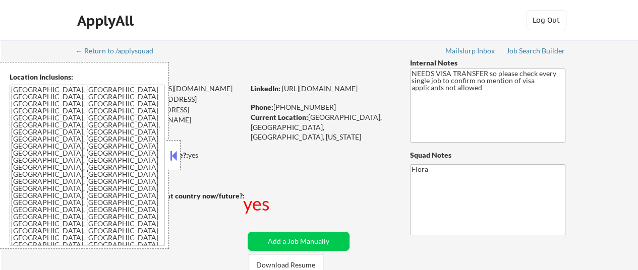
click at [168, 153] on button at bounding box center [173, 155] width 11 height 15
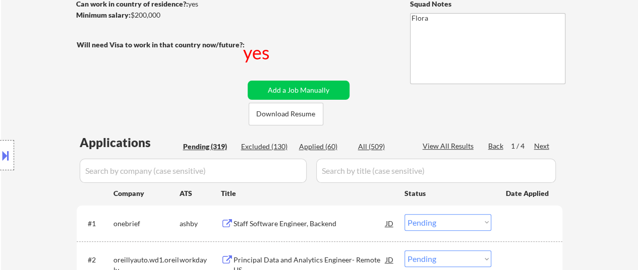
scroll to position [252, 0]
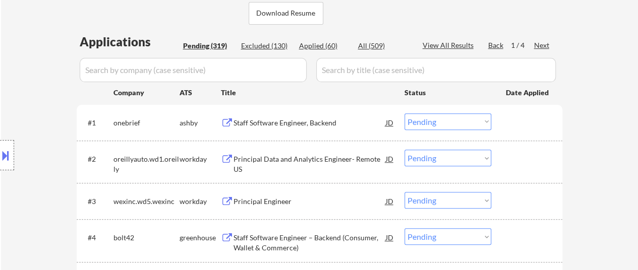
click at [307, 125] on div "Staff Software Engineer, Backend" at bounding box center [310, 123] width 152 height 10
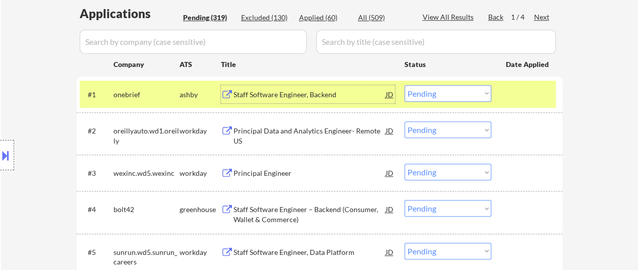
scroll to position [303, 0]
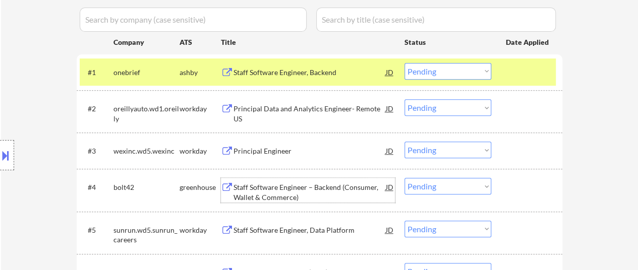
click at [325, 188] on div "Staff Software Engineer – Backend (Consumer, Wallet & Commerce)" at bounding box center [310, 193] width 152 height 20
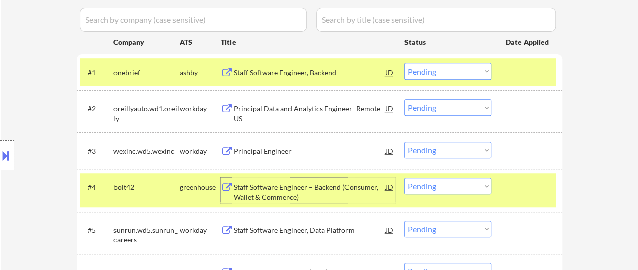
click at [457, 70] on select "Choose an option... Pending Applied Excluded (Questions) Excluded (Expired) Exc…" at bounding box center [447, 71] width 87 height 17
click at [404, 63] on select "Choose an option... Pending Applied Excluded (Questions) Excluded (Expired) Exc…" at bounding box center [447, 71] width 87 height 17
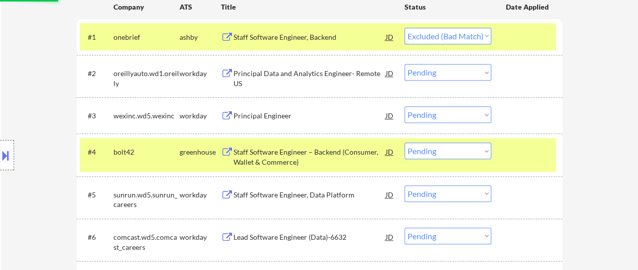
scroll to position [353, 0]
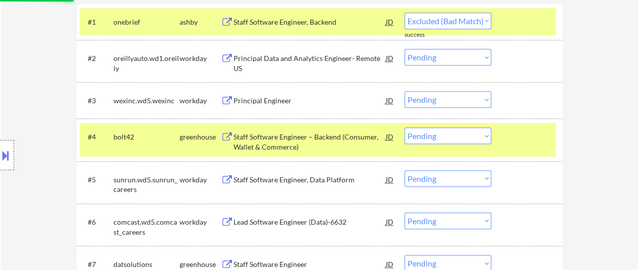
select select ""pending""
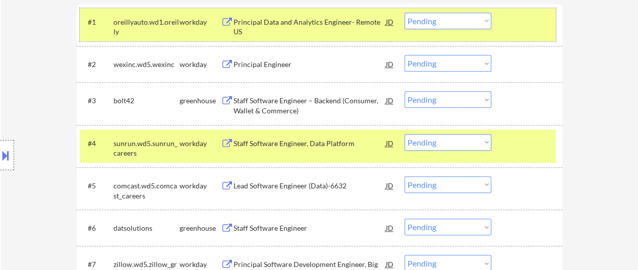
drag, startPoint x: 540, startPoint y: 22, endPoint x: 539, endPoint y: 30, distance: 7.6
click at [540, 22] on div at bounding box center [528, 22] width 44 height 18
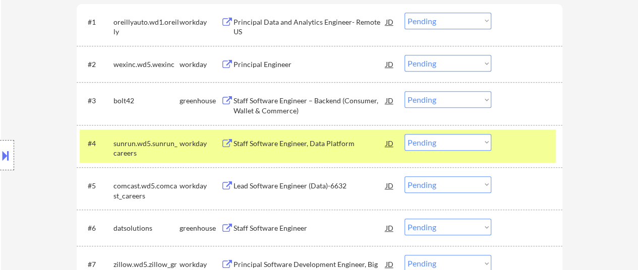
click at [511, 151] on div at bounding box center [528, 143] width 44 height 18
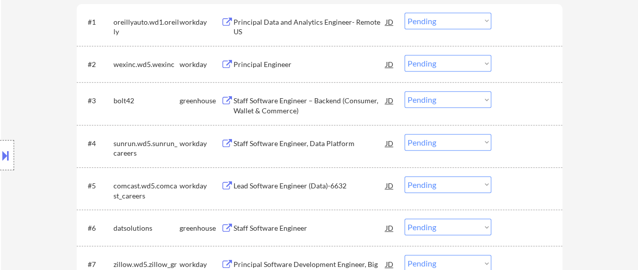
click at [512, 95] on div at bounding box center [528, 100] width 44 height 18
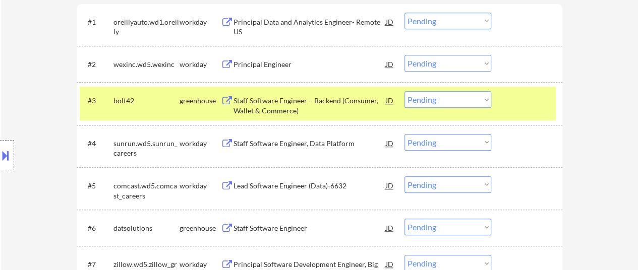
click at [269, 228] on div "Staff Software Engineer" at bounding box center [310, 228] width 152 height 10
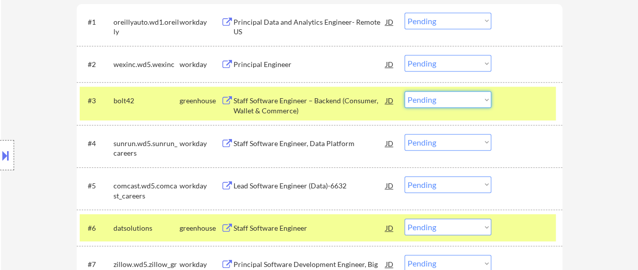
click at [453, 99] on select "Choose an option... Pending Applied Excluded (Questions) Excluded (Expired) Exc…" at bounding box center [447, 99] width 87 height 17
click at [404, 91] on select "Choose an option... Pending Applied Excluded (Questions) Excluded (Expired) Exc…" at bounding box center [447, 99] width 87 height 17
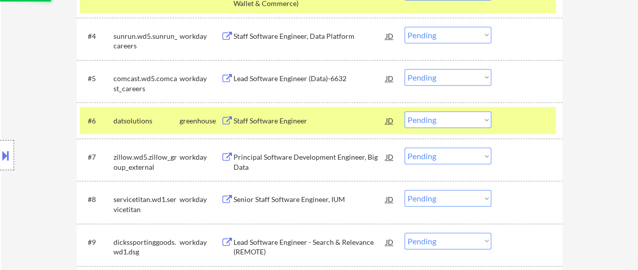
scroll to position [504, 0]
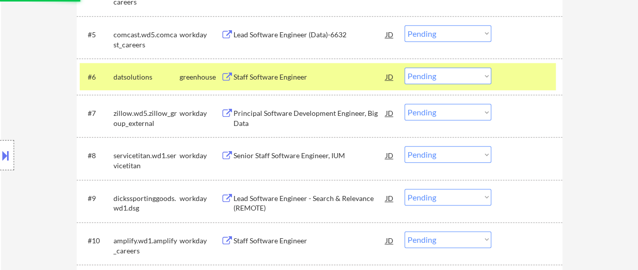
select select ""pending""
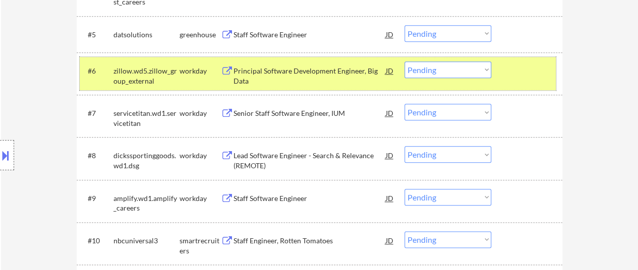
click at [526, 60] on div "#6 zillow.wd5.zillow_group_external workday Principal Software Development Engi…" at bounding box center [318, 73] width 476 height 33
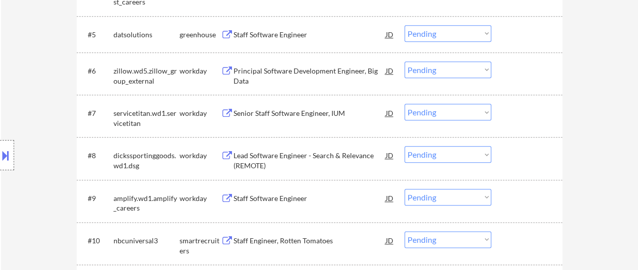
click at [524, 18] on div "#5 datsolutions greenhouse Staff Software Engineer JD Choose an option... Pendi…" at bounding box center [320, 34] width 486 height 36
click at [523, 34] on div at bounding box center [528, 34] width 44 height 18
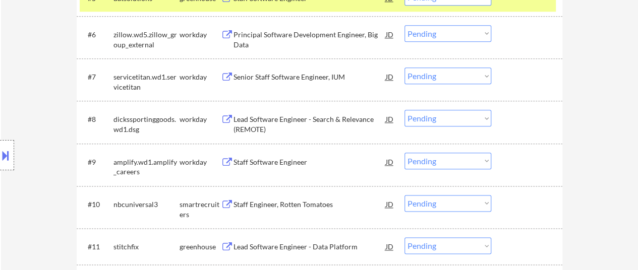
scroll to position [555, 0]
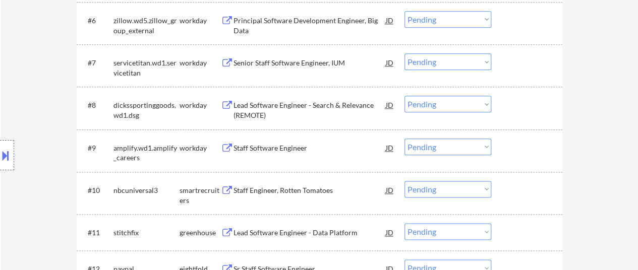
click at [283, 231] on div "Lead Software Engineer - Data Platform" at bounding box center [310, 233] width 152 height 10
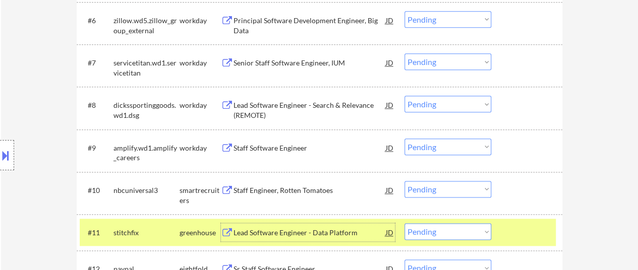
scroll to position [605, 0]
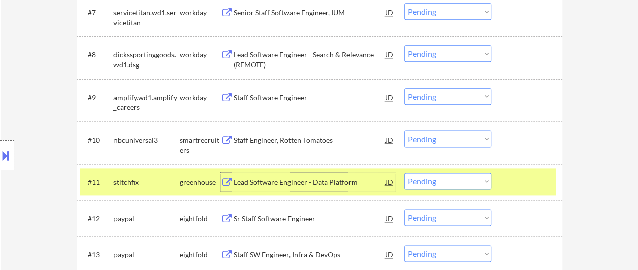
click at [445, 181] on select "Choose an option... Pending Applied Excluded (Questions) Excluded (Expired) Exc…" at bounding box center [447, 181] width 87 height 17
click at [404, 173] on select "Choose an option... Pending Applied Excluded (Questions) Excluded (Expired) Exc…" at bounding box center [447, 181] width 87 height 17
select select ""pending""
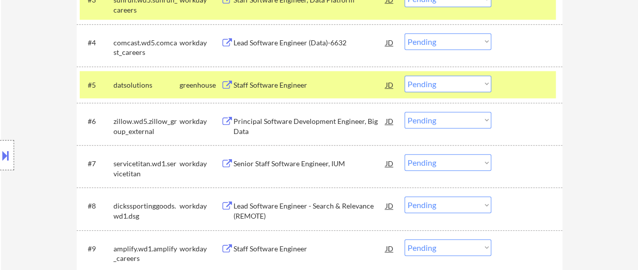
scroll to position [403, 0]
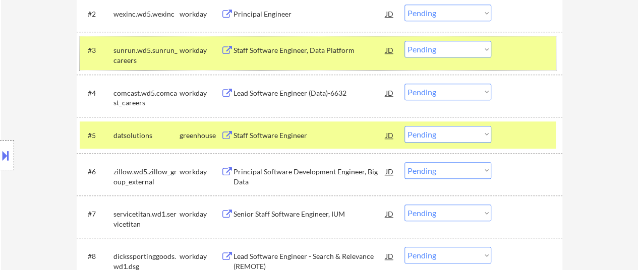
click at [507, 59] on div "#3 sunrun.wd5.sunrun_careers workday Staff Software Engineer, Data Platform JD …" at bounding box center [318, 52] width 476 height 33
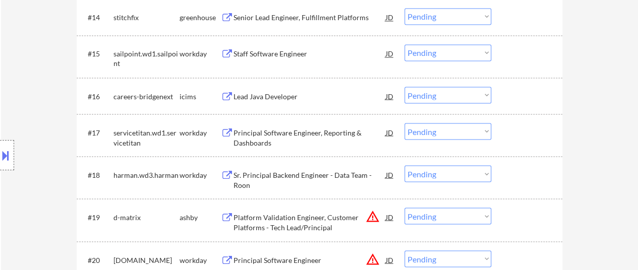
scroll to position [908, 0]
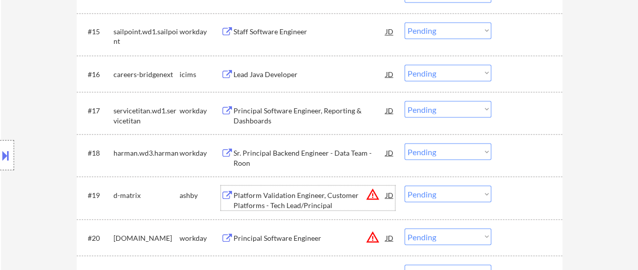
click at [286, 193] on div "Platform Validation Engineer, Customer Platforms - Tech Lead/Principal" at bounding box center [310, 200] width 152 height 20
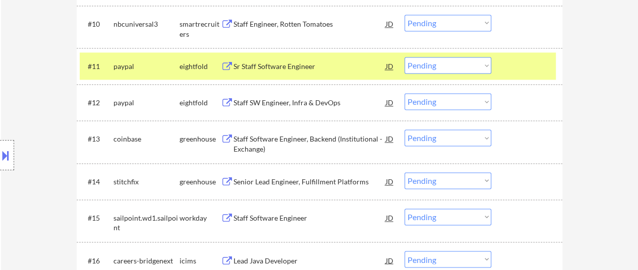
scroll to position [656, 0]
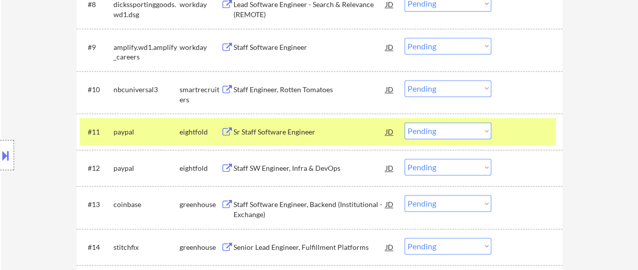
click at [536, 126] on div at bounding box center [528, 132] width 44 height 18
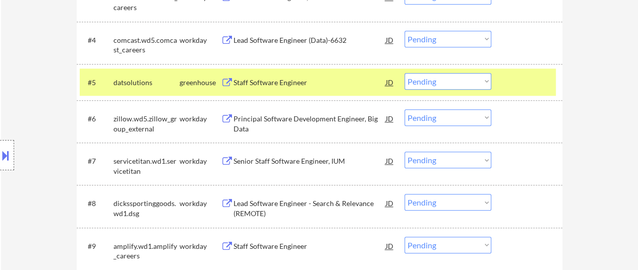
scroll to position [454, 0]
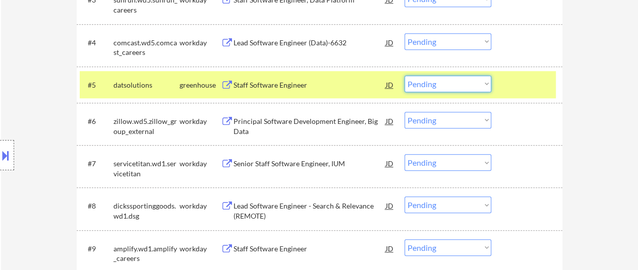
click at [478, 85] on select "Choose an option... Pending Applied Excluded (Questions) Excluded (Expired) Exc…" at bounding box center [447, 84] width 87 height 17
click at [404, 76] on select "Choose an option... Pending Applied Excluded (Questions) Excluded (Expired) Exc…" at bounding box center [447, 84] width 87 height 17
select select ""pending""
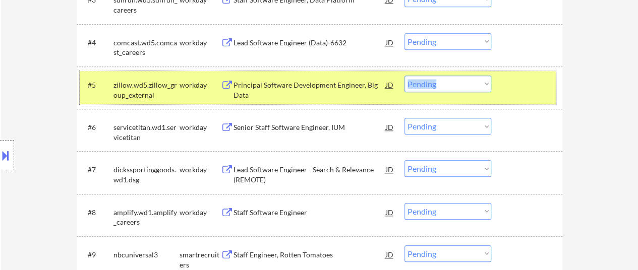
drag, startPoint x: 498, startPoint y: 87, endPoint x: 495, endPoint y: 102, distance: 14.9
click at [498, 87] on div "#5 zillow.wd5.zillow_group_external workday Principal Software Development Engi…" at bounding box center [318, 87] width 476 height 33
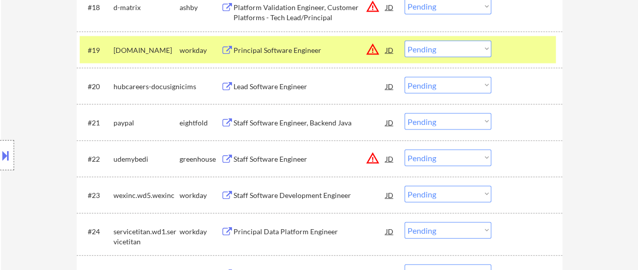
click at [521, 48] on div at bounding box center [528, 50] width 44 height 18
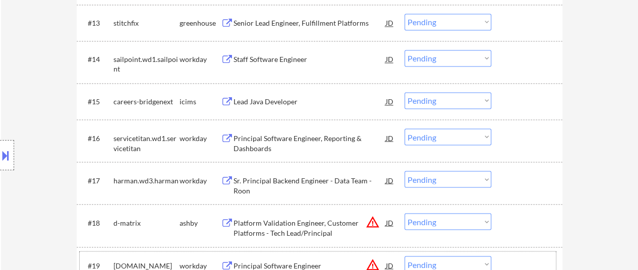
scroll to position [857, 0]
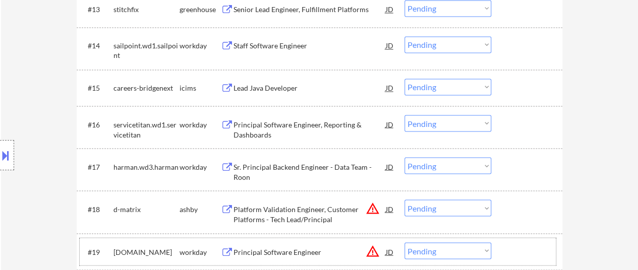
click at [541, 204] on div at bounding box center [528, 209] width 44 height 18
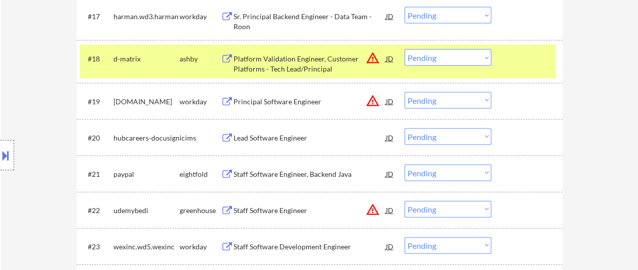
scroll to position [1009, 0]
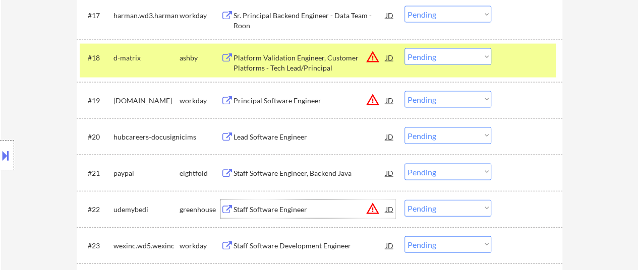
click at [273, 208] on div "Staff Software Engineer" at bounding box center [310, 210] width 152 height 10
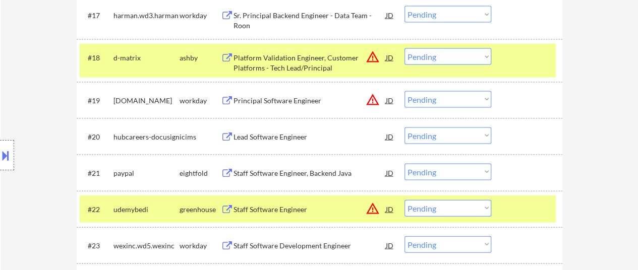
click at [4, 160] on button at bounding box center [5, 155] width 11 height 17
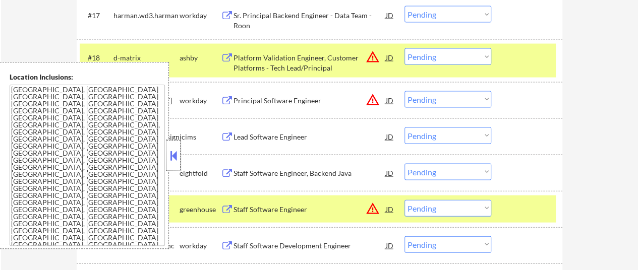
click at [176, 147] on div at bounding box center [173, 155] width 14 height 30
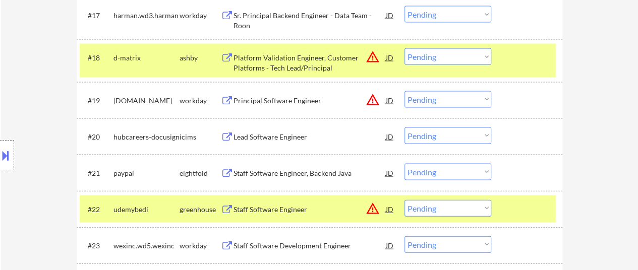
click at [450, 56] on select "Choose an option... Pending Applied Excluded (Questions) Excluded (Expired) Exc…" at bounding box center [447, 56] width 87 height 17
click at [404, 48] on select "Choose an option... Pending Applied Excluded (Questions) Excluded (Expired) Exc…" at bounding box center [447, 56] width 87 height 17
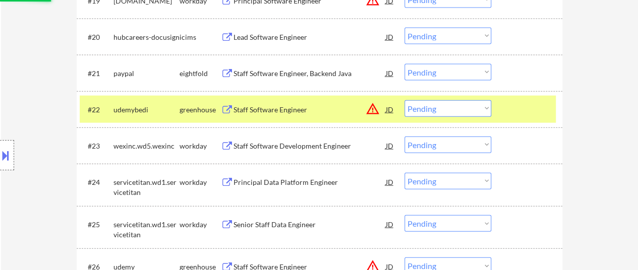
scroll to position [1110, 0]
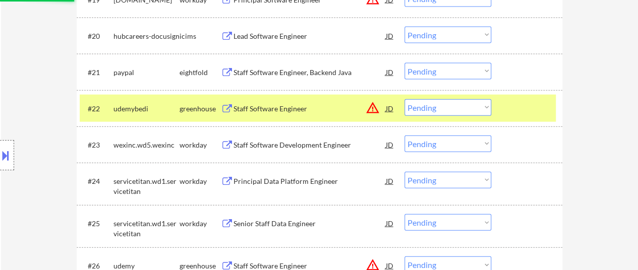
select select ""pending""
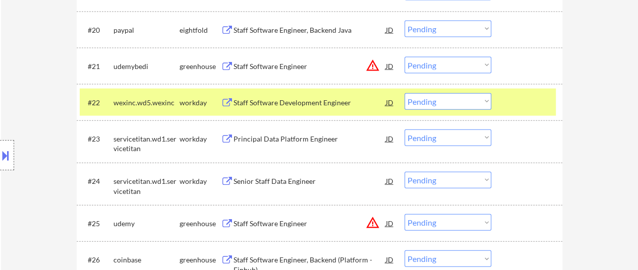
click at [556, 108] on div "#22 wexinc.wd5.wexinc workday Staff Software Development Engineer JD warning_am…" at bounding box center [320, 102] width 486 height 36
click at [515, 100] on div at bounding box center [528, 102] width 44 height 18
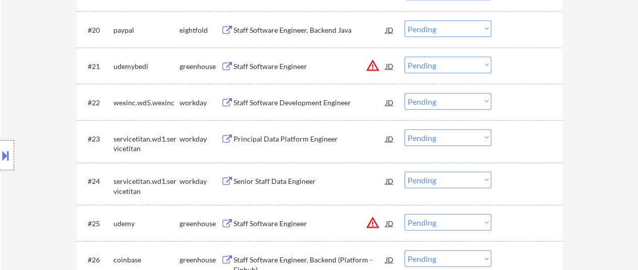
click at [518, 59] on div at bounding box center [528, 66] width 44 height 18
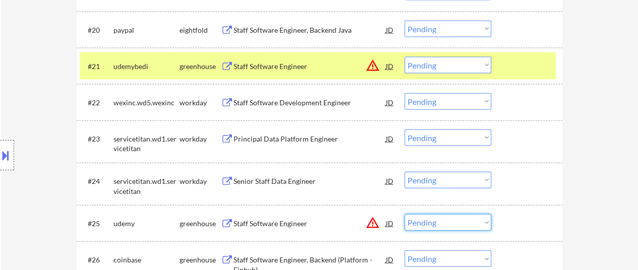
click at [435, 220] on select "Choose an option... Pending Applied Excluded (Questions) Excluded (Expired) Exc…" at bounding box center [447, 222] width 87 height 17
click at [551, 169] on div "#24 servicetitan.wd1.servicetitan workday Senior Staff Data Engineer JD warning…" at bounding box center [318, 183] width 476 height 33
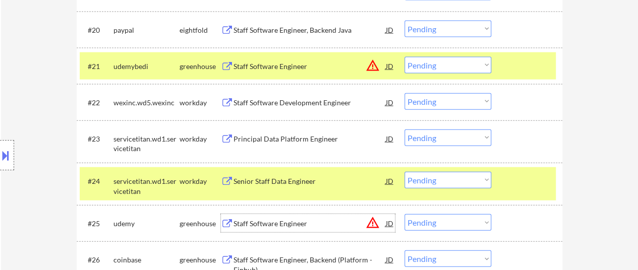
click at [292, 222] on div "Staff Software Engineer" at bounding box center [310, 224] width 152 height 10
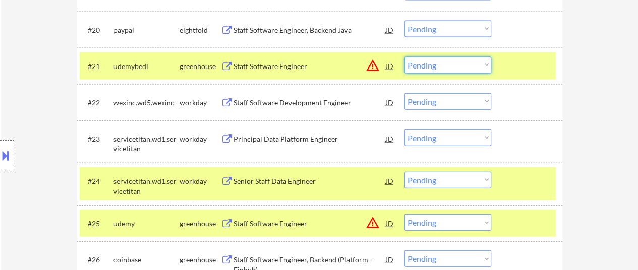
click at [455, 66] on select "Choose an option... Pending Applied Excluded (Questions) Excluded (Expired) Exc…" at bounding box center [447, 65] width 87 height 17
click at [404, 57] on select "Choose an option... Pending Applied Excluded (Questions) Excluded (Expired) Exc…" at bounding box center [447, 65] width 87 height 17
select select ""pending""
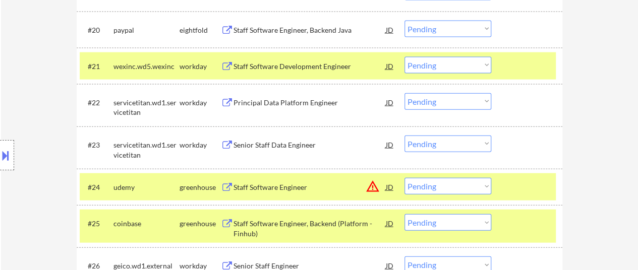
click at [517, 65] on div at bounding box center [528, 66] width 44 height 18
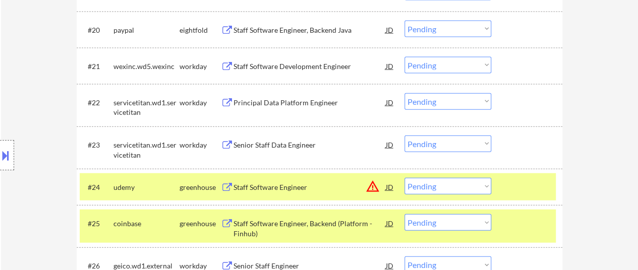
scroll to position [1160, 0]
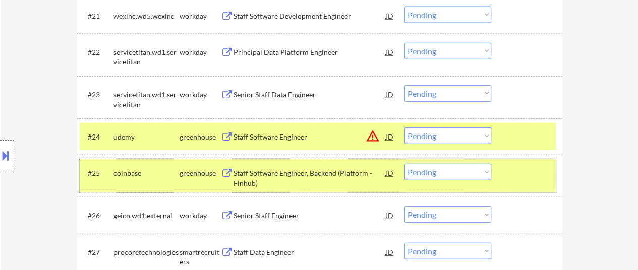
drag, startPoint x: 518, startPoint y: 174, endPoint x: 517, endPoint y: 165, distance: 9.6
click at [518, 170] on div at bounding box center [528, 173] width 44 height 18
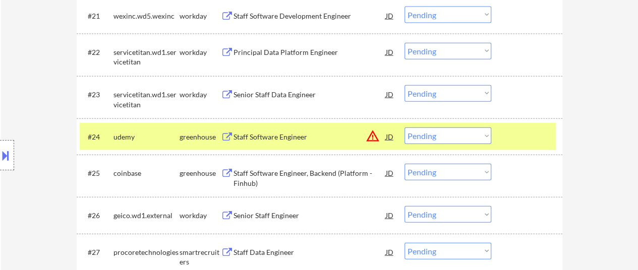
click at [479, 135] on select "Choose an option... Pending Applied Excluded (Questions) Excluded (Expired) Exc…" at bounding box center [447, 136] width 87 height 17
click at [404, 128] on select "Choose an option... Pending Applied Excluded (Questions) Excluded (Expired) Exc…" at bounding box center [447, 136] width 87 height 17
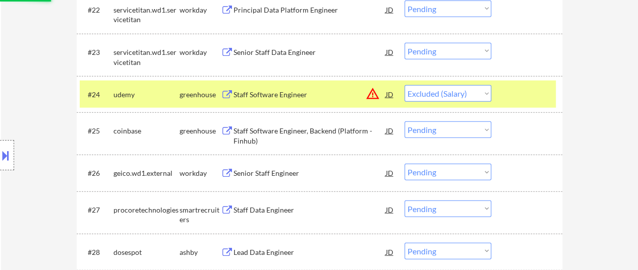
scroll to position [1261, 0]
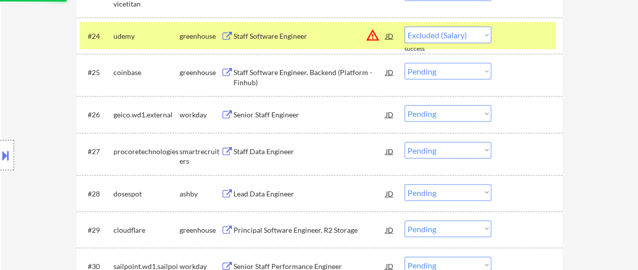
select select ""pending""
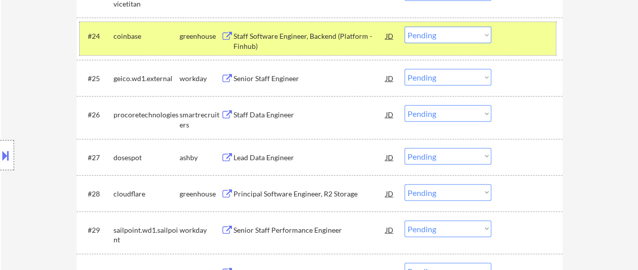
drag, startPoint x: 534, startPoint y: 36, endPoint x: 524, endPoint y: 40, distance: 10.6
click at [534, 35] on div at bounding box center [528, 36] width 44 height 18
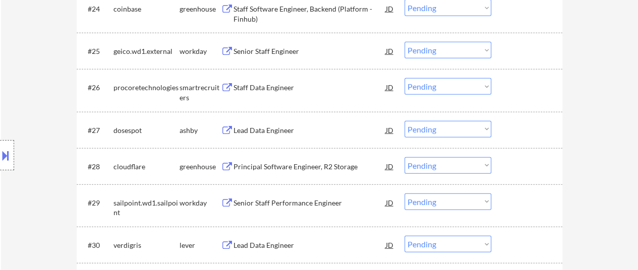
scroll to position [1311, 0]
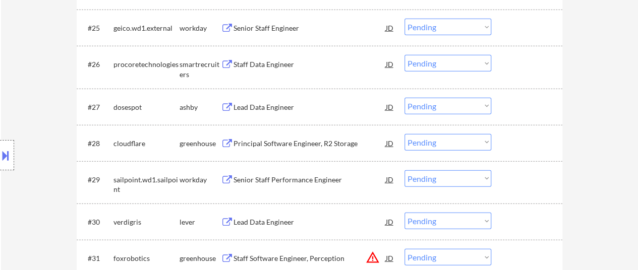
click at [259, 63] on div "Staff Data Engineer" at bounding box center [310, 65] width 152 height 10
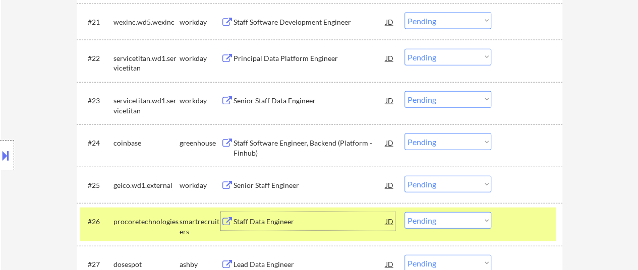
scroll to position [1261, 0]
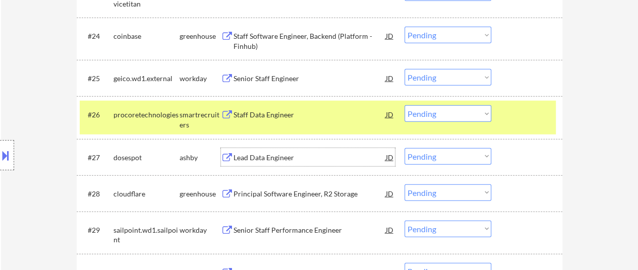
click at [245, 158] on div "Lead Data Engineer" at bounding box center [310, 158] width 152 height 10
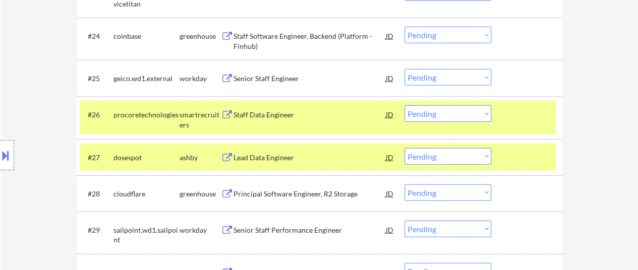
click at [8, 156] on button at bounding box center [5, 155] width 11 height 17
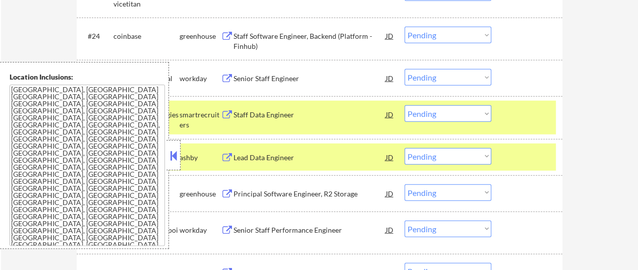
click at [171, 153] on button at bounding box center [173, 155] width 11 height 15
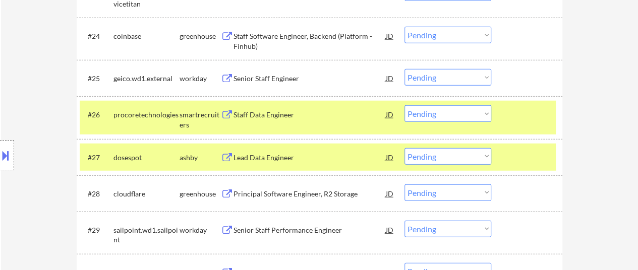
click at [440, 112] on select "Choose an option... Pending Applied Excluded (Questions) Excluded (Expired) Exc…" at bounding box center [447, 113] width 87 height 17
click at [404, 105] on select "Choose an option... Pending Applied Excluded (Questions) Excluded (Expired) Exc…" at bounding box center [447, 113] width 87 height 17
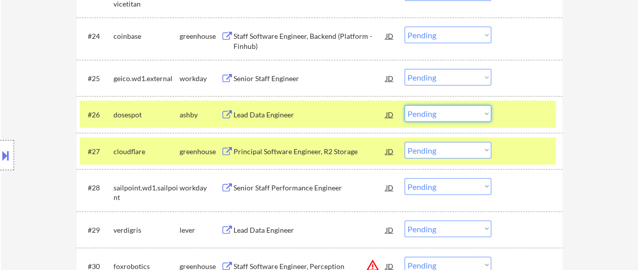
click at [427, 111] on select "Choose an option... Pending Applied Excluded (Questions) Excluded (Expired) Exc…" at bounding box center [447, 113] width 87 height 17
click at [404, 105] on select "Choose an option... Pending Applied Excluded (Questions) Excluded (Expired) Exc…" at bounding box center [447, 113] width 87 height 17
select select ""pending""
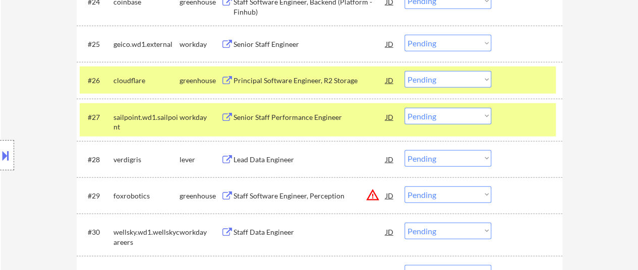
scroll to position [1311, 0]
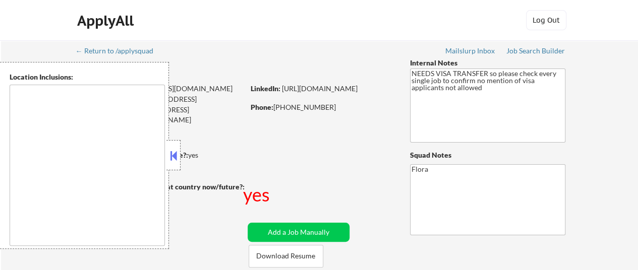
type textarea "[GEOGRAPHIC_DATA], [GEOGRAPHIC_DATA] [GEOGRAPHIC_DATA], [GEOGRAPHIC_DATA] [GEOG…"
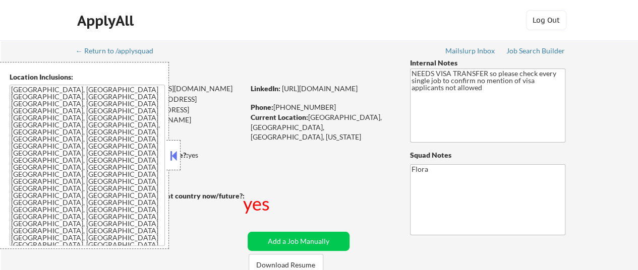
click at [177, 153] on button at bounding box center [173, 155] width 11 height 15
select select ""pending""
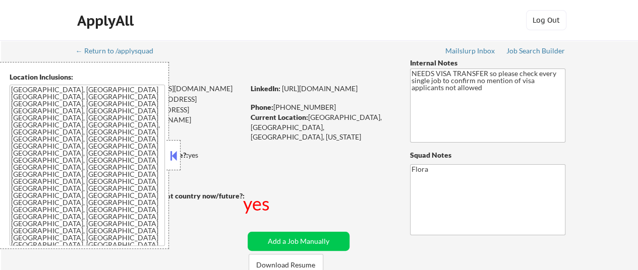
select select ""pending""
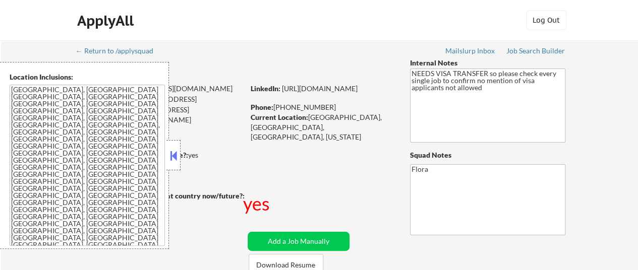
select select ""pending""
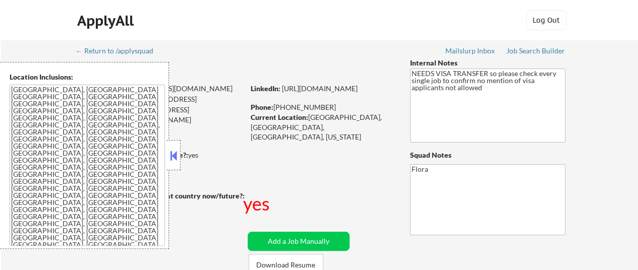
select select ""pending""
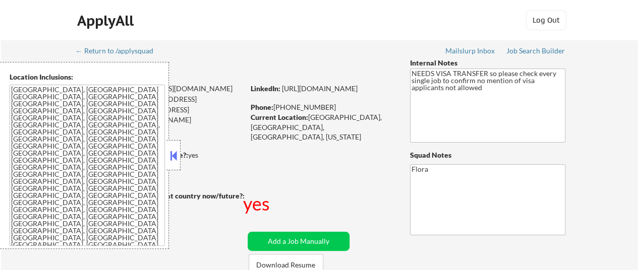
select select ""pending""
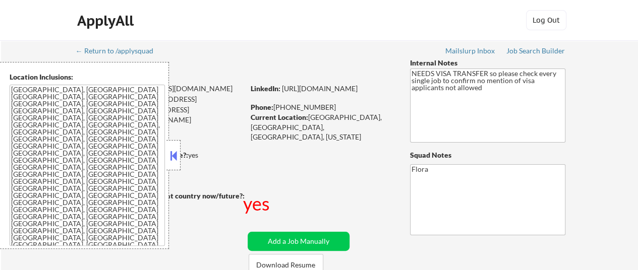
select select ""pending""
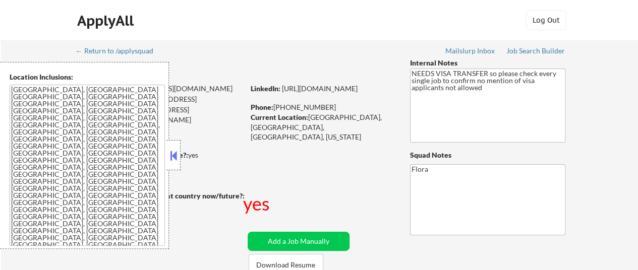
select select ""pending""
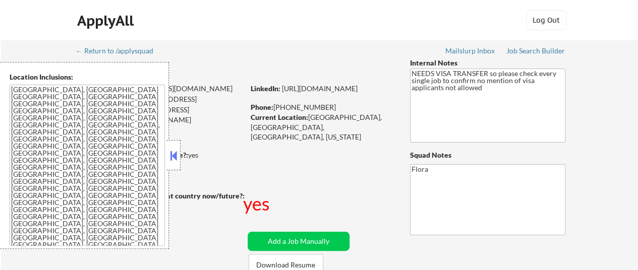
select select ""pending""
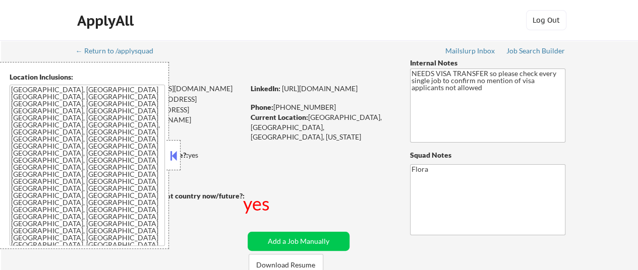
select select ""pending""
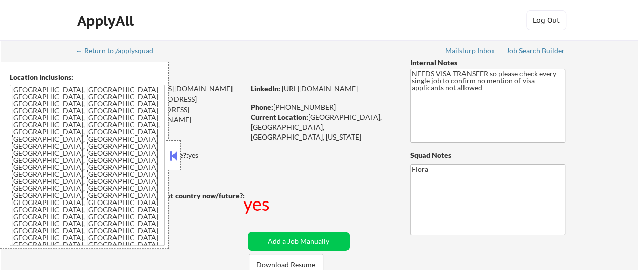
select select ""pending""
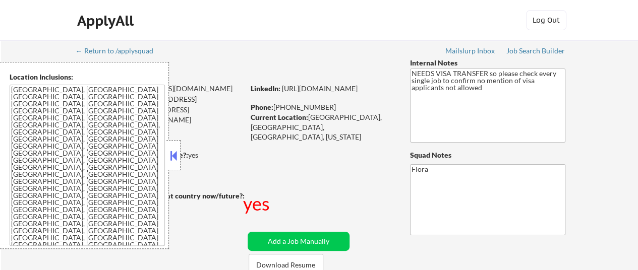
select select ""pending""
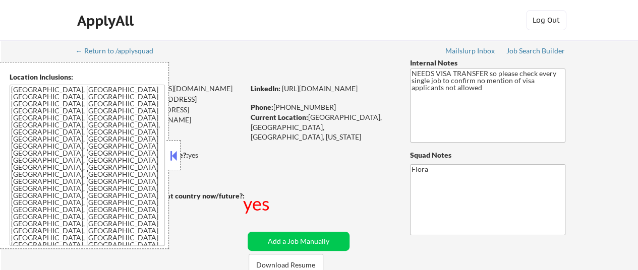
select select ""pending""
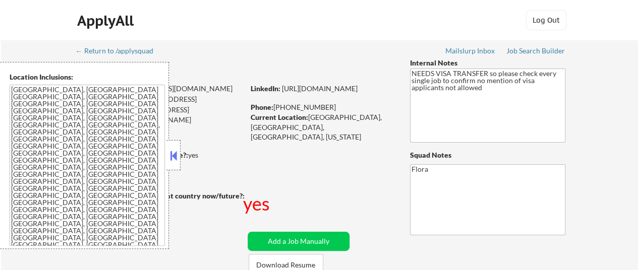
select select ""pending""
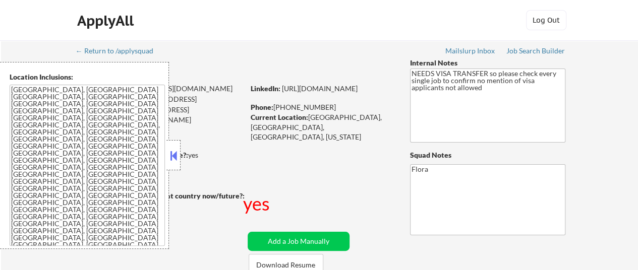
select select ""pending""
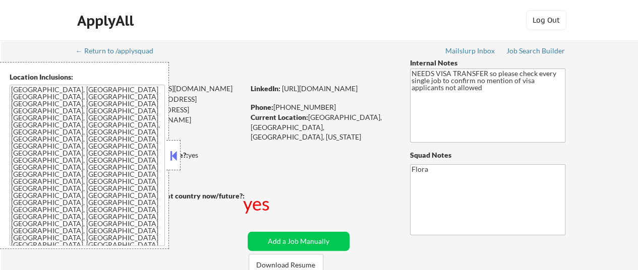
select select ""pending""
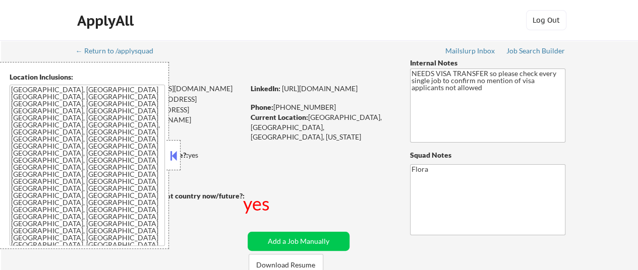
select select ""pending""
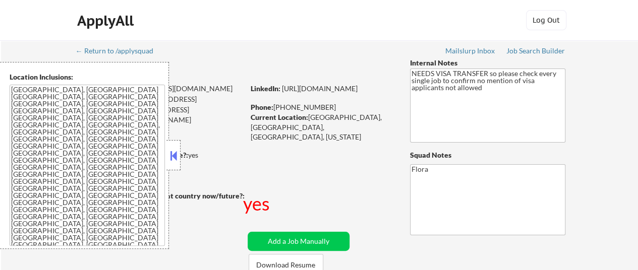
select select ""pending""
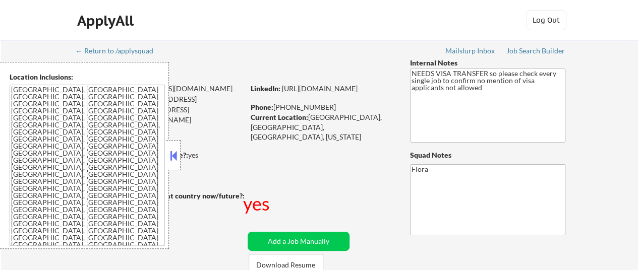
select select ""pending""
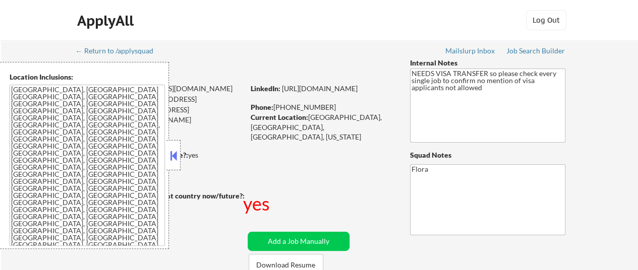
select select ""pending""
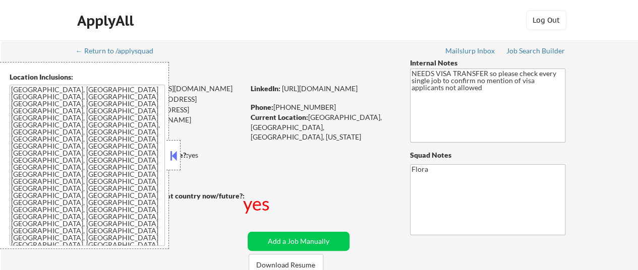
select select ""pending""
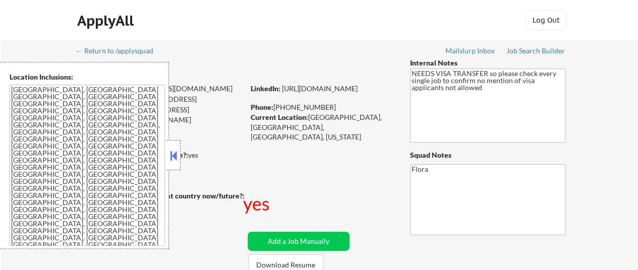
select select ""pending""
click at [298, 262] on button "Download Resume" at bounding box center [286, 265] width 75 height 23
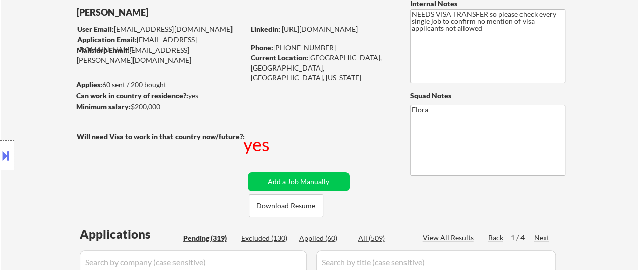
scroll to position [101, 0]
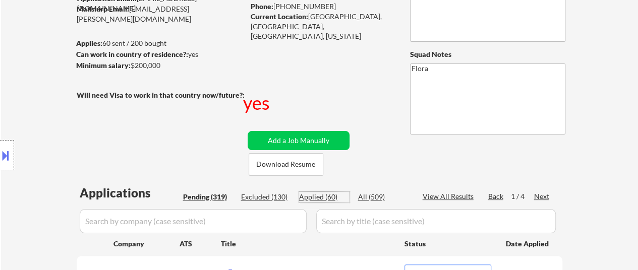
click at [330, 196] on div "Applied (60)" at bounding box center [324, 197] width 50 height 10
select select ""applied""
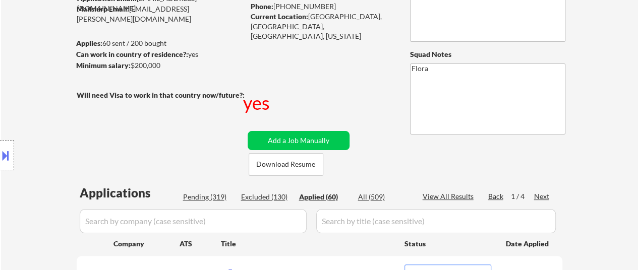
select select ""applied""
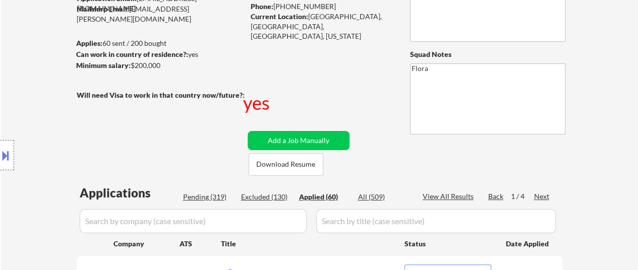
select select ""applied""
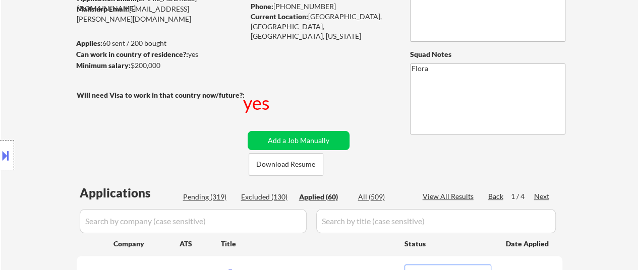
select select ""applied""
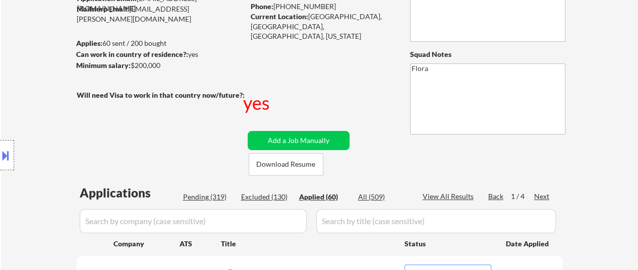
select select ""applied""
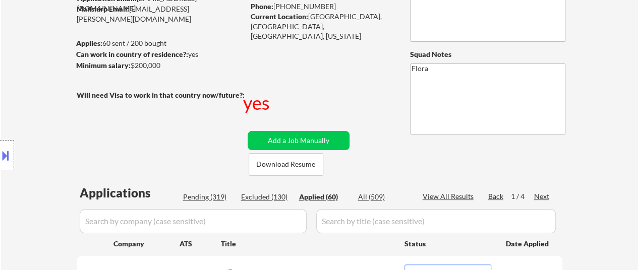
select select ""applied""
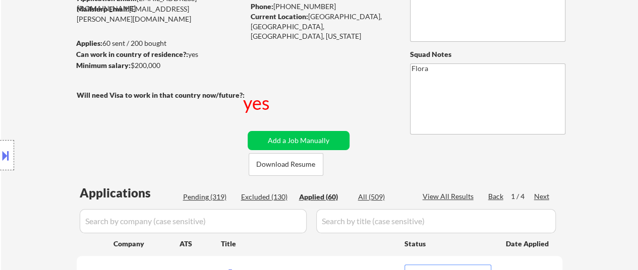
select select ""applied""
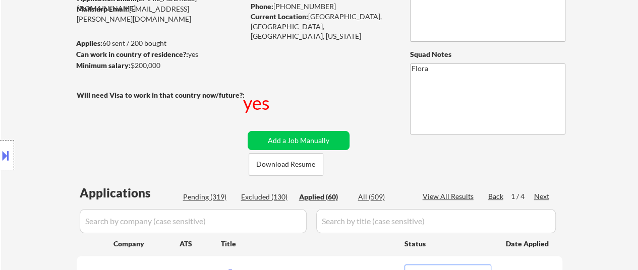
select select ""applied""
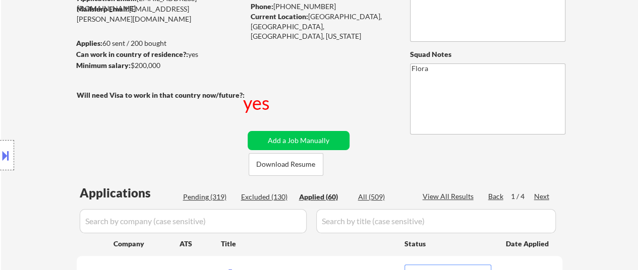
select select ""applied""
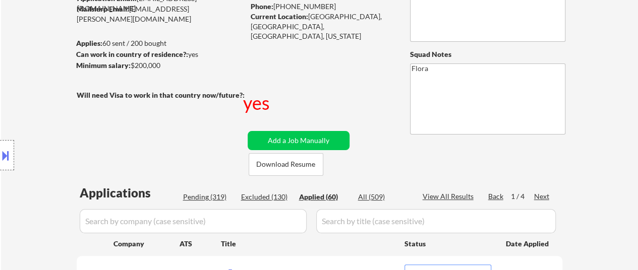
select select ""applied""
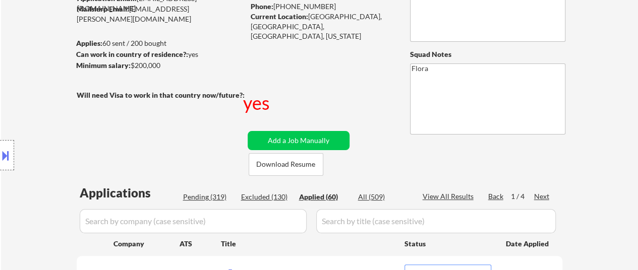
select select ""applied""
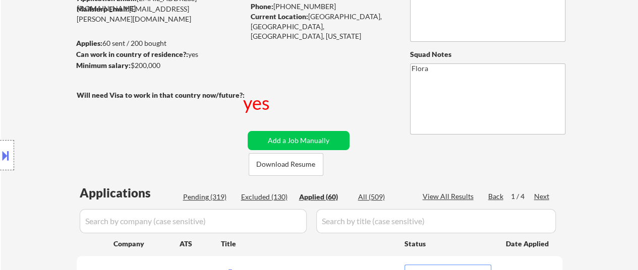
select select ""applied""
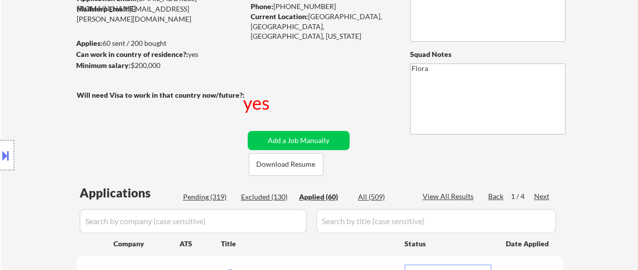
select select ""applied""
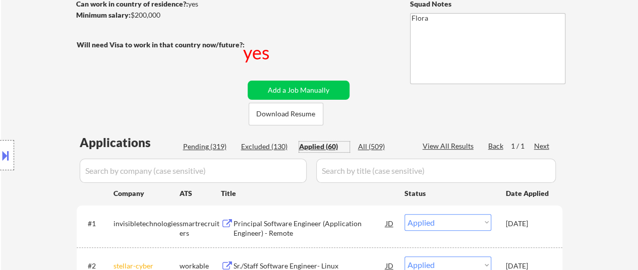
scroll to position [252, 0]
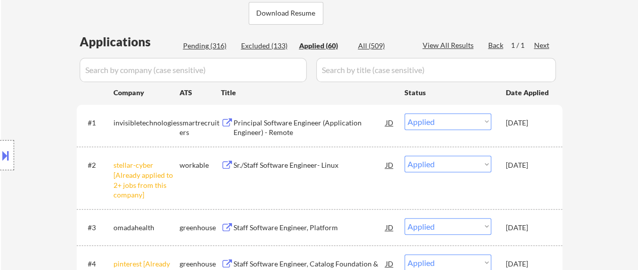
select select ""applied""
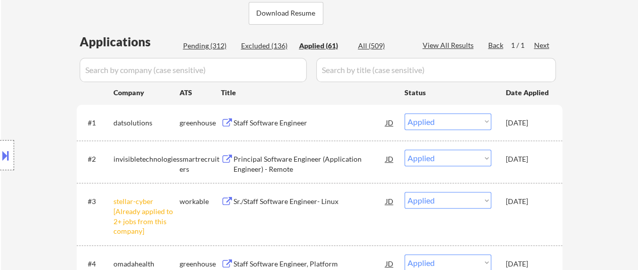
select select ""applied""
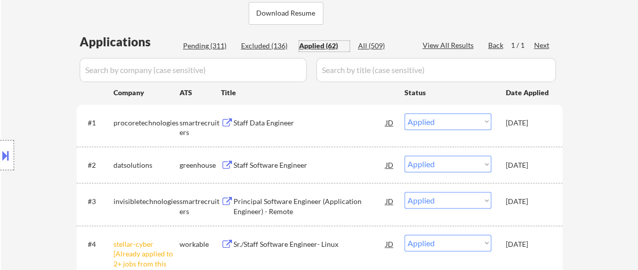
select select ""applied""
